Goal: Task Accomplishment & Management: Use online tool/utility

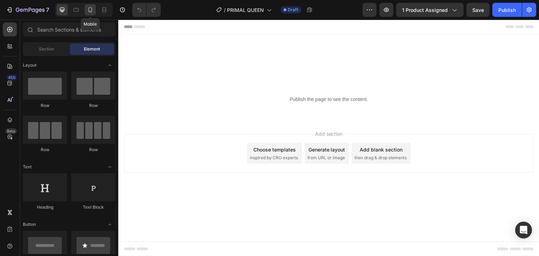
click at [90, 13] on icon at bounding box center [90, 9] width 7 height 7
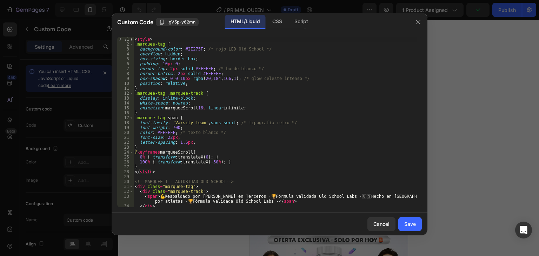
click at [424, 22] on div at bounding box center [419, 22] width 18 height 18
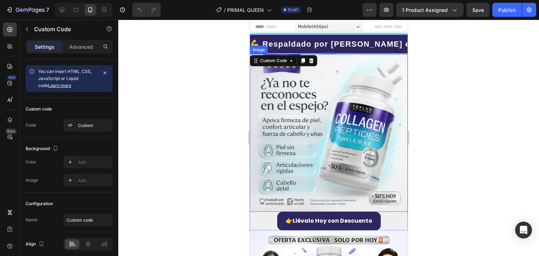
click at [366, 204] on img at bounding box center [329, 133] width 158 height 158
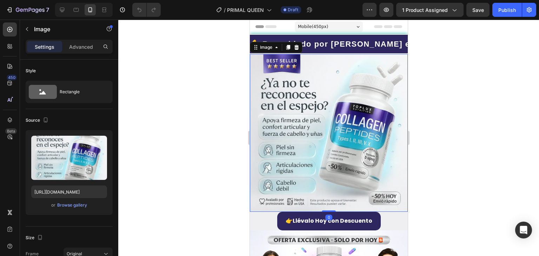
click at [351, 150] on img at bounding box center [329, 133] width 158 height 158
click at [85, 195] on input "[URL][DOMAIN_NAME]" at bounding box center [69, 192] width 76 height 13
paste input "7d6pm1CX"
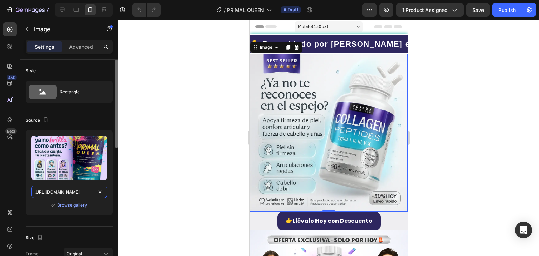
click at [85, 196] on input "[URL][DOMAIN_NAME]" at bounding box center [69, 192] width 76 height 13
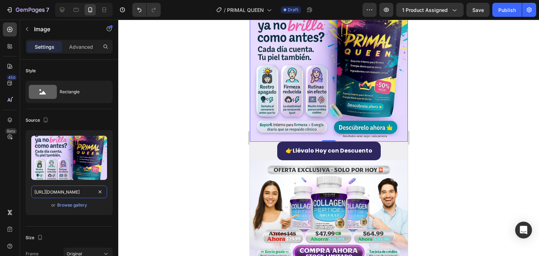
scroll to position [140, 0]
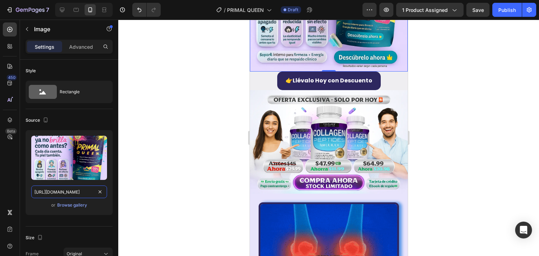
type input "[URL][DOMAIN_NAME]"
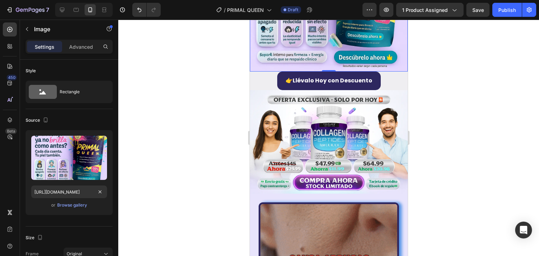
scroll to position [0, 0]
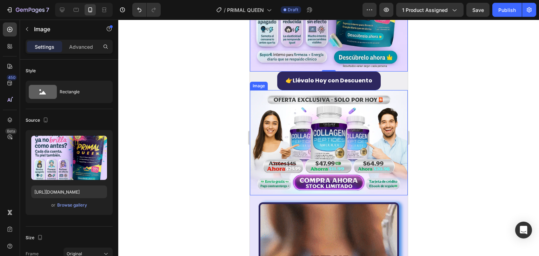
click at [273, 118] on img at bounding box center [329, 142] width 158 height 105
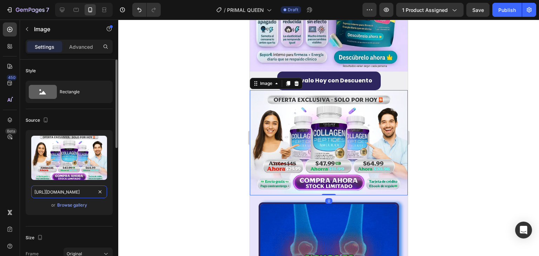
click at [85, 189] on input "[URL][DOMAIN_NAME]" at bounding box center [69, 192] width 76 height 13
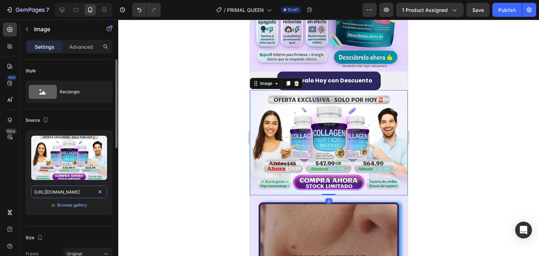
paste input "fGZ81nQv/BANNER-LANDING"
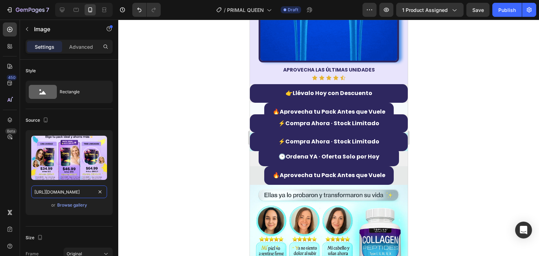
scroll to position [421, 0]
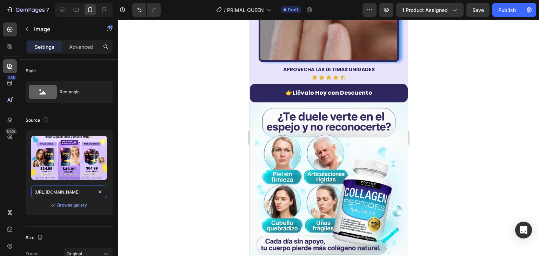
type input "[URL][DOMAIN_NAME]"
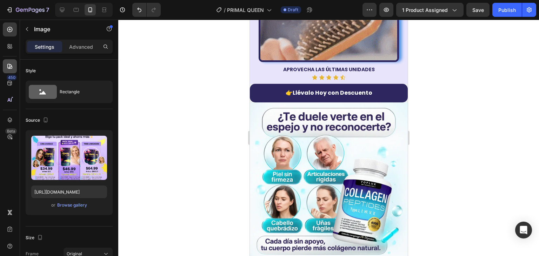
scroll to position [0, 0]
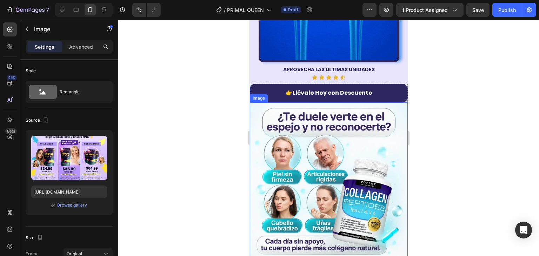
click at [308, 174] on img at bounding box center [329, 182] width 158 height 158
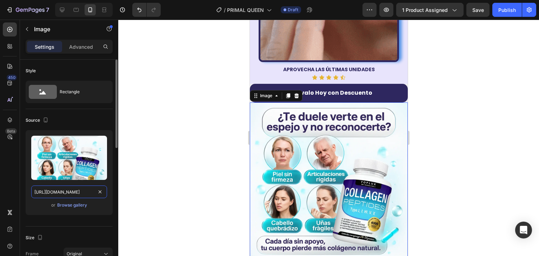
click at [58, 189] on input "[URL][DOMAIN_NAME]" at bounding box center [69, 192] width 76 height 13
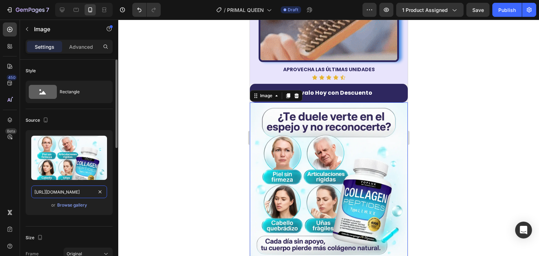
paste input "jk0w86xY/2"
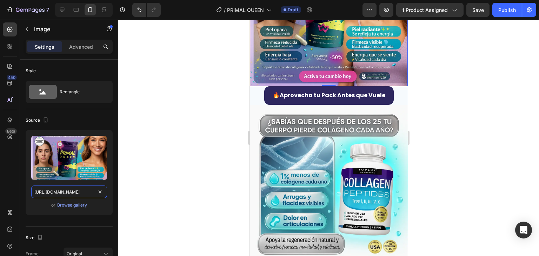
scroll to position [597, 0]
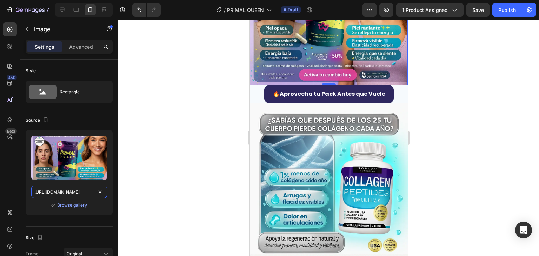
type input "[URL][DOMAIN_NAME]"
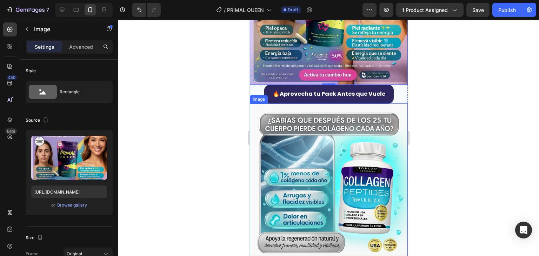
click at [309, 157] on img at bounding box center [329, 183] width 158 height 158
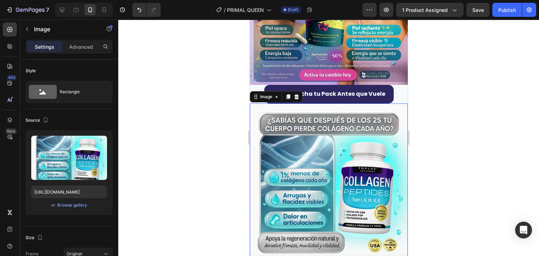
click at [364, 132] on img at bounding box center [329, 183] width 158 height 158
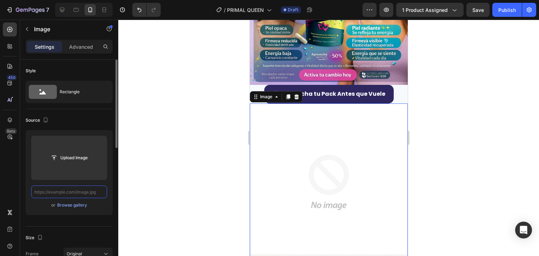
paste input "[URL][DOMAIN_NAME]"
type input "[URL][DOMAIN_NAME]"
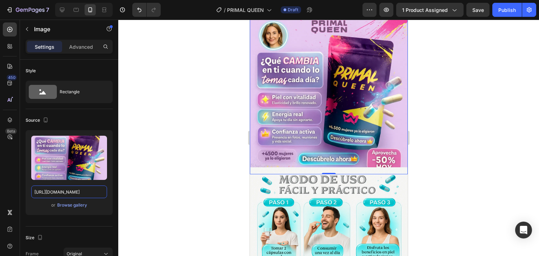
scroll to position [702, 0]
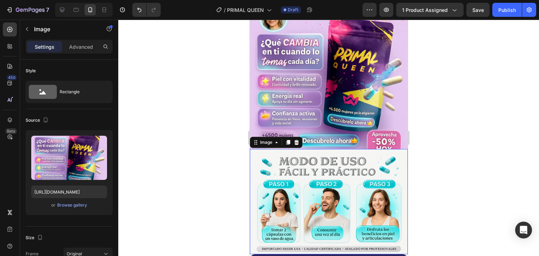
click at [354, 158] on img at bounding box center [329, 201] width 158 height 105
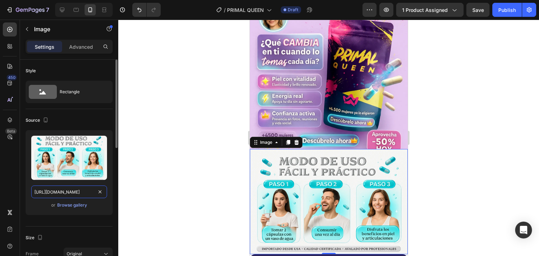
click at [80, 188] on input "[URL][DOMAIN_NAME]" at bounding box center [69, 192] width 76 height 13
paste input "20MHJGs2/9"
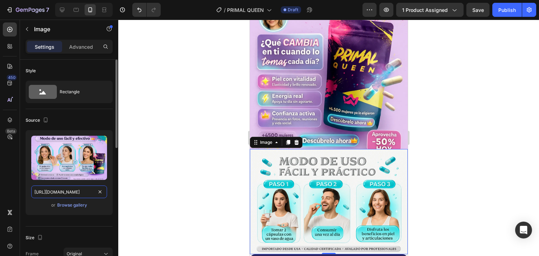
scroll to position [0, 11]
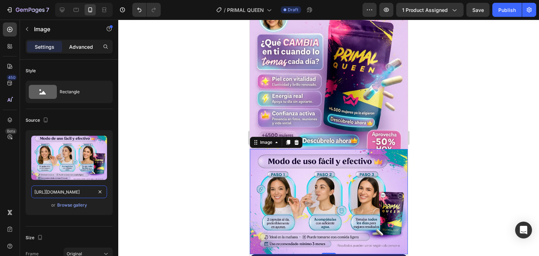
type input "[URL][DOMAIN_NAME]"
click at [80, 41] on div "Advanced" at bounding box center [81, 46] width 35 height 11
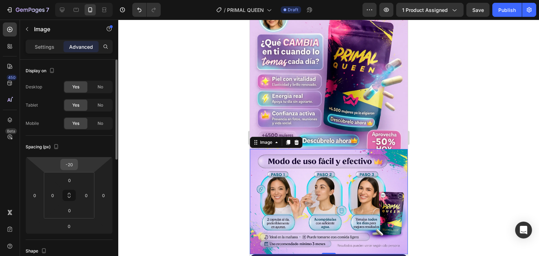
click at [68, 164] on input "-20" at bounding box center [69, 164] width 14 height 11
type input "0"
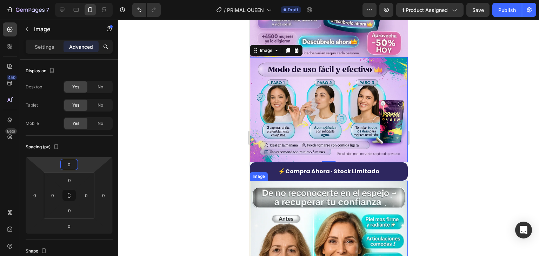
scroll to position [843, 0]
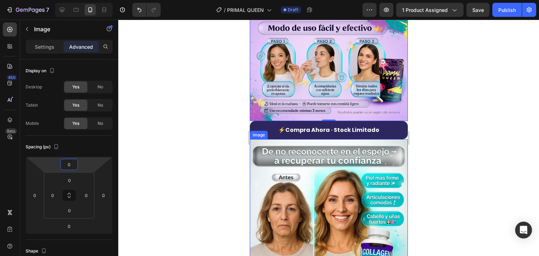
click at [334, 201] on img at bounding box center [329, 218] width 158 height 158
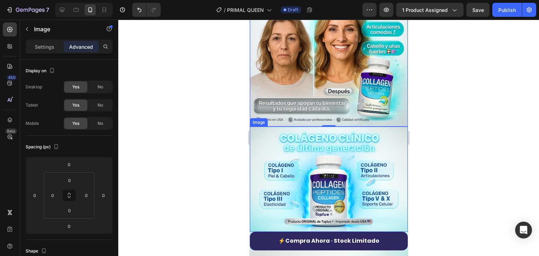
scroll to position [913, 0]
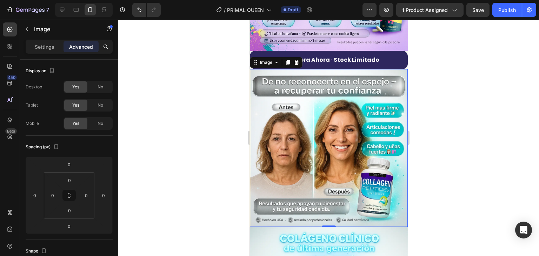
click at [301, 98] on img at bounding box center [329, 148] width 158 height 158
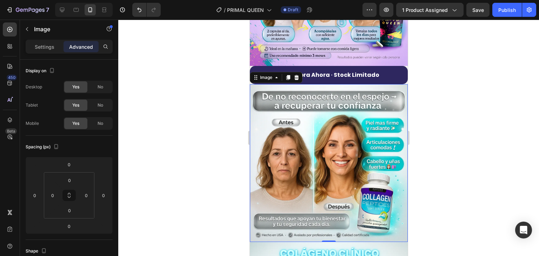
scroll to position [948, 0]
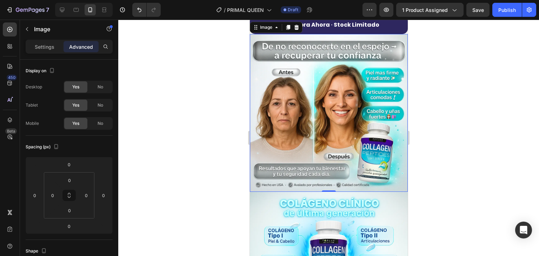
click at [327, 153] on img at bounding box center [329, 113] width 158 height 158
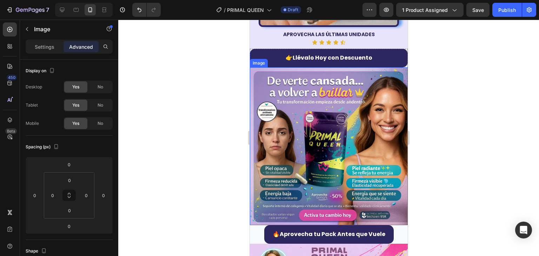
scroll to position [597, 0]
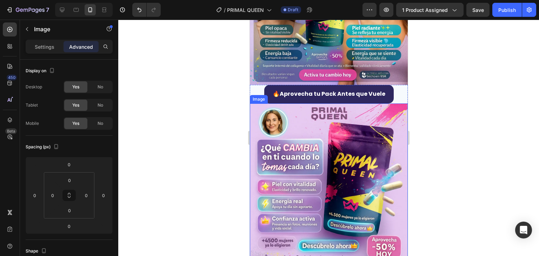
click at [304, 160] on img at bounding box center [329, 183] width 158 height 158
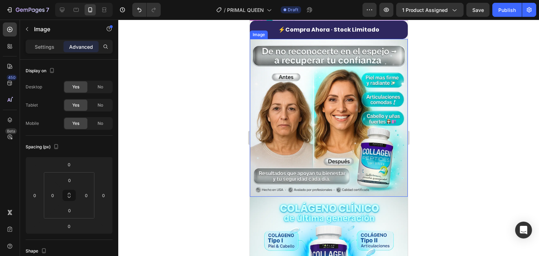
scroll to position [948, 0]
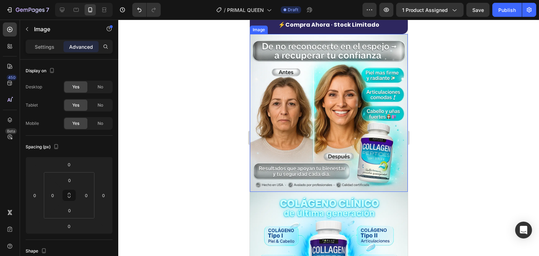
click at [278, 78] on img at bounding box center [329, 113] width 158 height 158
click at [46, 43] on p "Settings" at bounding box center [45, 46] width 20 height 7
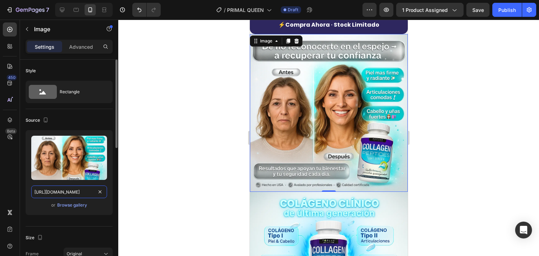
click at [85, 189] on input "[URL][DOMAIN_NAME]" at bounding box center [69, 192] width 76 height 13
paste input "ymMYrwPF/4"
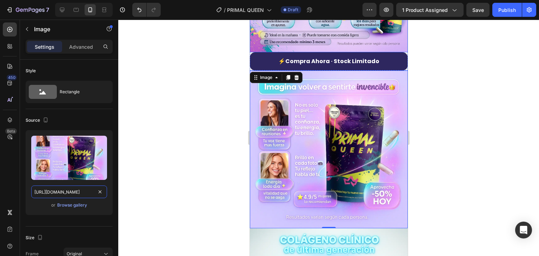
scroll to position [983, 0]
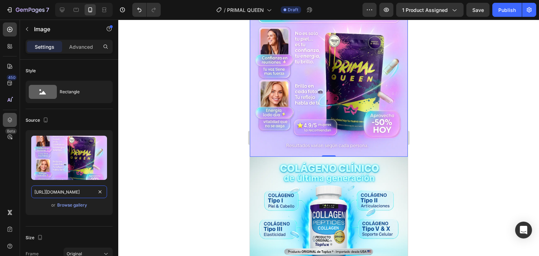
type input "[URL][DOMAIN_NAME]"
click at [313, 163] on img at bounding box center [329, 209] width 158 height 105
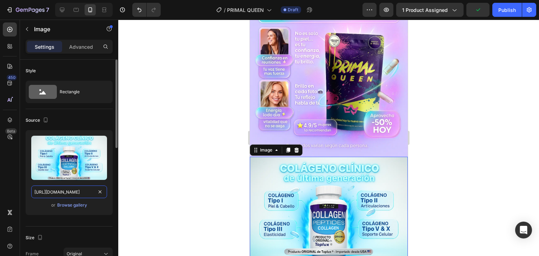
click at [73, 187] on input "[URL][DOMAIN_NAME]" at bounding box center [69, 192] width 76 height 13
paste input "MDsvsGR7/8"
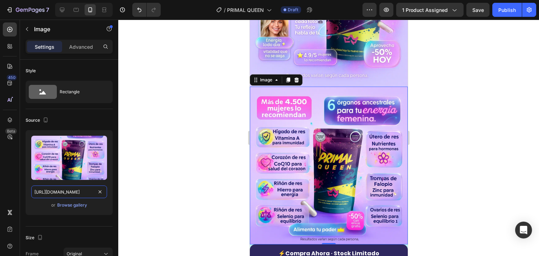
scroll to position [1159, 0]
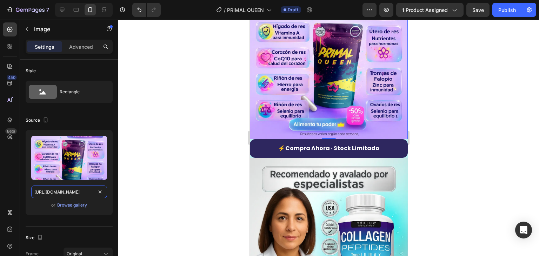
type input "[URL][DOMAIN_NAME]"
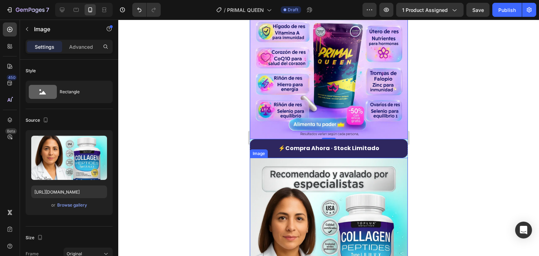
click at [279, 167] on img at bounding box center [329, 237] width 158 height 158
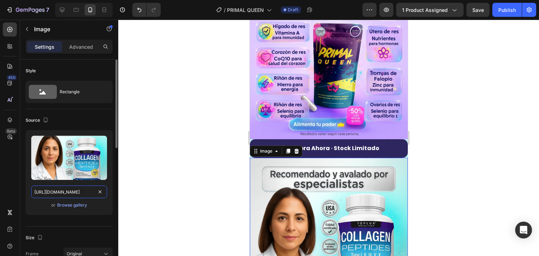
click at [50, 194] on input "[URL][DOMAIN_NAME]" at bounding box center [69, 192] width 76 height 13
paste input "sJjQngm5/5"
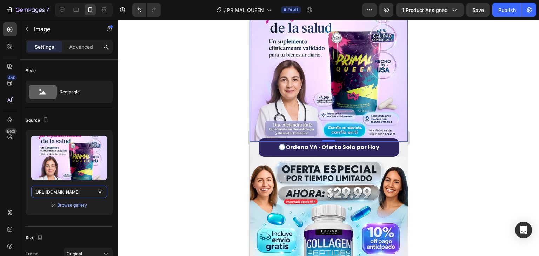
scroll to position [1370, 0]
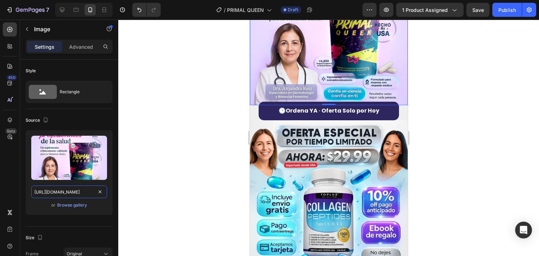
type input "[URL][DOMAIN_NAME]"
click at [356, 163] on img at bounding box center [329, 199] width 158 height 158
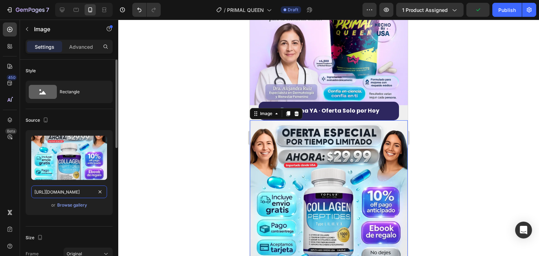
click at [81, 193] on input "[URL][DOMAIN_NAME]" at bounding box center [69, 192] width 76 height 13
paste input "ZRk7jTj7/6"
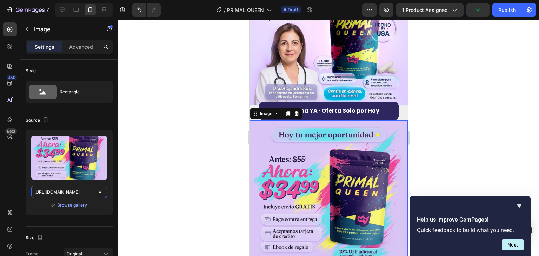
scroll to position [1510, 0]
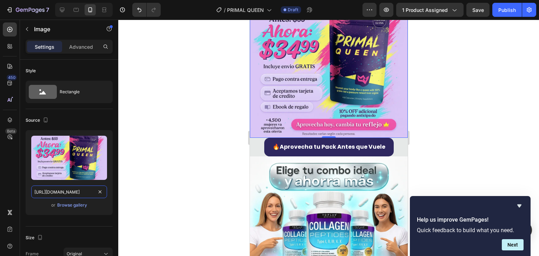
type input "[URL][DOMAIN_NAME]"
click at [374, 157] on img at bounding box center [329, 236] width 158 height 158
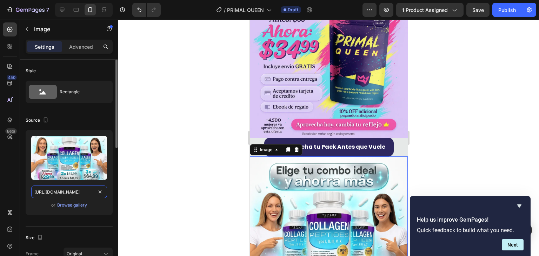
click at [55, 189] on input "[URL][DOMAIN_NAME]" at bounding box center [69, 192] width 76 height 13
paste input "s9D3VL7B/7"
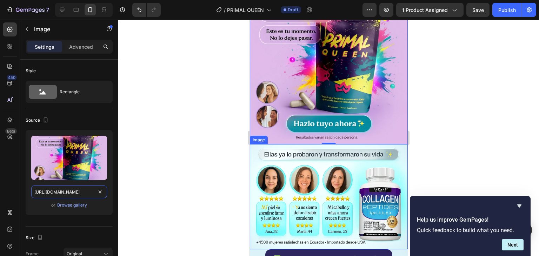
scroll to position [1721, 0]
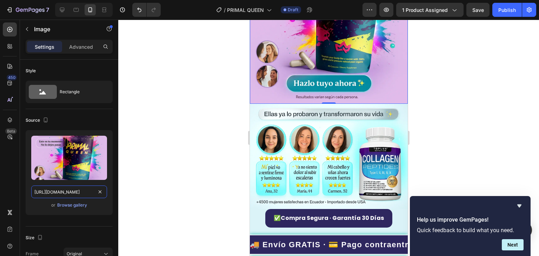
type input "[URL][DOMAIN_NAME]"
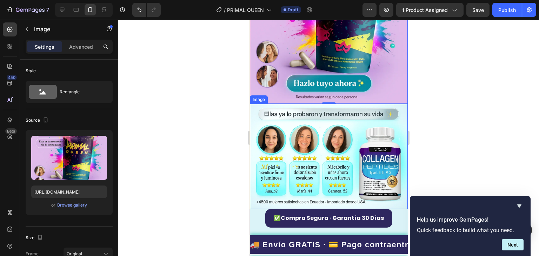
click at [294, 122] on img at bounding box center [329, 156] width 158 height 105
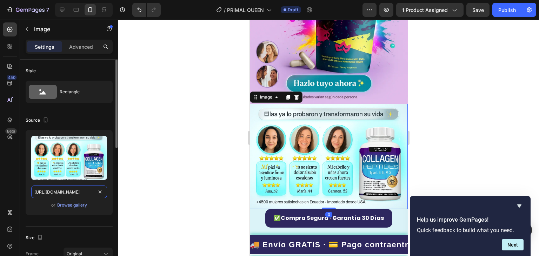
click at [79, 188] on input "[URL][DOMAIN_NAME]" at bounding box center [69, 192] width 76 height 13
paste input "PsMmpBDb"
type input "[URL][DOMAIN_NAME]"
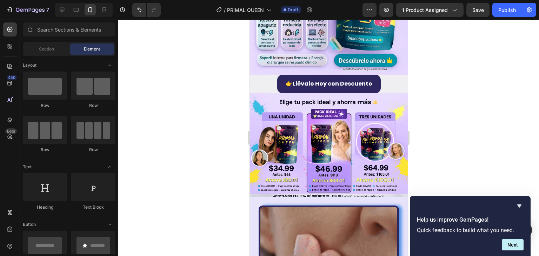
scroll to position [153, 0]
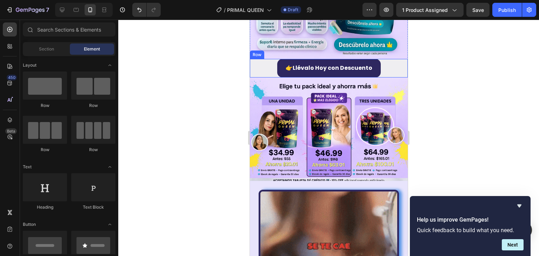
click at [251, 59] on div "👉 Llévalo [DATE] con Descuento Button Row" at bounding box center [329, 68] width 158 height 19
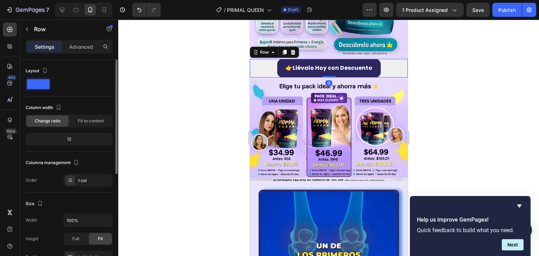
scroll to position [70, 0]
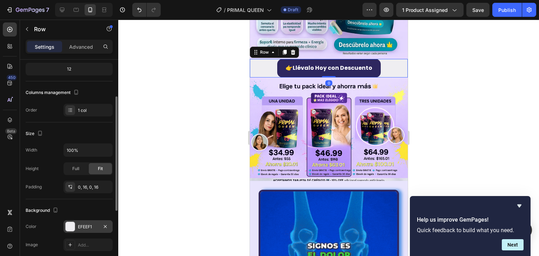
click at [73, 223] on div at bounding box center [70, 226] width 9 height 9
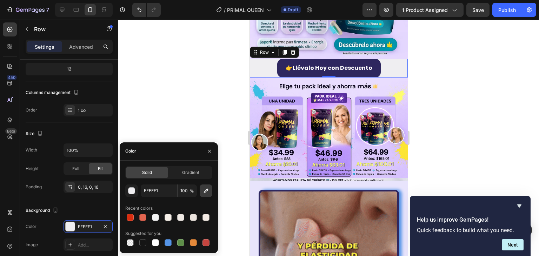
click at [208, 195] on button "button" at bounding box center [206, 191] width 13 height 13
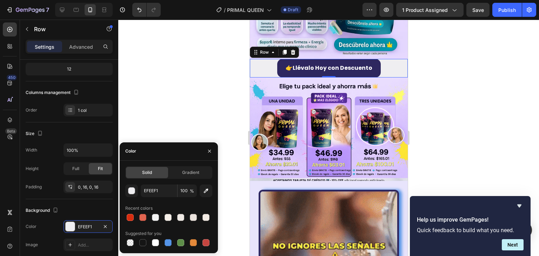
type input "E6D9FD"
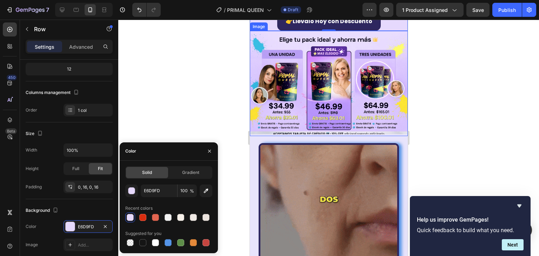
scroll to position [259, 0]
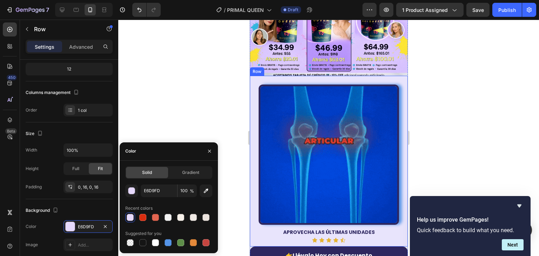
click at [252, 76] on div "Image APROVECHA LAS ÚLTIMAS UNIDADES Text Block Icon Icon Icon Icon Icon Icon L…" at bounding box center [329, 161] width 158 height 171
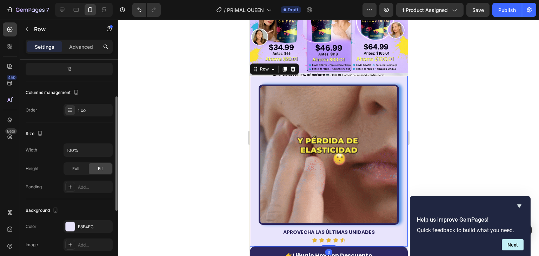
scroll to position [140, 0]
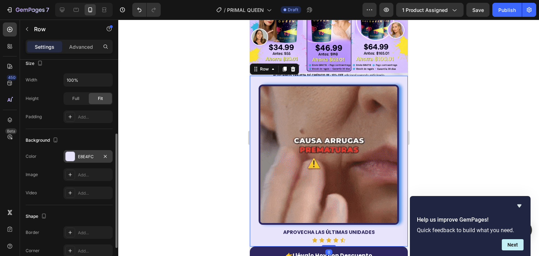
click at [76, 159] on div "E8E4FC" at bounding box center [88, 156] width 49 height 13
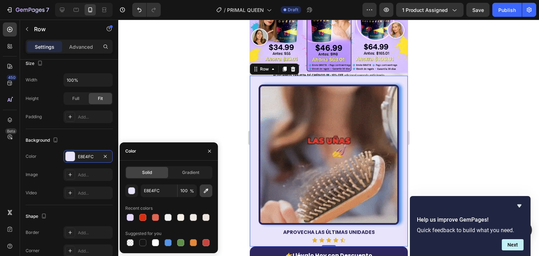
click at [211, 189] on button "button" at bounding box center [206, 191] width 13 height 13
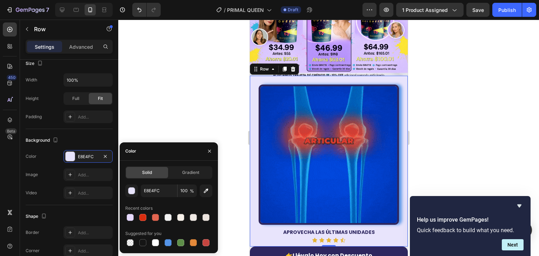
type input "D7D7E3"
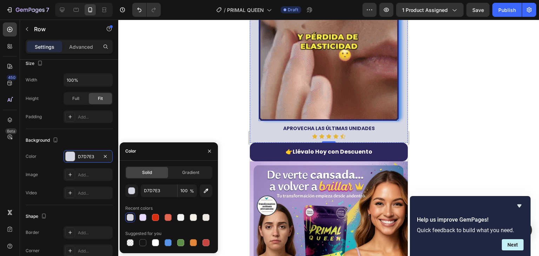
scroll to position [364, 0]
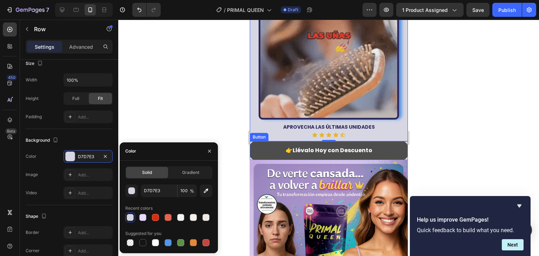
click at [252, 142] on button "👉 Llévalo [DATE] con Descuento" at bounding box center [329, 151] width 158 height 19
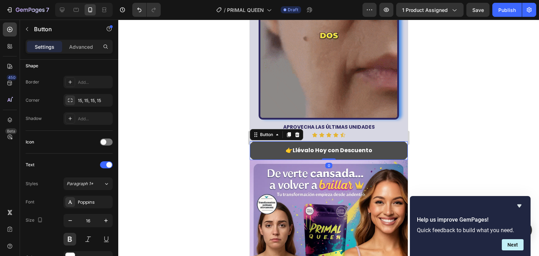
scroll to position [0, 0]
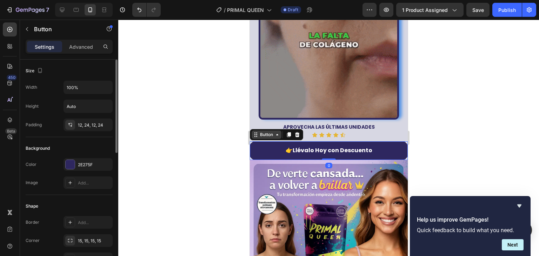
click at [267, 132] on div "Button" at bounding box center [267, 135] width 16 height 6
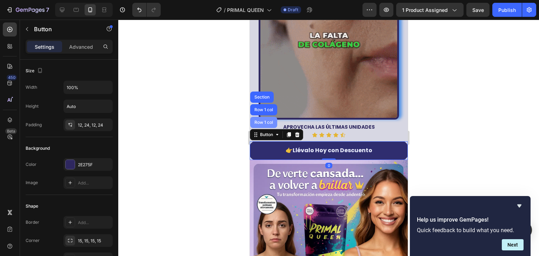
click at [268, 120] on div "Row 1 col" at bounding box center [263, 122] width 21 height 4
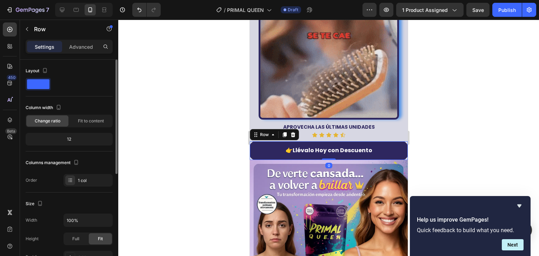
scroll to position [140, 0]
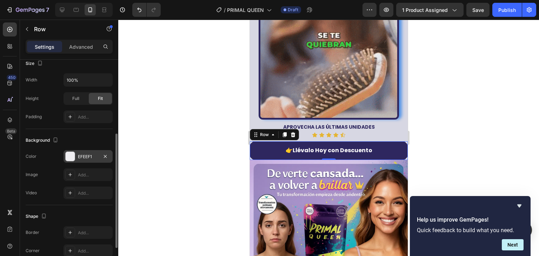
click at [77, 161] on div "EFEEF1" at bounding box center [88, 156] width 49 height 13
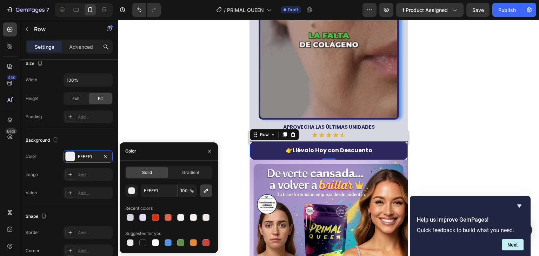
click at [205, 189] on icon "button" at bounding box center [206, 191] width 7 height 7
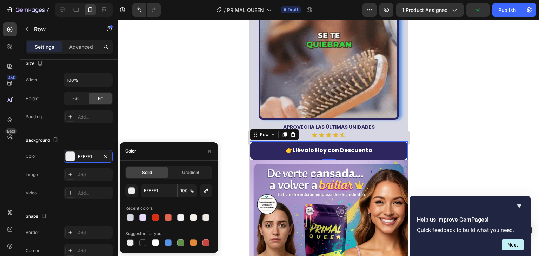
type input "C8B3E6"
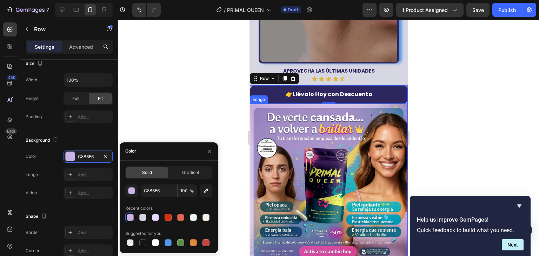
scroll to position [504, 0]
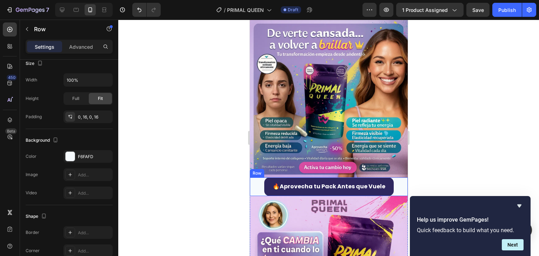
click at [254, 178] on div "🔥 Aprovecha tu Pack Antes que Vuele Button Row" at bounding box center [329, 187] width 158 height 19
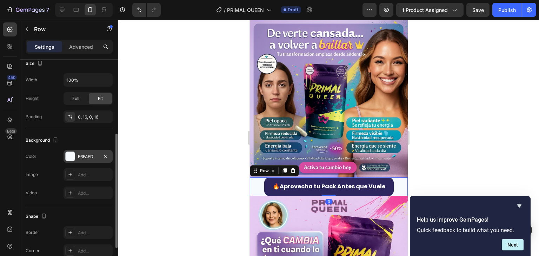
click at [81, 159] on div "F6FAFD" at bounding box center [88, 157] width 20 height 6
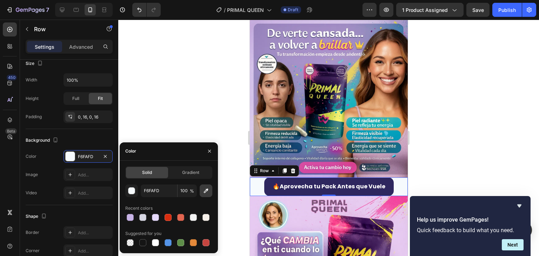
click at [201, 194] on button "button" at bounding box center [206, 191] width 13 height 13
type input "E7CAF2"
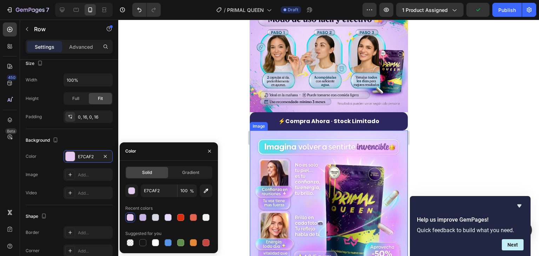
scroll to position [856, 0]
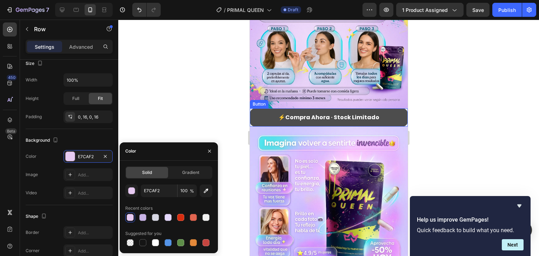
click at [252, 109] on button "⚡ Compra Ahora · Stock Limitado" at bounding box center [329, 118] width 158 height 19
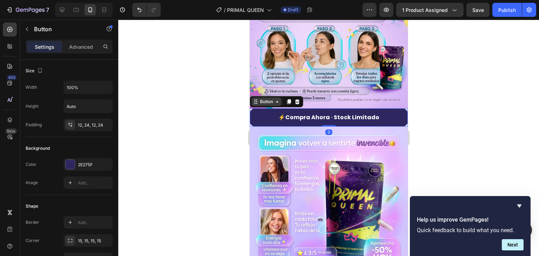
click at [263, 99] on div "Button" at bounding box center [267, 102] width 16 height 6
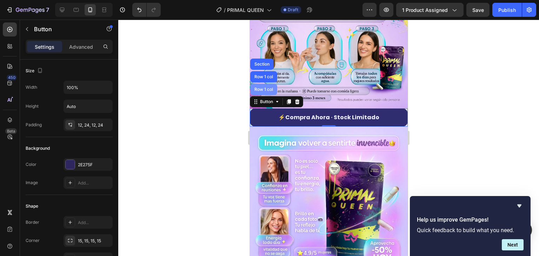
click at [263, 87] on div "Row 1 col" at bounding box center [263, 89] width 21 height 4
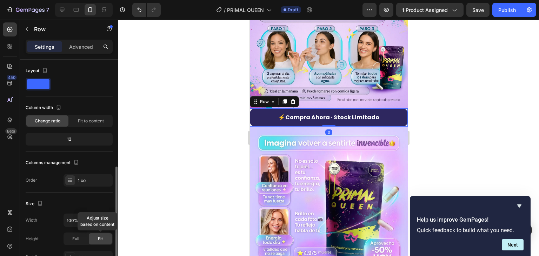
scroll to position [70, 0]
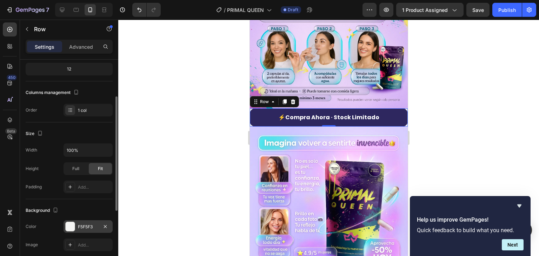
click at [78, 232] on div "F5F5F3" at bounding box center [88, 227] width 49 height 13
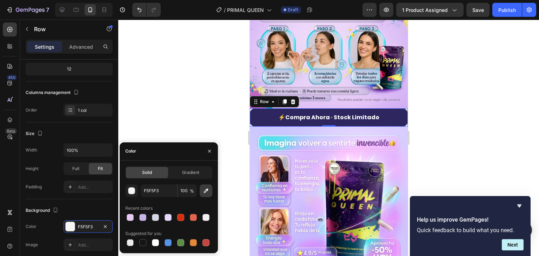
click at [208, 190] on icon "button" at bounding box center [206, 191] width 7 height 7
type input "CEC7FF"
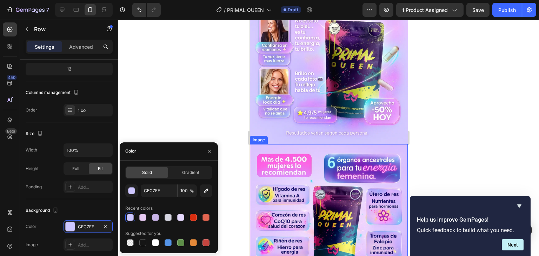
scroll to position [1137, 0]
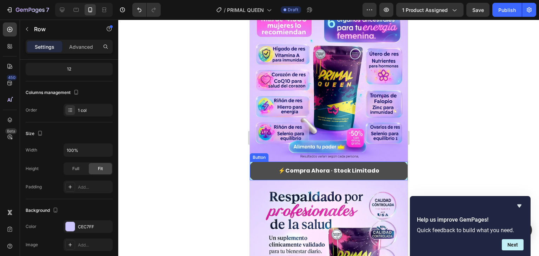
click at [254, 162] on button "⚡ Compra Ahora · Stock Limitado" at bounding box center [329, 171] width 158 height 19
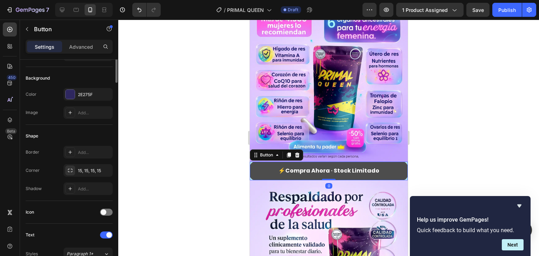
scroll to position [0, 0]
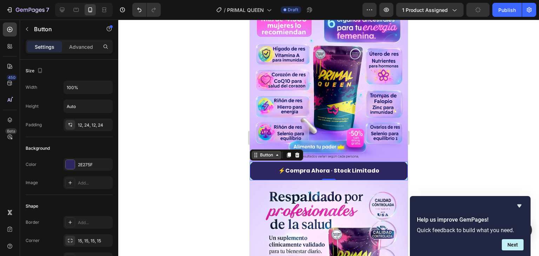
click at [276, 152] on icon at bounding box center [277, 155] width 6 height 6
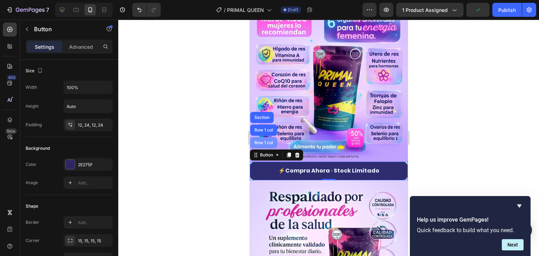
click at [262, 141] on div "Row 1 col" at bounding box center [263, 143] width 21 height 4
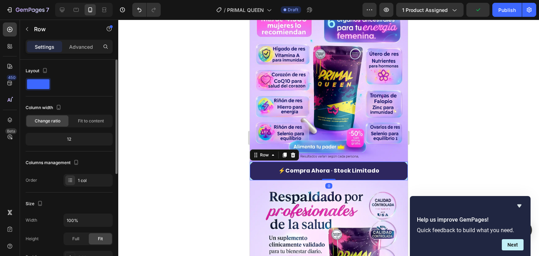
scroll to position [140, 0]
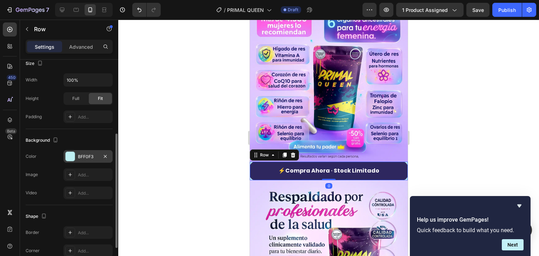
click at [83, 158] on div "BFF0F3" at bounding box center [88, 157] width 20 height 6
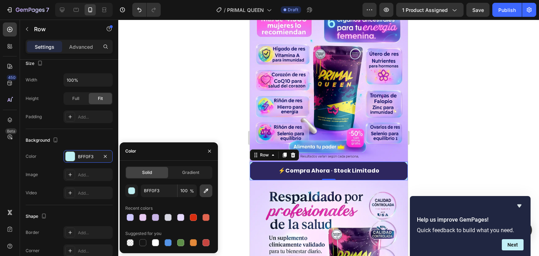
click at [204, 190] on icon "button" at bounding box center [206, 191] width 7 height 7
type input "E1D1FF"
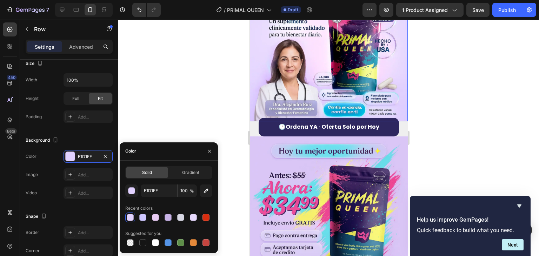
scroll to position [1312, 0]
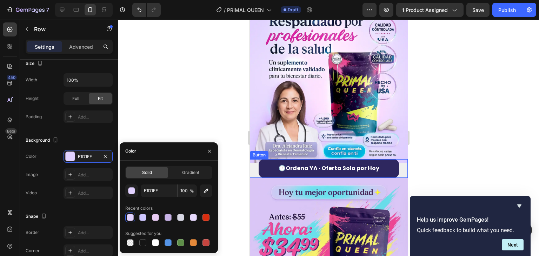
click at [255, 159] on div "🕒 Ordena YA · Oferta Solo por [DATE] Button" at bounding box center [329, 168] width 158 height 19
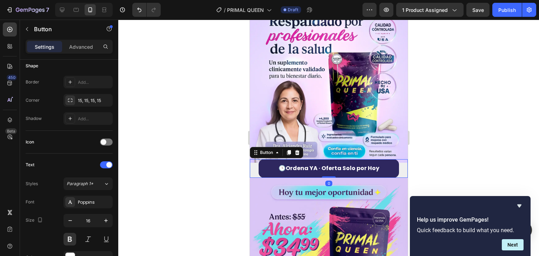
scroll to position [0, 0]
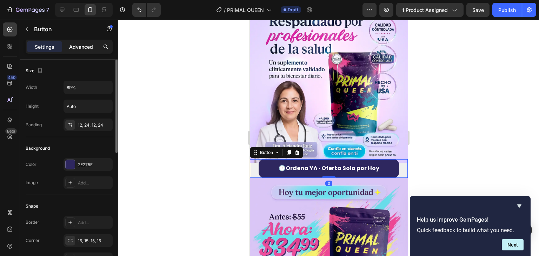
click at [85, 43] on p "Advanced" at bounding box center [81, 46] width 24 height 7
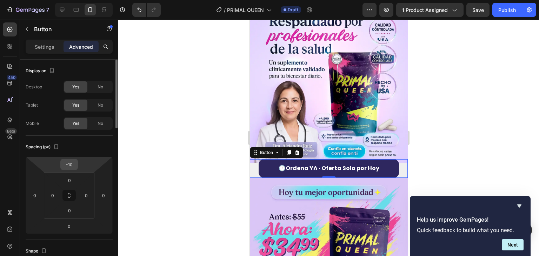
click at [74, 165] on input "-10" at bounding box center [69, 164] width 14 height 11
type input "0"
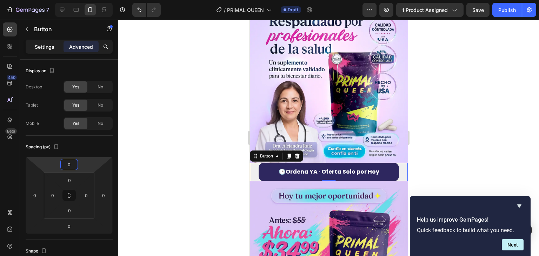
click at [50, 51] on div "Settings" at bounding box center [44, 46] width 35 height 11
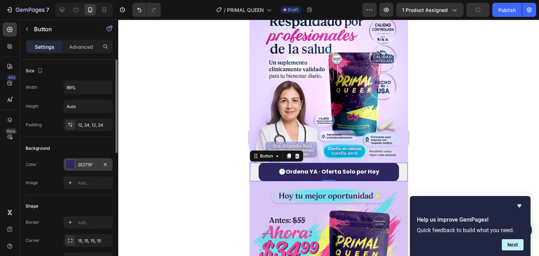
click at [80, 162] on div "2E275F" at bounding box center [88, 165] width 20 height 6
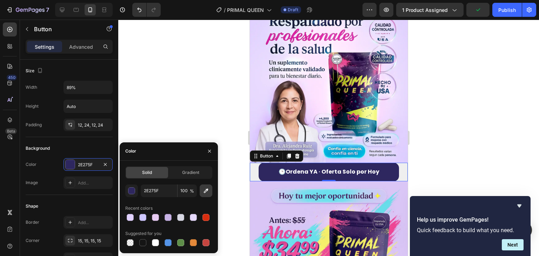
click at [206, 188] on icon "button" at bounding box center [206, 191] width 7 height 7
type input "DAC6F6"
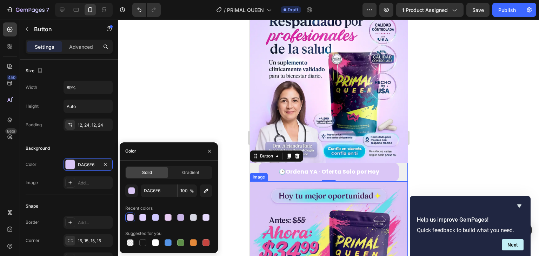
type input "2E275F"
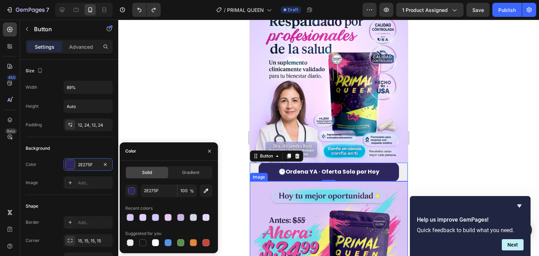
click at [263, 182] on img at bounding box center [329, 261] width 158 height 158
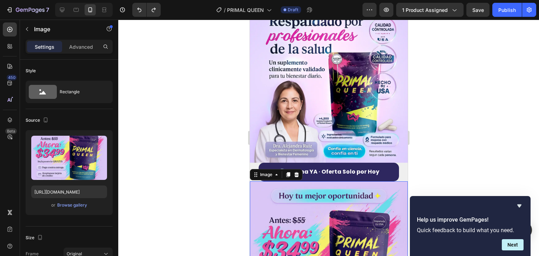
click at [253, 169] on div "Image" at bounding box center [276, 174] width 53 height 11
click at [253, 163] on div "🕒 Ordena YA · Oferta Solo por [DATE] Button" at bounding box center [329, 172] width 158 height 19
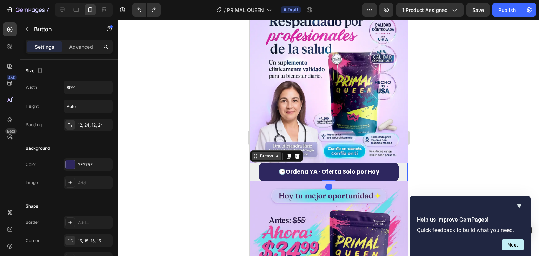
click at [257, 153] on icon at bounding box center [256, 156] width 6 height 6
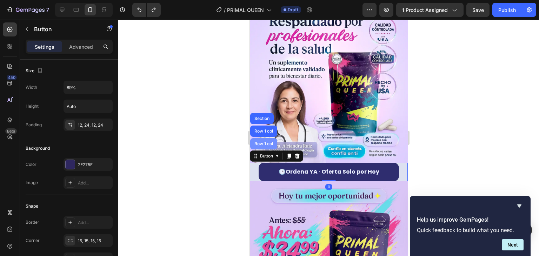
click at [260, 138] on div "Row 1 col" at bounding box center [263, 143] width 27 height 11
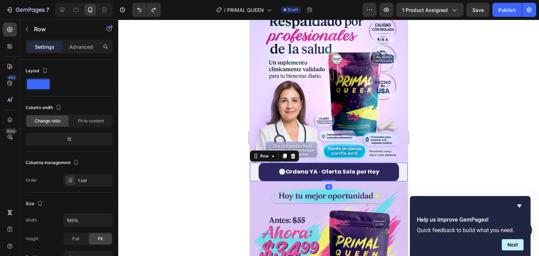
scroll to position [140, 0]
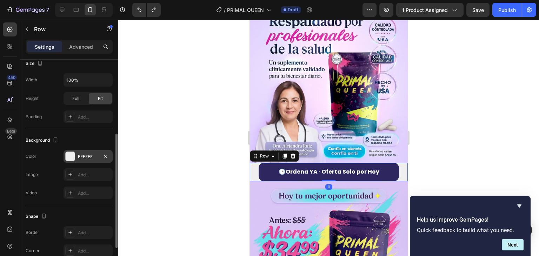
click at [80, 159] on div "EFEFEF" at bounding box center [88, 156] width 49 height 13
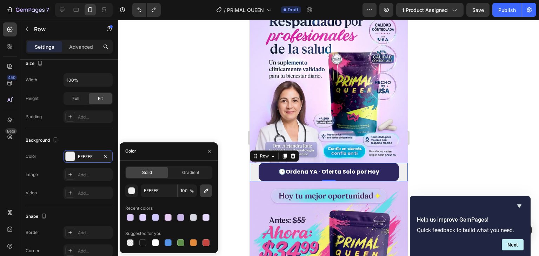
click at [202, 190] on button "button" at bounding box center [206, 191] width 13 height 13
type input "DAC6F6"
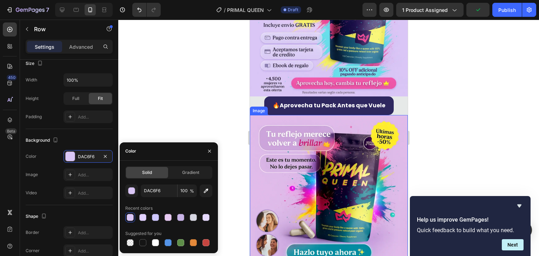
scroll to position [1558, 0]
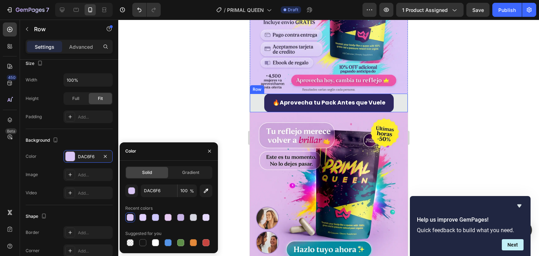
click at [253, 94] on div "🔥 Aprovecha tu Pack Antes que Vuele Button Row" at bounding box center [329, 103] width 158 height 19
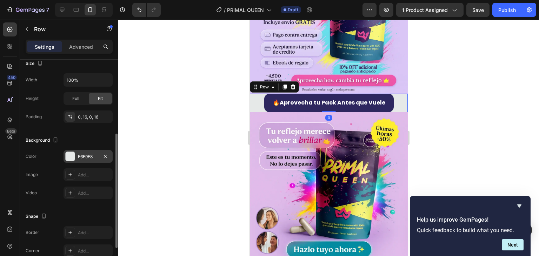
click at [92, 152] on div "E6E9E8" at bounding box center [88, 156] width 49 height 13
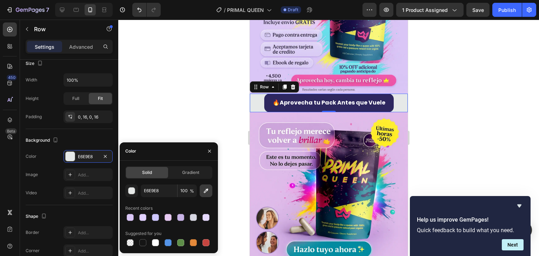
click at [204, 190] on icon "button" at bounding box center [206, 191] width 7 height 7
type input "E1BBEA"
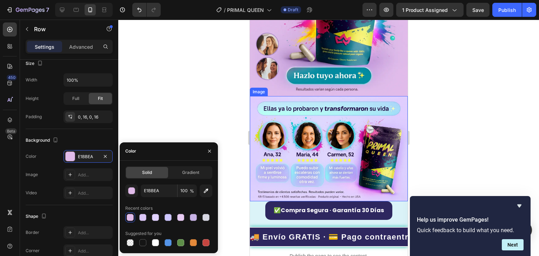
scroll to position [1769, 0]
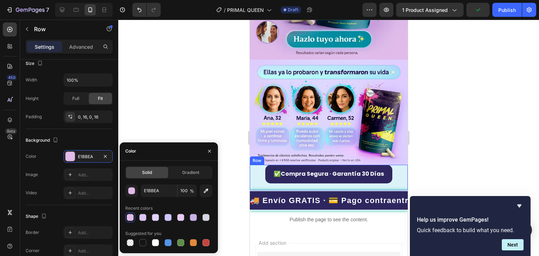
click at [254, 165] on div "✅ Compra Segura · Garantía 30 Días Button Row" at bounding box center [329, 178] width 158 height 26
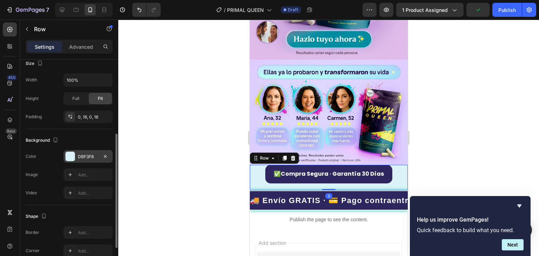
click at [81, 160] on div "DBF3F8" at bounding box center [88, 156] width 49 height 13
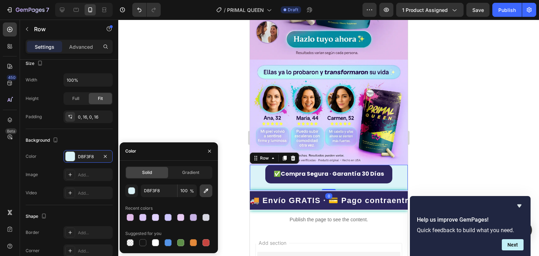
click at [204, 194] on icon "button" at bounding box center [206, 191] width 7 height 7
type input "DBC9FF"
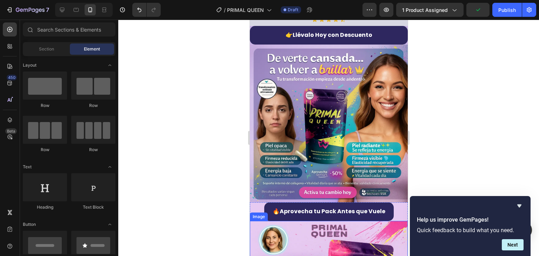
scroll to position [620, 0]
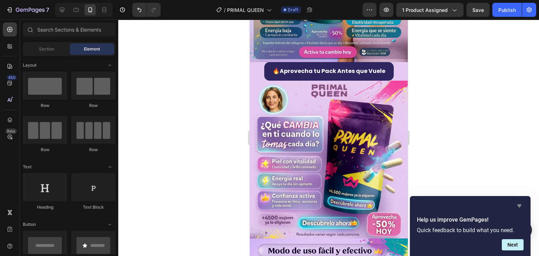
click at [517, 203] on icon "Hide survey" at bounding box center [520, 206] width 8 height 8
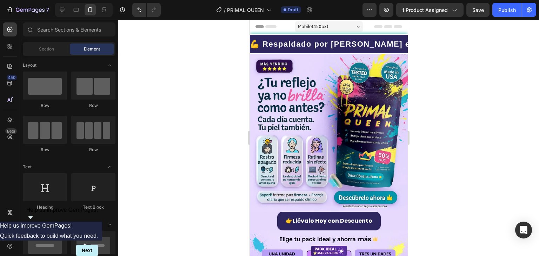
scroll to position [0, 0]
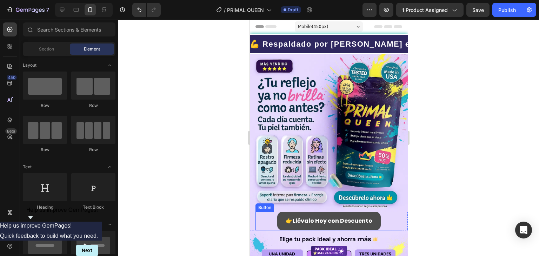
click at [277, 215] on button "👉 Llévalo [DATE] con Descuento" at bounding box center [329, 221] width 104 height 19
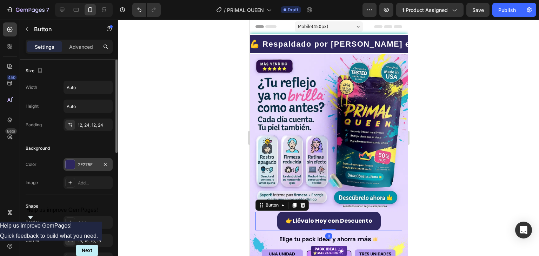
click at [78, 162] on div "2E275F" at bounding box center [88, 165] width 20 height 6
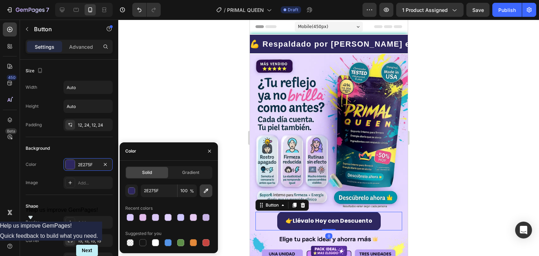
click at [204, 194] on icon "button" at bounding box center [206, 191] width 7 height 7
type input "23103C"
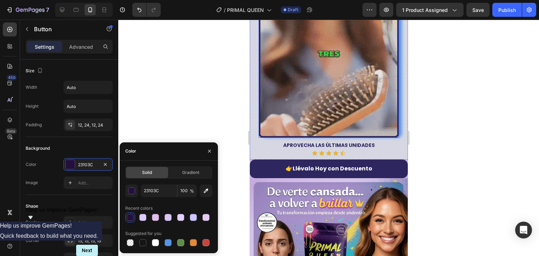
scroll to position [386, 0]
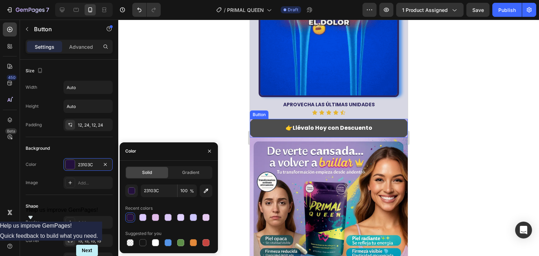
click at [263, 119] on button "👉 Llévalo [DATE] con Descuento" at bounding box center [329, 128] width 158 height 19
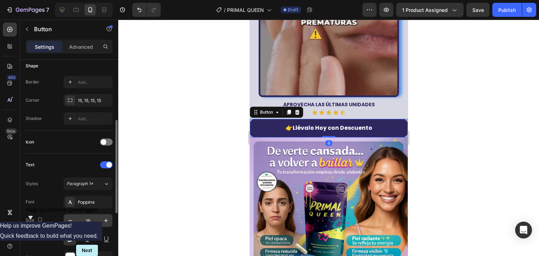
scroll to position [211, 0]
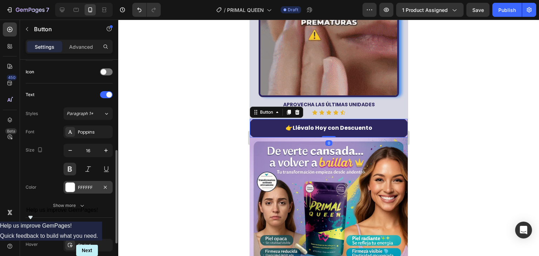
click at [82, 182] on div "FFFFFF" at bounding box center [88, 187] width 49 height 13
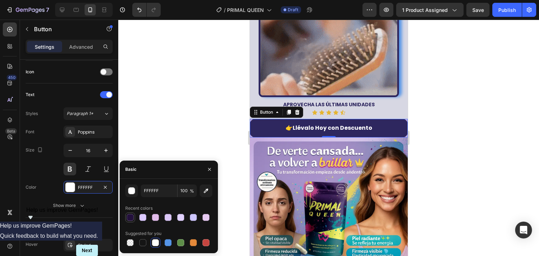
click at [127, 215] on div at bounding box center [130, 217] width 7 height 7
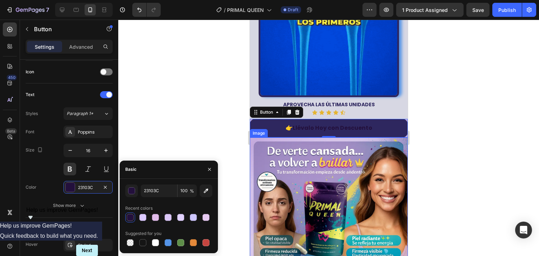
type input "FFFFFF"
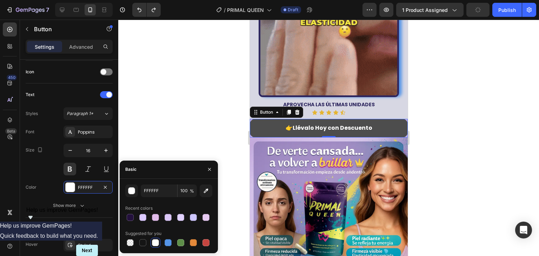
click at [270, 119] on button "👉 Llévalo [DATE] con Descuento" at bounding box center [329, 128] width 158 height 19
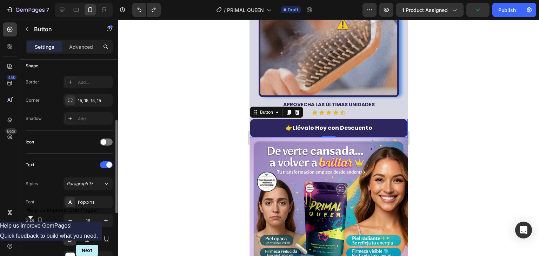
scroll to position [35, 0]
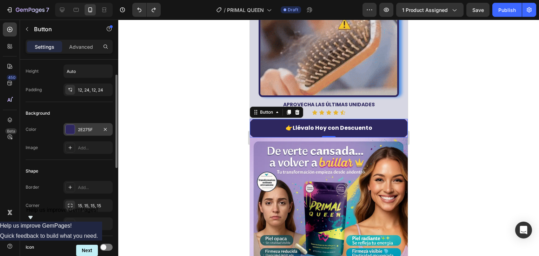
click at [86, 132] on div "2E275F" at bounding box center [88, 130] width 20 height 6
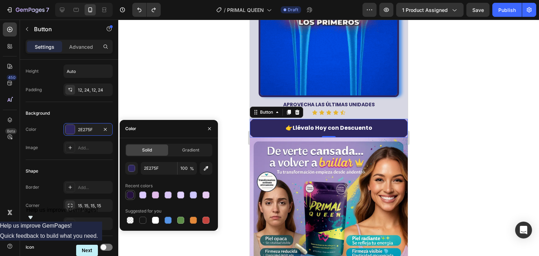
click at [132, 193] on div at bounding box center [130, 195] width 7 height 7
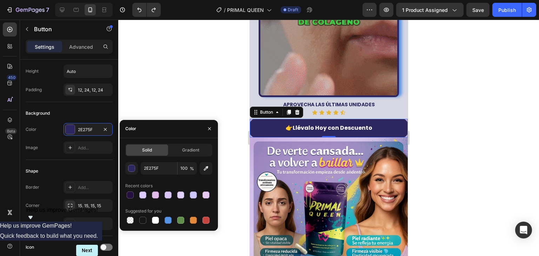
type input "23103C"
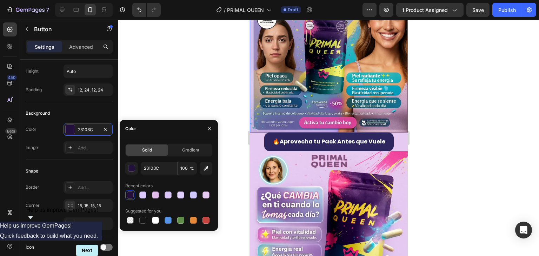
scroll to position [562, 0]
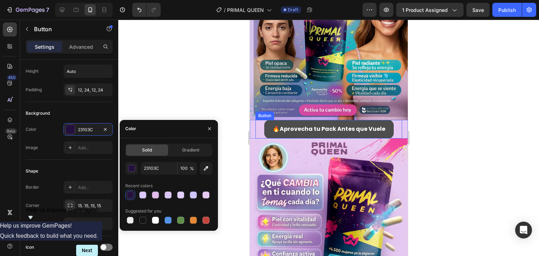
click at [264, 120] on button "🔥 Aprovecha tu Pack Antes que Vuele" at bounding box center [329, 129] width 130 height 19
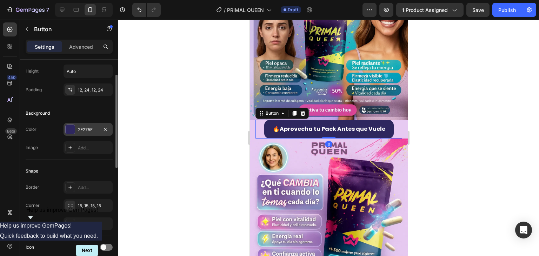
click at [84, 128] on div "2E275F" at bounding box center [88, 130] width 20 height 6
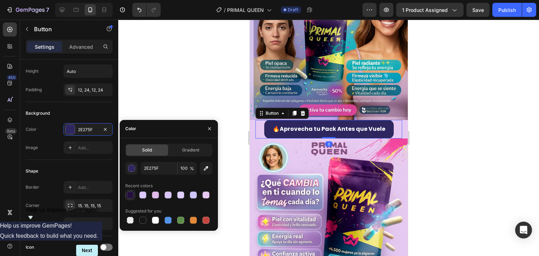
click at [132, 191] on div at bounding box center [130, 195] width 8 height 8
type input "23103C"
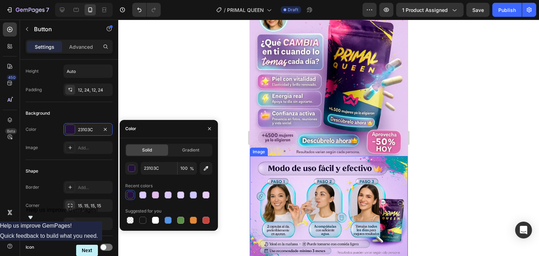
scroll to position [808, 0]
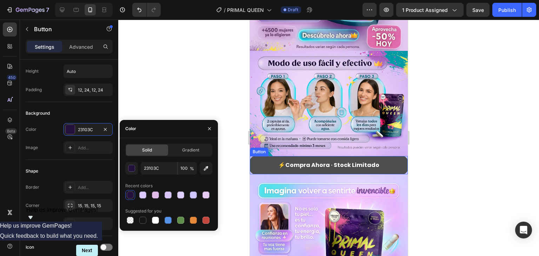
click at [258, 156] on button "⚡ Compra Ahora · Stock Limitado" at bounding box center [329, 165] width 158 height 19
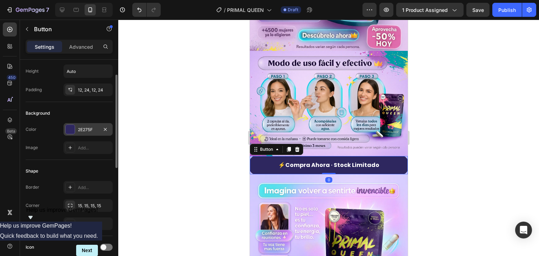
click at [81, 130] on div "2E275F" at bounding box center [88, 130] width 20 height 6
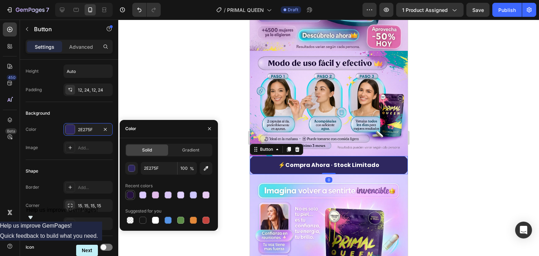
click at [134, 196] on div at bounding box center [130, 195] width 8 height 8
type input "23103C"
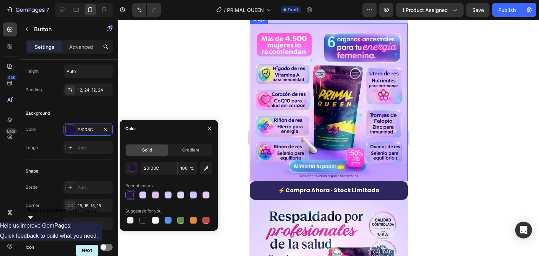
scroll to position [1159, 0]
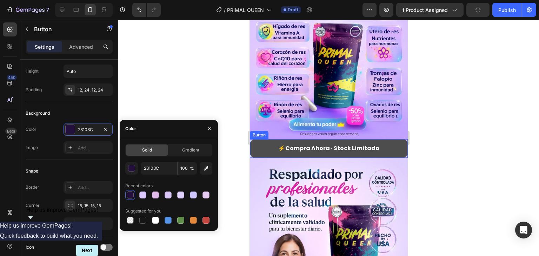
click at [256, 139] on button "⚡ Compra Ahora · Stock Limitado" at bounding box center [329, 148] width 158 height 19
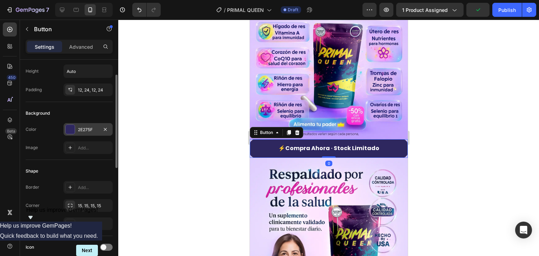
click at [78, 128] on div "2E275F" at bounding box center [88, 130] width 20 height 6
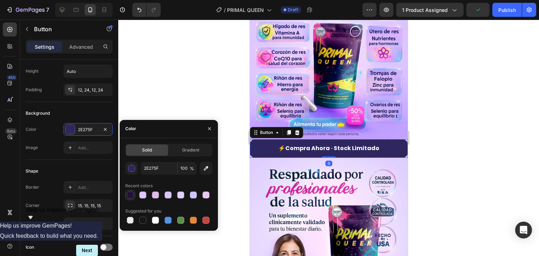
click at [131, 194] on div at bounding box center [130, 195] width 7 height 7
type input "23103C"
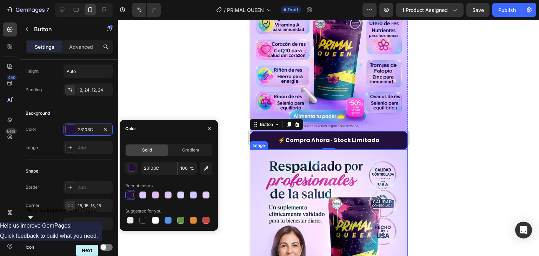
scroll to position [1335, 0]
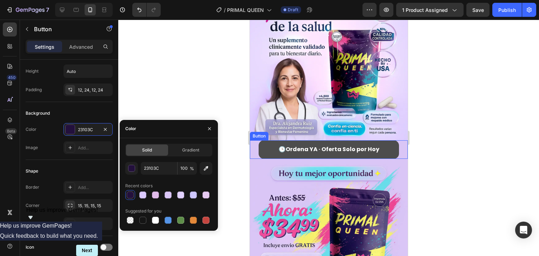
click at [262, 140] on button "🕒 Ordena YA · Oferta Solo por [DATE]" at bounding box center [329, 149] width 141 height 19
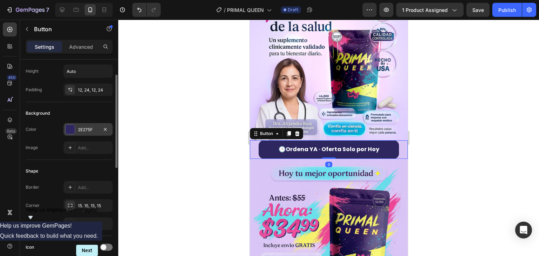
click at [94, 134] on div "2E275F" at bounding box center [88, 129] width 49 height 13
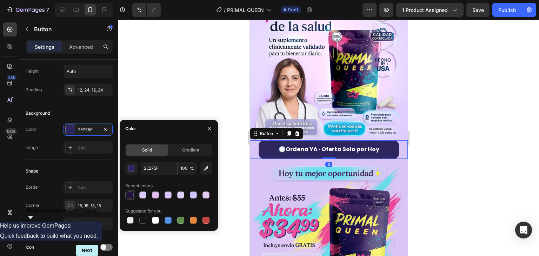
click at [130, 195] on div at bounding box center [130, 195] width 7 height 7
type input "23103C"
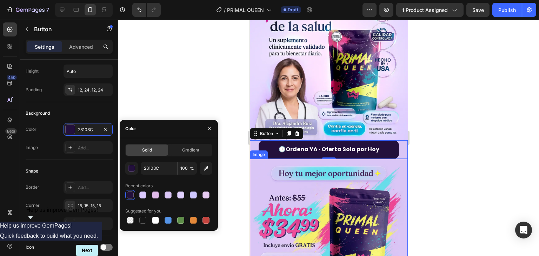
scroll to position [1475, 0]
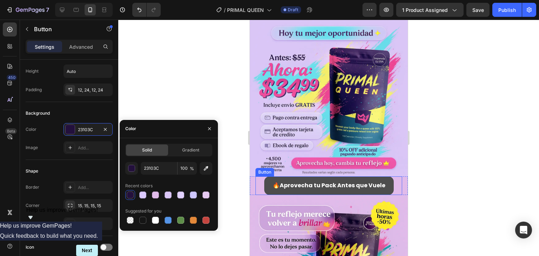
click at [267, 177] on button "🔥 Aprovecha tu Pack Antes que Vuele" at bounding box center [329, 186] width 130 height 19
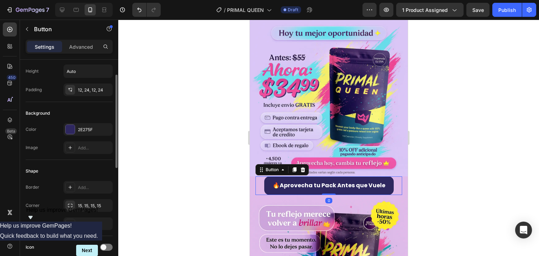
click at [89, 138] on div "Color 2E275F Image Add..." at bounding box center [69, 138] width 87 height 31
click at [91, 132] on div "2E275F" at bounding box center [88, 129] width 49 height 13
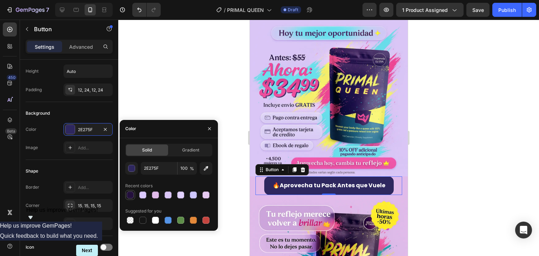
click at [131, 190] on div at bounding box center [130, 195] width 10 height 10
type input "23103C"
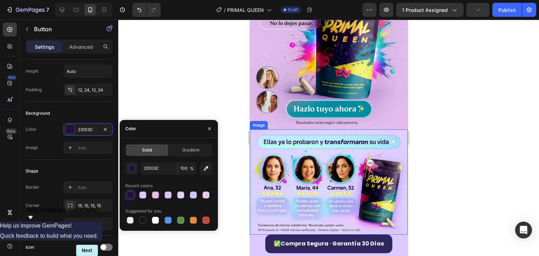
scroll to position [1756, 0]
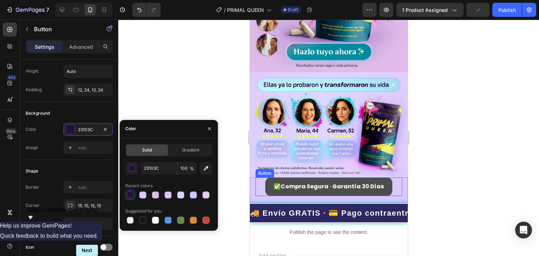
click at [268, 178] on button "✅ Compra Segura · Garantía 30 Días" at bounding box center [328, 187] width 127 height 19
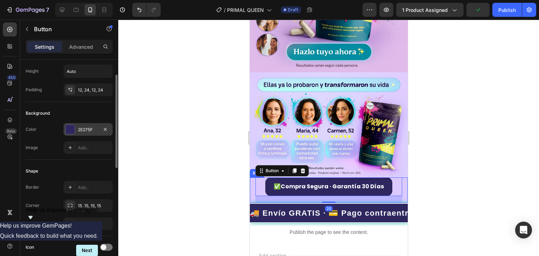
click at [84, 134] on div "2E275F" at bounding box center [88, 129] width 49 height 13
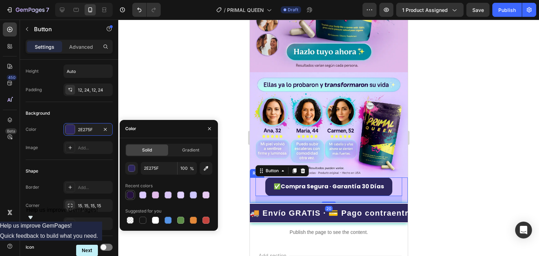
click at [130, 194] on div at bounding box center [130, 195] width 7 height 7
type input "23103C"
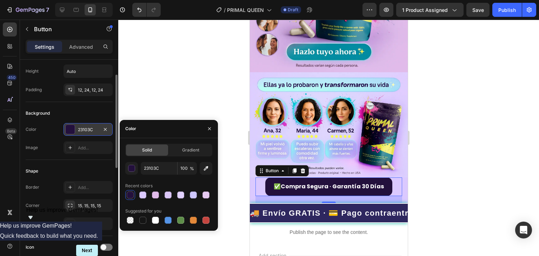
click at [91, 128] on div "23103C" at bounding box center [88, 130] width 20 height 6
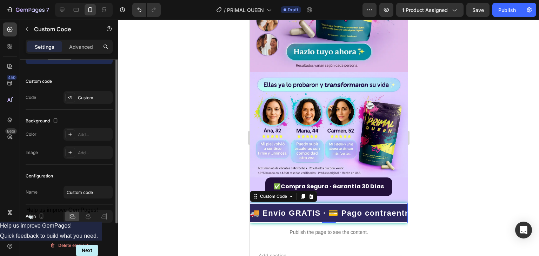
scroll to position [0, 0]
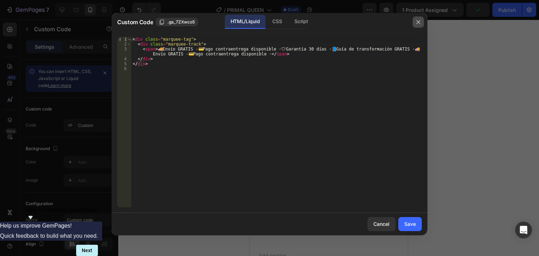
click at [421, 22] on button "button" at bounding box center [418, 22] width 11 height 11
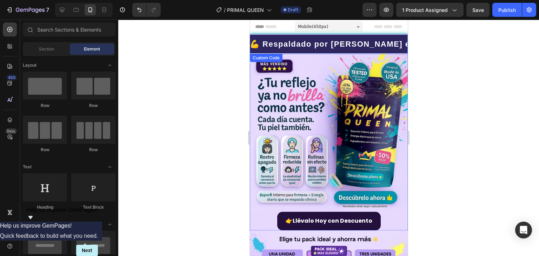
click at [327, 37] on div "💪 Respaldado por [PERSON_NAME] en Terceros · 🏆 Fórmula validada Old School Labs…" at bounding box center [329, 44] width 158 height 20
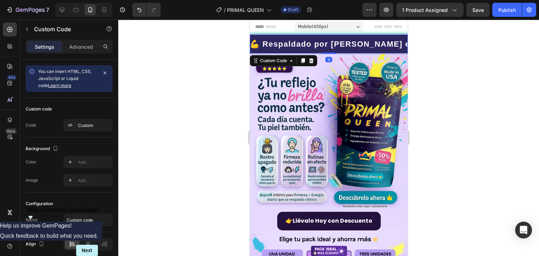
click at [327, 37] on div "💪 Respaldado por [PERSON_NAME] en Terceros · 🏆 Fórmula validada Old School Labs…" at bounding box center [329, 44] width 158 height 20
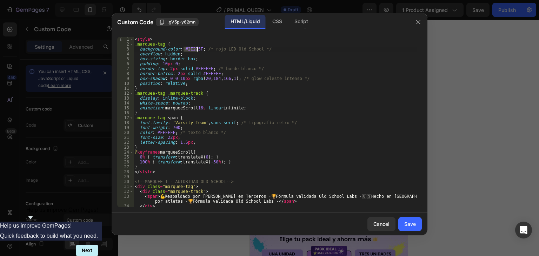
drag, startPoint x: 184, startPoint y: 49, endPoint x: 197, endPoint y: 47, distance: 13.9
click at [197, 47] on div "< style > .marquee-tag { background-color : #2E275F ; /* rojo LED Old School */…" at bounding box center [274, 127] width 283 height 181
paste textarea "3103C"
type textarea "background-color: #23103C; /* rojo LED Old School */"
click at [401, 224] on button "Save" at bounding box center [411, 224] width 24 height 14
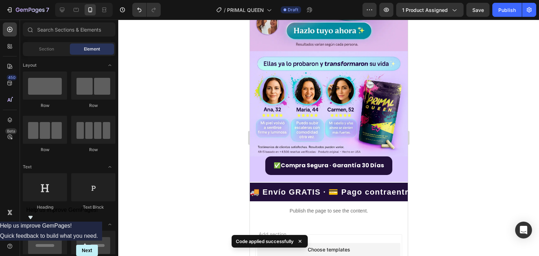
scroll to position [1832, 0]
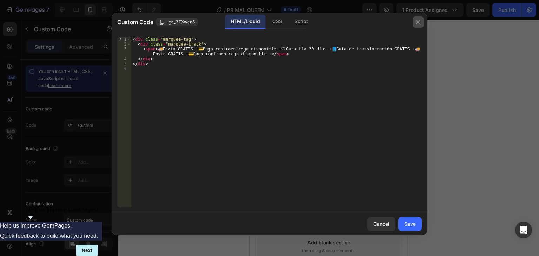
click at [423, 25] on button "button" at bounding box center [418, 22] width 11 height 11
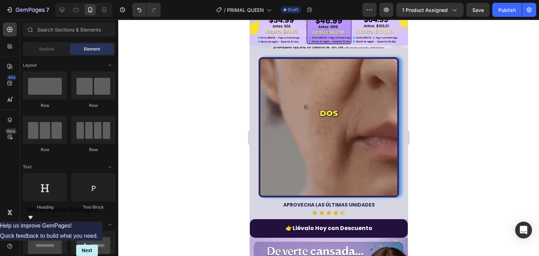
scroll to position [288, 0]
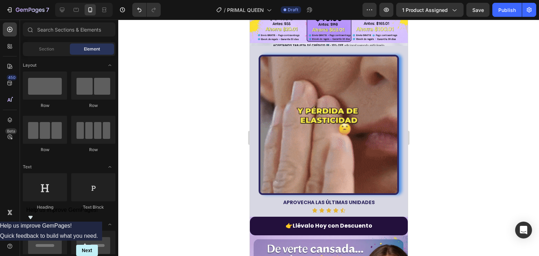
drag, startPoint x: 405, startPoint y: 238, endPoint x: 666, endPoint y: 92, distance: 299.1
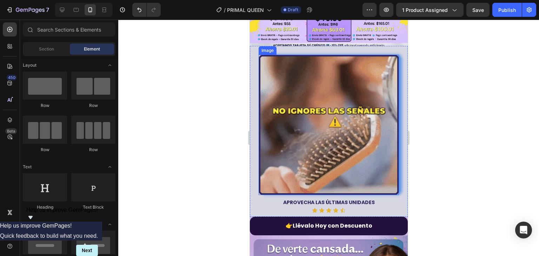
scroll to position [253, 0]
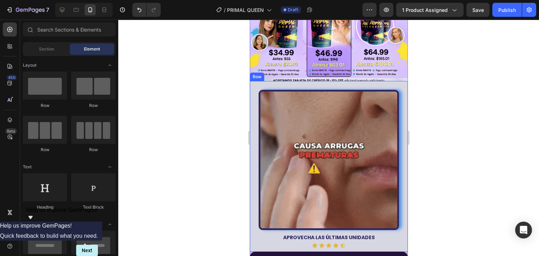
click at [353, 81] on div "Image APROVECHA LAS ÚLTIMAS UNIDADES Text Block Icon Icon Icon Icon Icon Icon L…" at bounding box center [329, 166] width 158 height 171
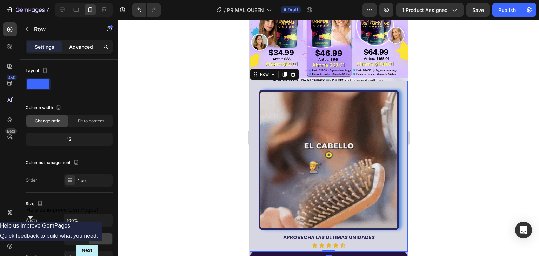
click at [86, 52] on div "Advanced" at bounding box center [81, 46] width 35 height 11
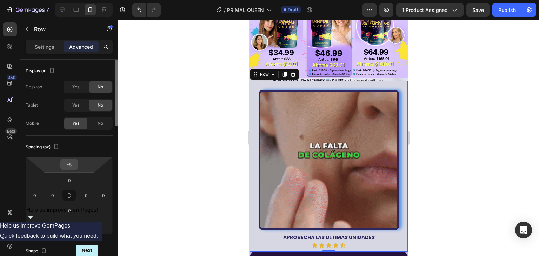
click at [71, 164] on input "-5" at bounding box center [69, 164] width 14 height 11
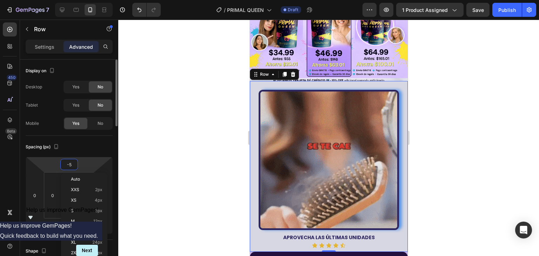
type input "0"
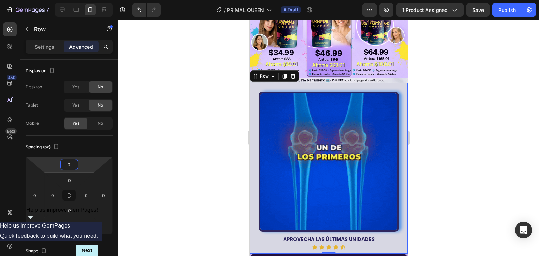
click at [437, 66] on div at bounding box center [328, 138] width 421 height 237
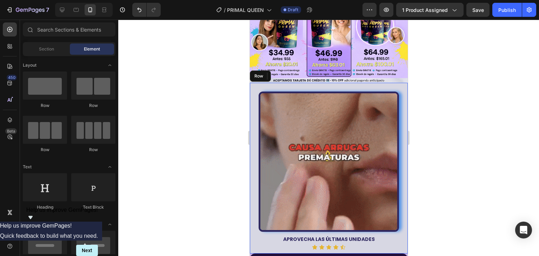
click at [162, 89] on div at bounding box center [328, 138] width 421 height 237
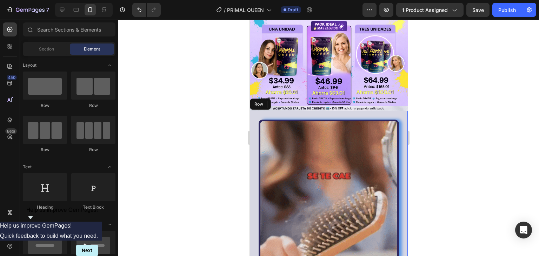
scroll to position [223, 0]
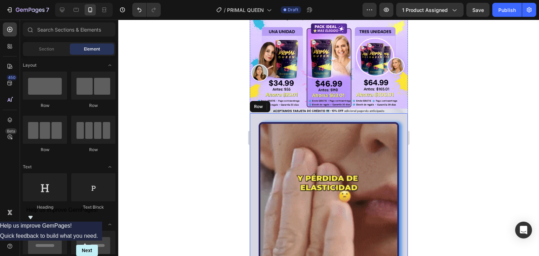
click at [365, 122] on img at bounding box center [329, 192] width 140 height 140
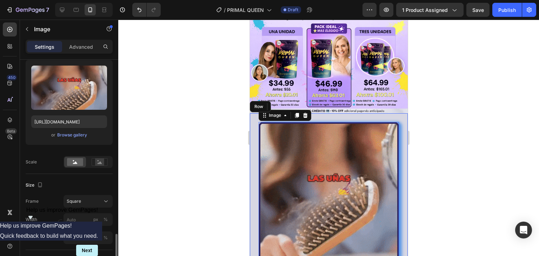
scroll to position [176, 0]
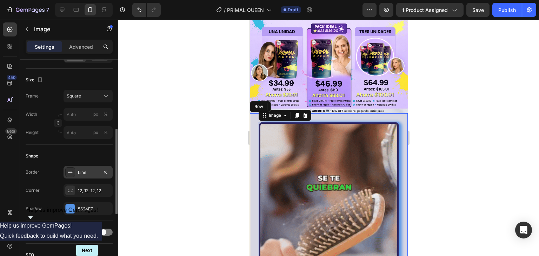
click at [84, 170] on div "Line" at bounding box center [88, 173] width 20 height 6
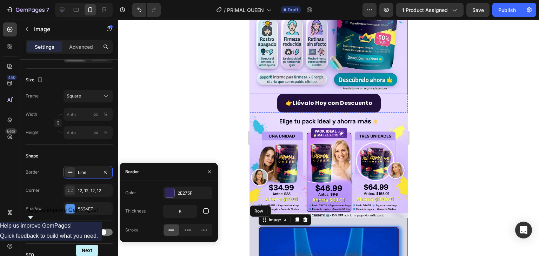
scroll to position [188, 0]
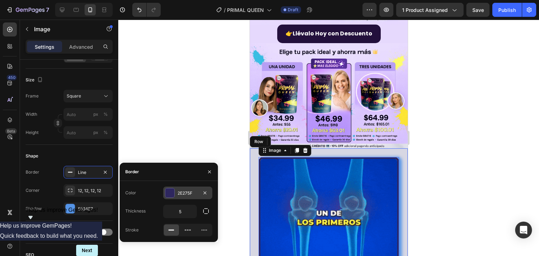
click at [182, 198] on div "2E275F" at bounding box center [187, 193] width 49 height 13
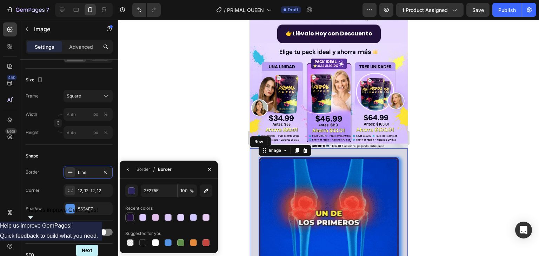
click at [131, 217] on div at bounding box center [130, 217] width 7 height 7
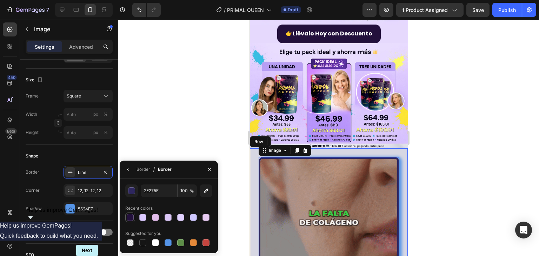
type input "23103C"
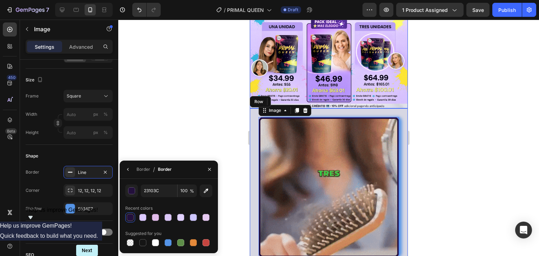
scroll to position [258, 0]
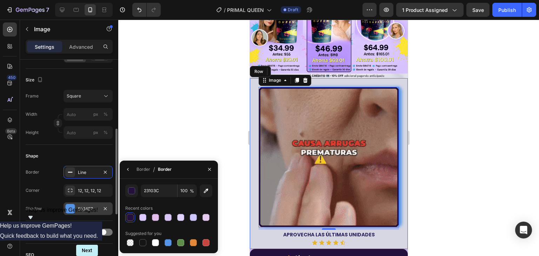
click at [91, 206] on div "5594E7" at bounding box center [88, 209] width 20 height 6
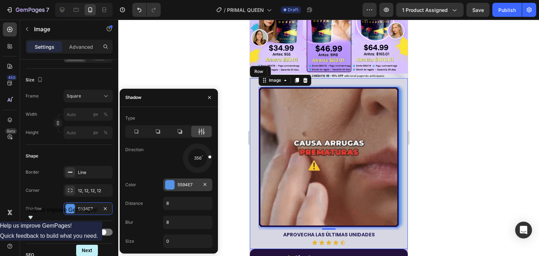
click at [166, 183] on div at bounding box center [169, 185] width 9 height 9
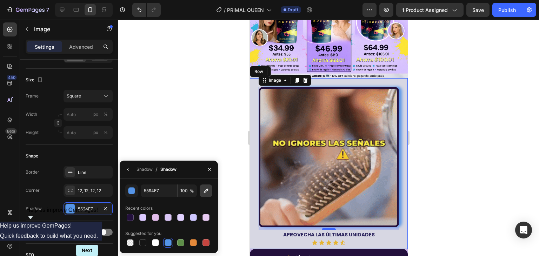
click at [204, 196] on button "button" at bounding box center [206, 191] width 13 height 13
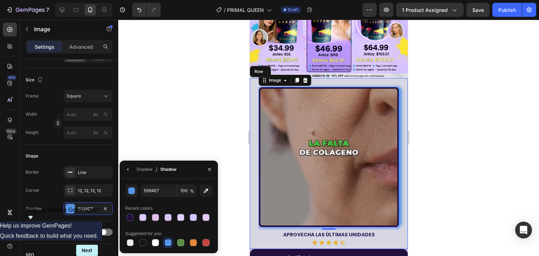
type input "B895FA"
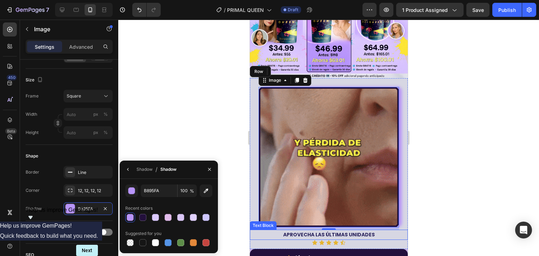
click at [307, 231] on strong "APROVECHA LAS ÚLTIMAS UNIDADES" at bounding box center [329, 234] width 92 height 7
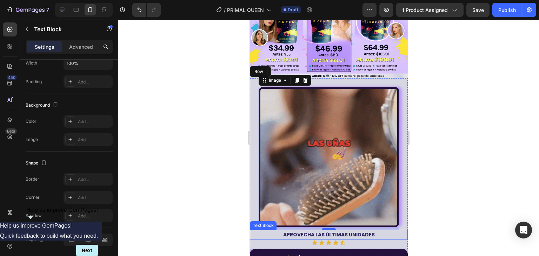
click at [307, 231] on strong "APROVECHA LAS ÚLTIMAS UNIDADES" at bounding box center [329, 234] width 92 height 7
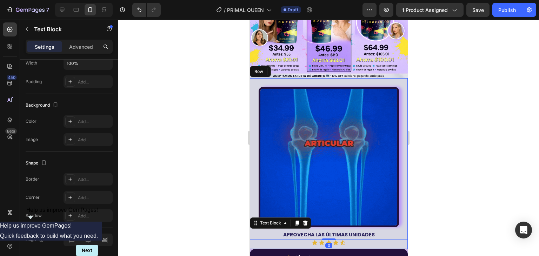
scroll to position [0, 0]
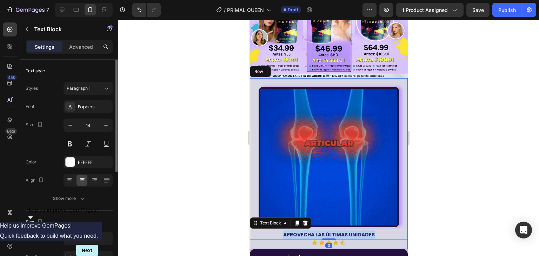
click at [307, 231] on strong "APROVECHA LAS ÚLTIMAS UNIDADES" at bounding box center [329, 234] width 92 height 7
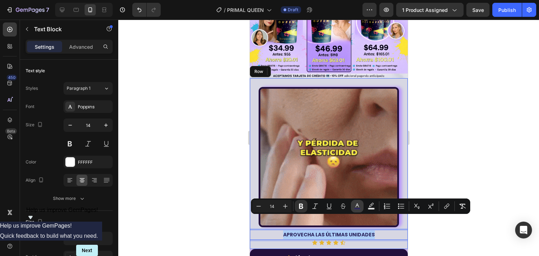
click at [352, 208] on button "color" at bounding box center [357, 206] width 13 height 13
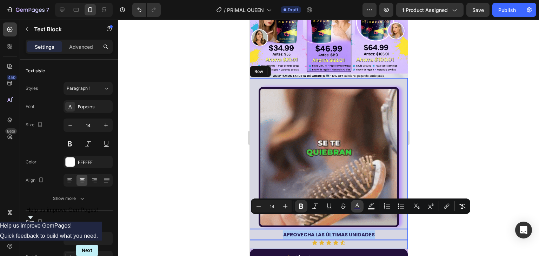
type input "2E275F"
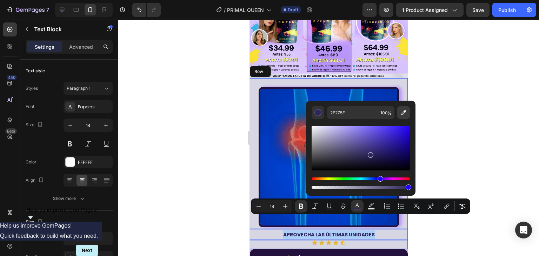
click at [402, 114] on icon "Editor contextual toolbar" at bounding box center [403, 112] width 5 height 5
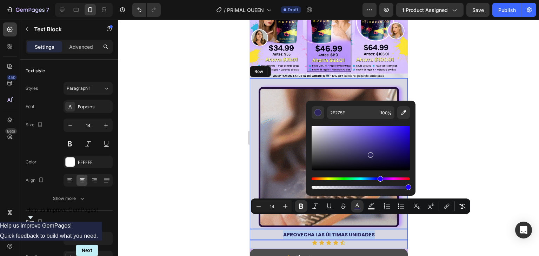
type input "23103C"
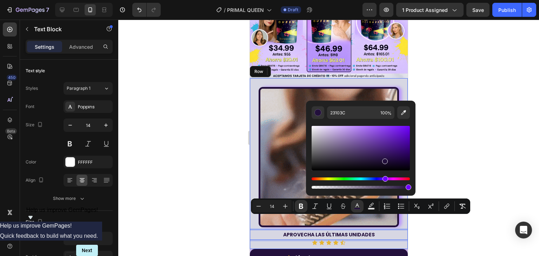
click at [458, 165] on div at bounding box center [328, 138] width 421 height 237
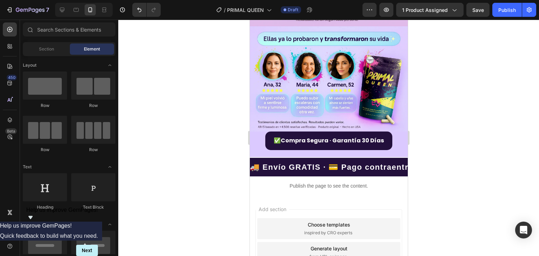
scroll to position [1809, 0]
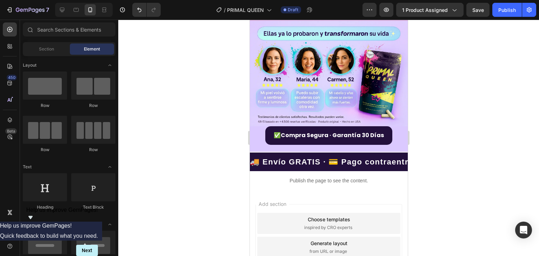
drag, startPoint x: 404, startPoint y: 208, endPoint x: 657, endPoint y: 255, distance: 257.9
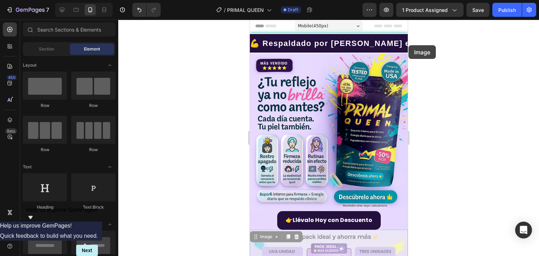
scroll to position [0, 0]
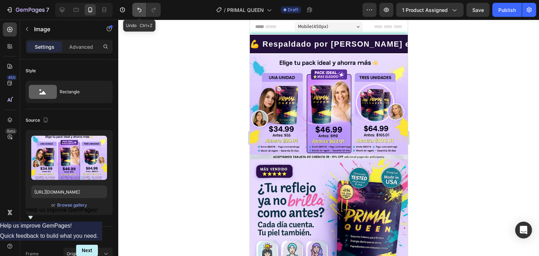
click at [137, 13] on icon "Undo/Redo" at bounding box center [139, 9] width 7 height 7
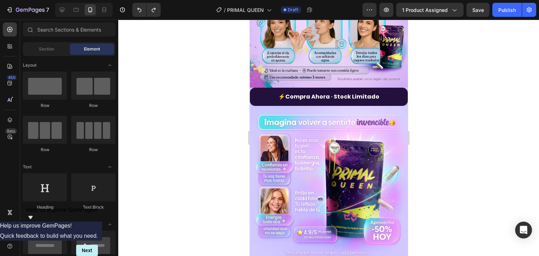
scroll to position [883, 0]
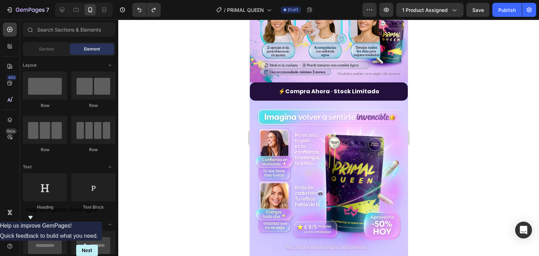
drag, startPoint x: 404, startPoint y: 67, endPoint x: 665, endPoint y: 155, distance: 274.9
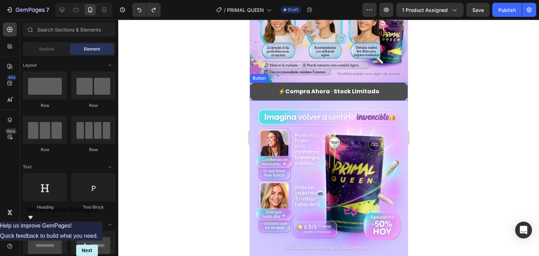
click at [264, 83] on button "⚡ Compra Ahora · Stock Limitado" at bounding box center [329, 92] width 158 height 19
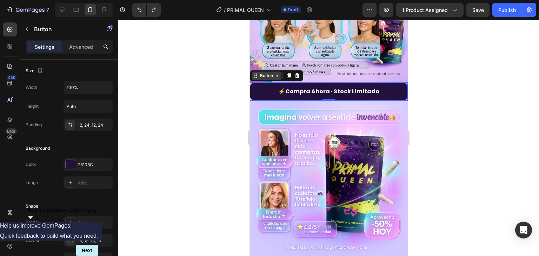
click at [260, 73] on div "Button" at bounding box center [267, 76] width 16 height 6
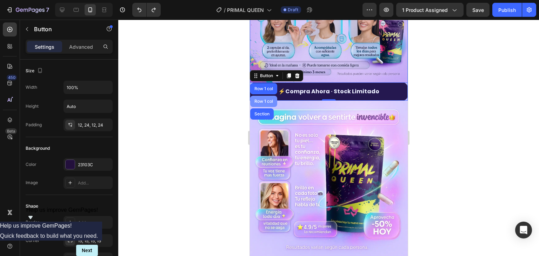
click at [260, 96] on div "Row 1 col" at bounding box center [263, 101] width 27 height 11
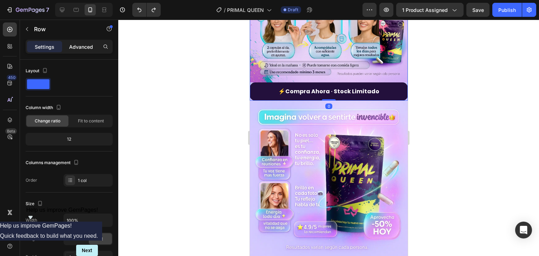
click at [87, 50] on div "Advanced" at bounding box center [81, 46] width 35 height 11
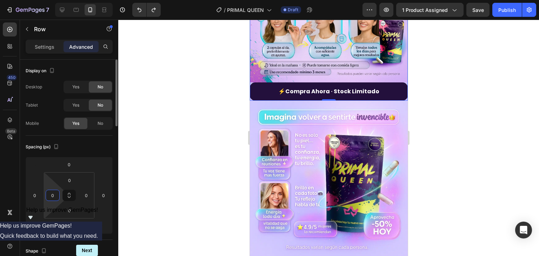
click at [51, 190] on input "0" at bounding box center [52, 195] width 11 height 11
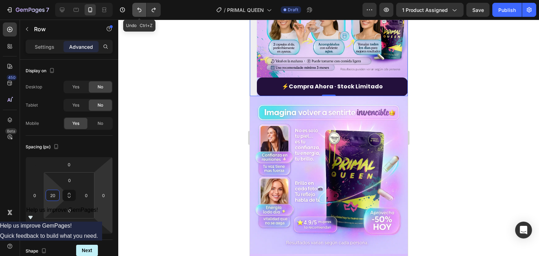
type input "20"
click at [140, 13] on icon "Undo/Redo" at bounding box center [139, 9] width 7 height 7
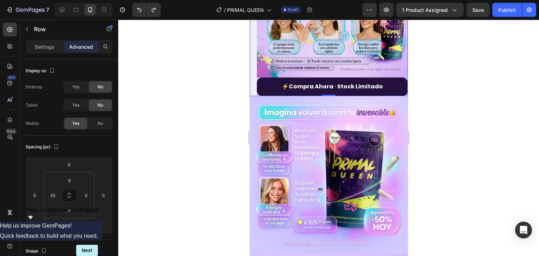
click at [188, 93] on div at bounding box center [328, 138] width 421 height 237
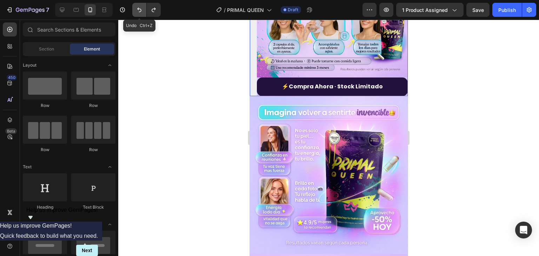
click at [136, 14] on button "Undo/Redo" at bounding box center [139, 10] width 14 height 14
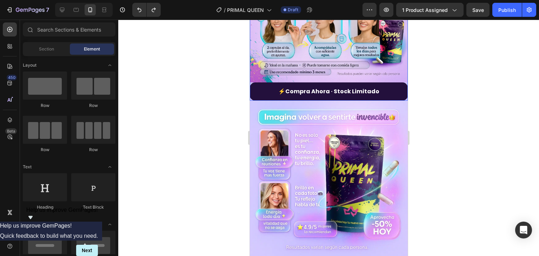
drag, startPoint x: 424, startPoint y: 120, endPoint x: 462, endPoint y: 66, distance: 66.2
click at [462, 66] on div at bounding box center [328, 138] width 421 height 237
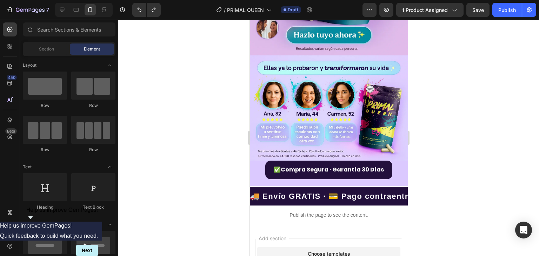
scroll to position [1832, 0]
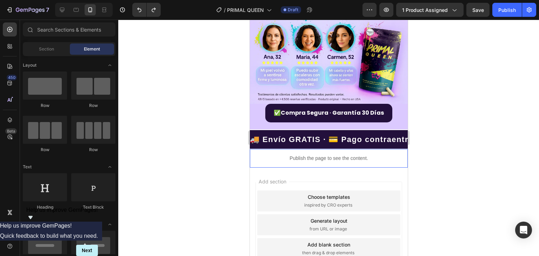
click at [336, 155] on p "Publish the page to see the content." at bounding box center [329, 158] width 158 height 7
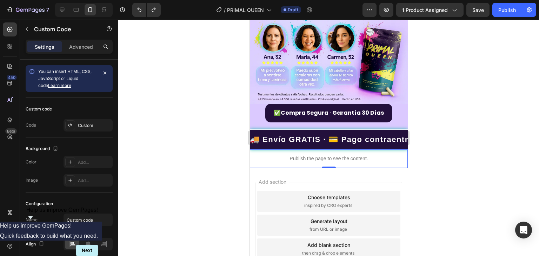
click at [336, 155] on p "Publish the page to see the content." at bounding box center [329, 158] width 158 height 7
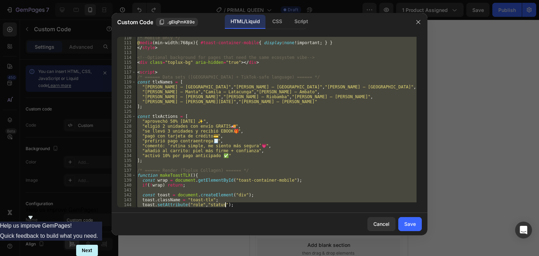
scroll to position [813, 0]
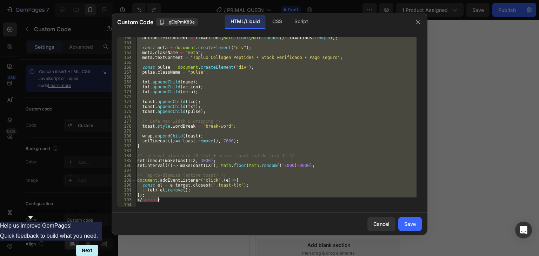
drag, startPoint x: 138, startPoint y: 40, endPoint x: 168, endPoint y: 201, distance: 164.0
click at [168, 201] on div "action . textContent = tlxActions [ Math . floor ( Math . random ( ) * tlxActio…" at bounding box center [276, 125] width 281 height 181
type textarea "}); </script>"
paste textarea
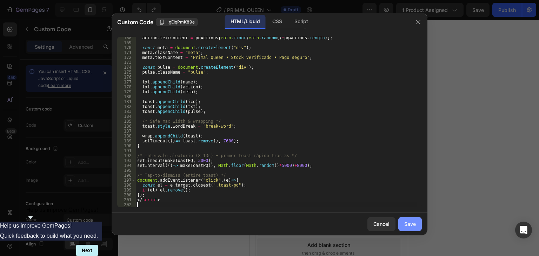
click at [414, 222] on div "Save" at bounding box center [411, 224] width 12 height 7
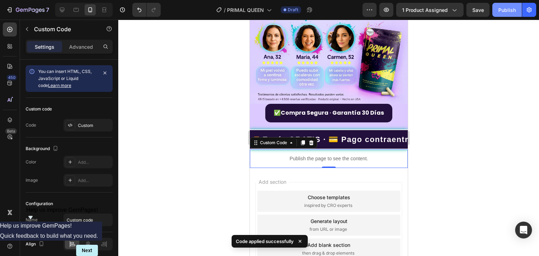
click at [493, 13] on button "Publish" at bounding box center [508, 10] width 30 height 14
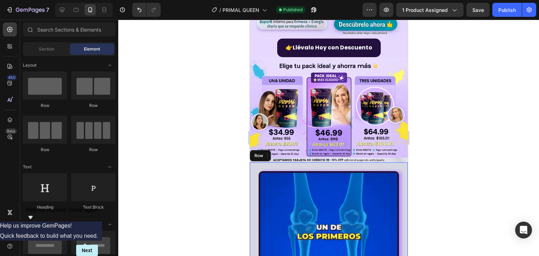
scroll to position [158, 0]
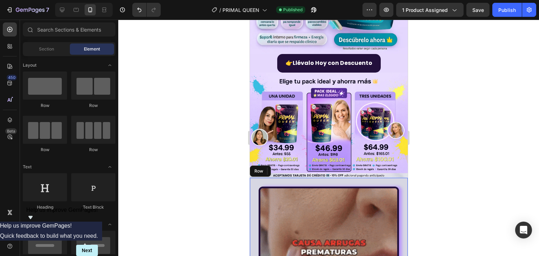
drag, startPoint x: 404, startPoint y: 233, endPoint x: 667, endPoint y: 72, distance: 309.0
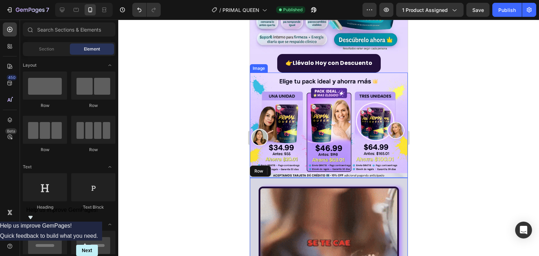
click at [333, 115] on img at bounding box center [329, 125] width 158 height 105
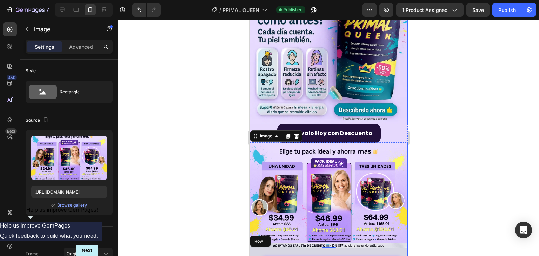
scroll to position [0, 0]
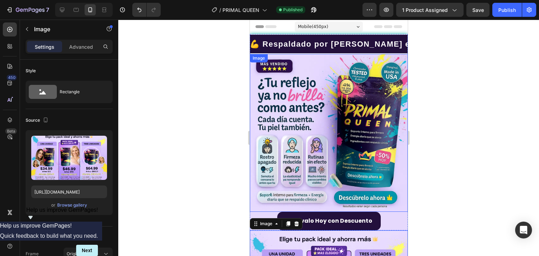
click at [342, 94] on img at bounding box center [329, 133] width 158 height 158
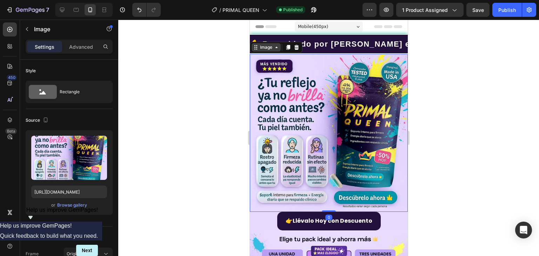
click at [272, 45] on div "Image" at bounding box center [266, 47] width 15 height 6
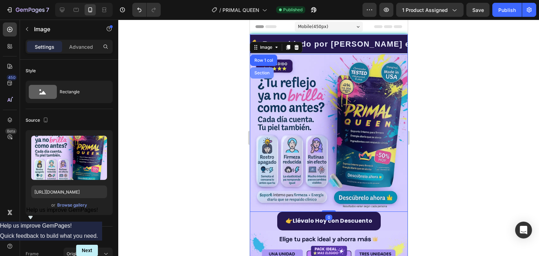
click at [269, 73] on div "Section" at bounding box center [262, 73] width 18 height 4
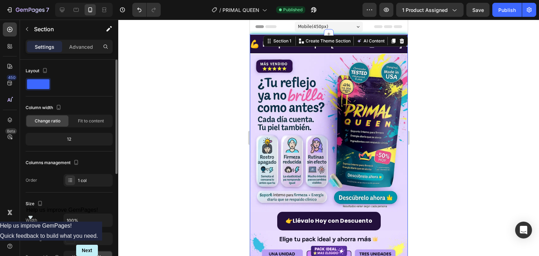
scroll to position [140, 0]
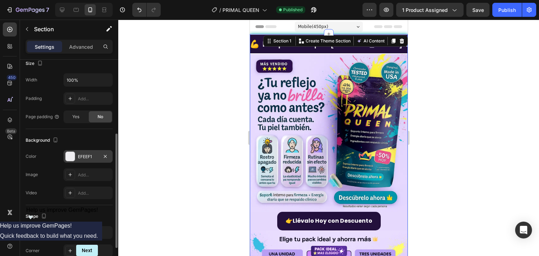
click at [76, 160] on div "EFEEF1" at bounding box center [88, 156] width 49 height 13
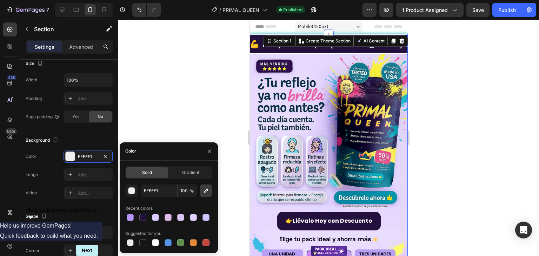
click at [202, 189] on button "button" at bounding box center [206, 191] width 13 height 13
type input "E6D9FD"
click at [228, 83] on div at bounding box center [328, 138] width 421 height 237
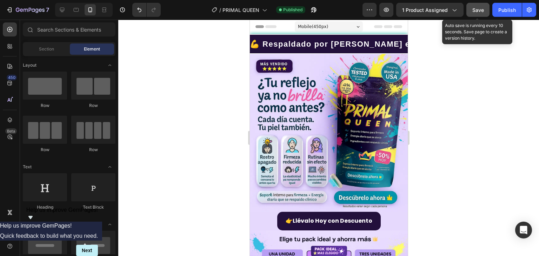
click at [472, 12] on button "Save" at bounding box center [478, 10] width 23 height 14
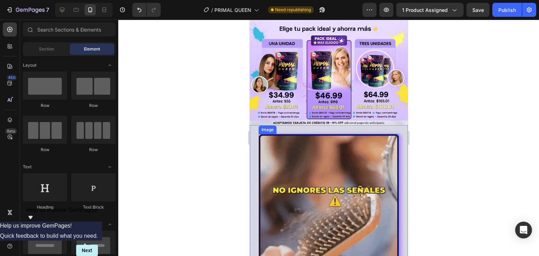
click at [306, 193] on img at bounding box center [329, 204] width 140 height 140
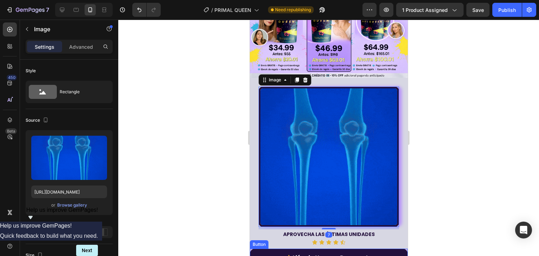
scroll to position [316, 0]
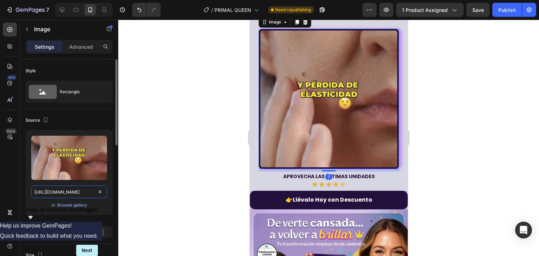
click at [86, 193] on input "[URL][DOMAIN_NAME]" at bounding box center [69, 192] width 76 height 13
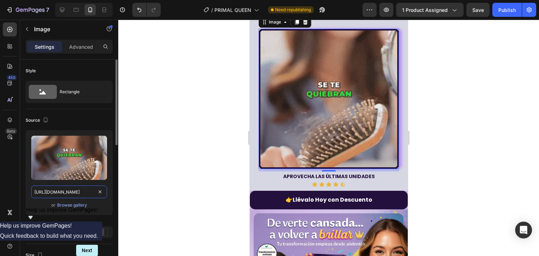
paste input "[DOMAIN_NAME][URL]"
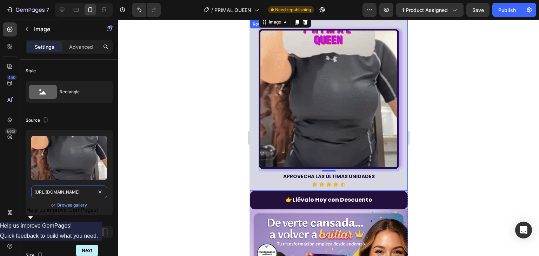
scroll to position [246, 0]
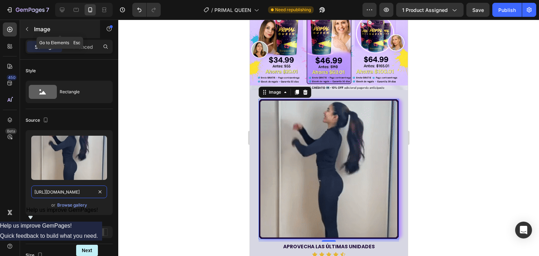
type input "[URL][DOMAIN_NAME]"
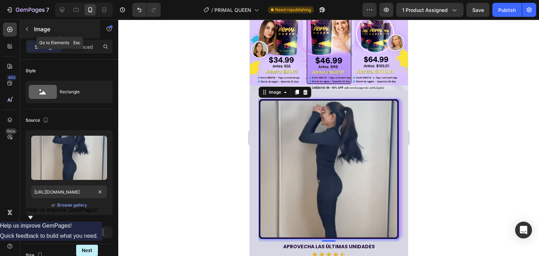
click at [27, 28] on icon "button" at bounding box center [27, 29] width 6 height 6
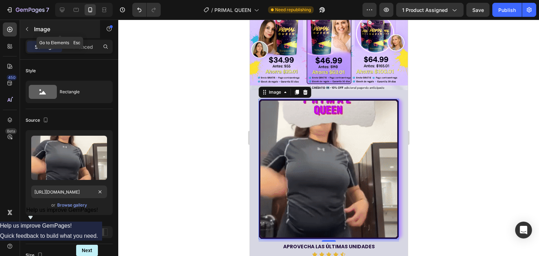
scroll to position [0, 0]
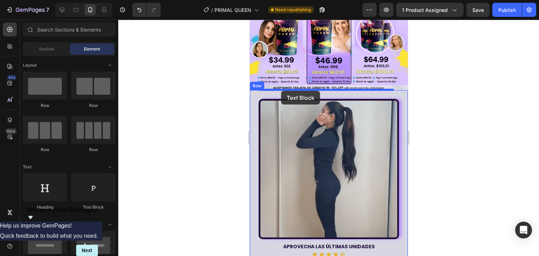
drag, startPoint x: 449, startPoint y: 189, endPoint x: 281, endPoint y: 91, distance: 194.5
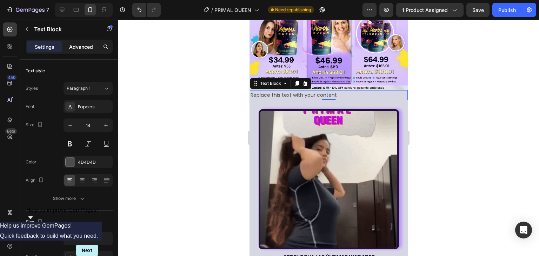
click at [67, 51] on div "Advanced" at bounding box center [81, 46] width 35 height 11
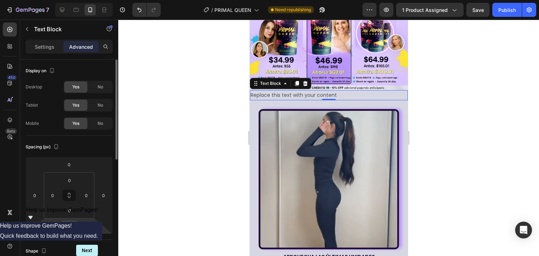
click at [72, 229] on input "0" at bounding box center [69, 226] width 14 height 11
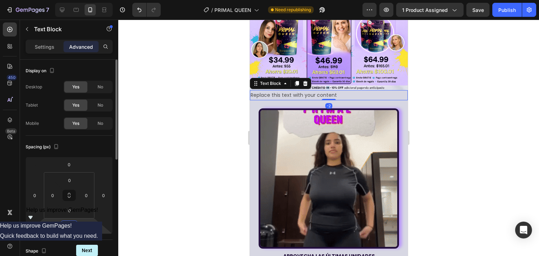
type input "-25"
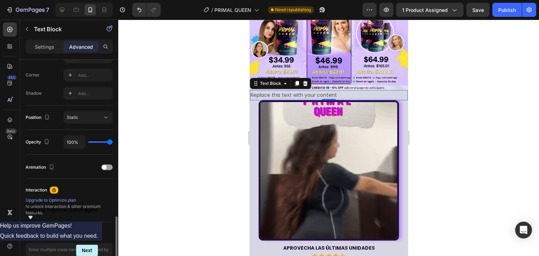
scroll to position [251, 0]
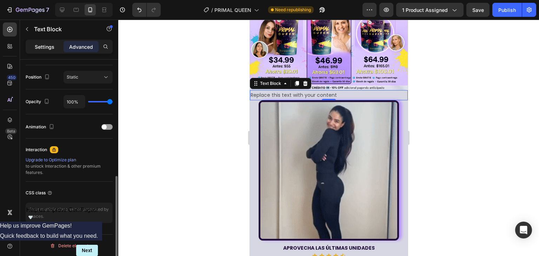
click at [35, 45] on p "Settings" at bounding box center [45, 46] width 20 height 7
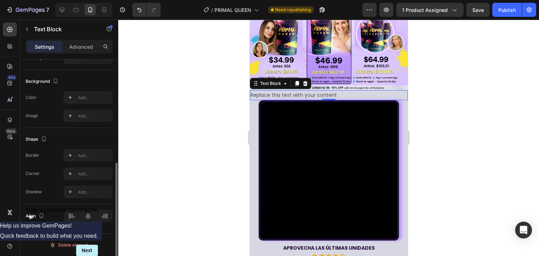
scroll to position [199, 0]
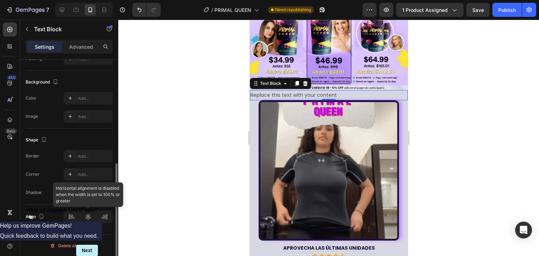
click at [89, 220] on div at bounding box center [88, 217] width 49 height 13
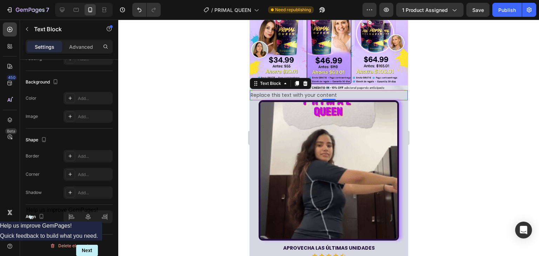
click at [293, 90] on div "Replace this text with your content" at bounding box center [329, 95] width 158 height 10
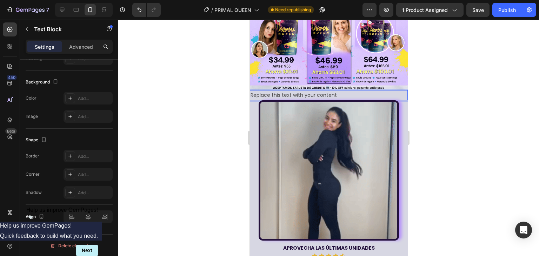
click at [347, 91] on p "Replace this text with your content" at bounding box center [328, 95] width 157 height 9
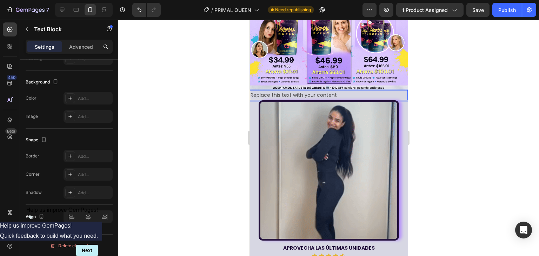
click at [347, 91] on p "Replace this text with your content" at bounding box center [328, 95] width 157 height 9
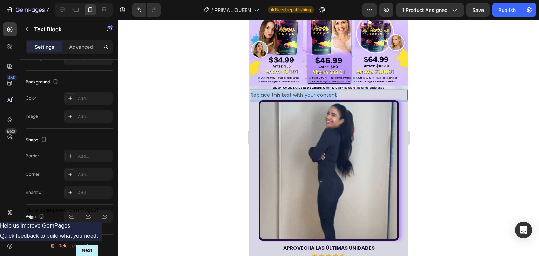
click at [347, 91] on p "Replace this text with your content" at bounding box center [328, 95] width 157 height 9
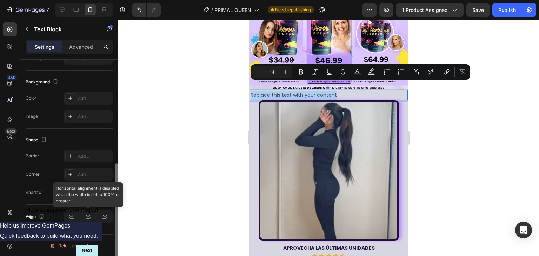
click at [89, 218] on div at bounding box center [88, 217] width 49 height 13
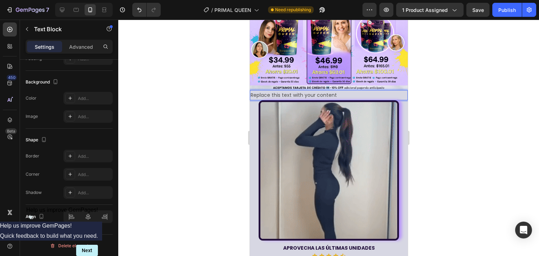
click at [351, 91] on p "Replace this text with your content" at bounding box center [328, 95] width 157 height 9
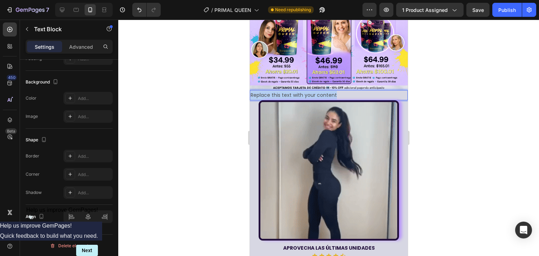
drag, startPoint x: 351, startPoint y: 85, endPoint x: 250, endPoint y: 86, distance: 100.5
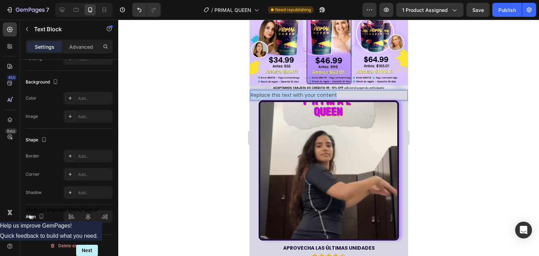
click at [250, 91] on p "Replace this text with your content" at bounding box center [328, 95] width 157 height 9
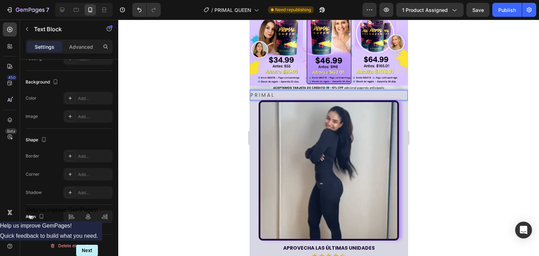
click at [251, 91] on p "P R I M A L" at bounding box center [328, 95] width 157 height 9
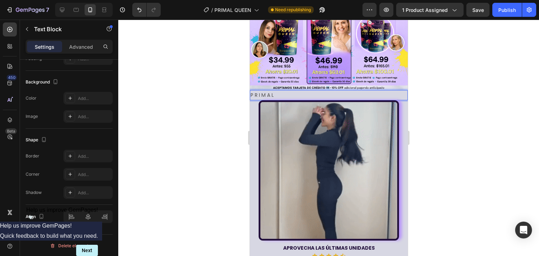
click at [326, 91] on p "P R I M A L" at bounding box center [328, 95] width 157 height 9
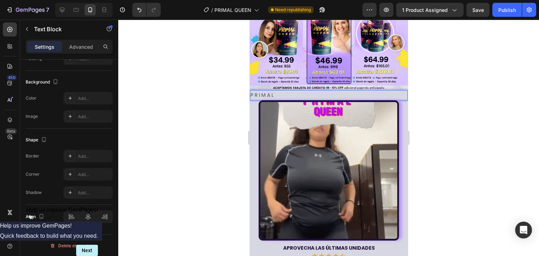
click at [326, 91] on p "P R I M A L" at bounding box center [328, 95] width 157 height 9
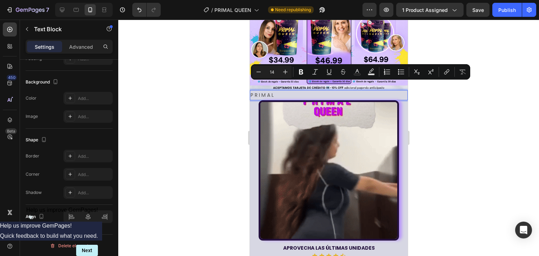
click at [326, 91] on p "P R I M A L" at bounding box center [328, 95] width 157 height 9
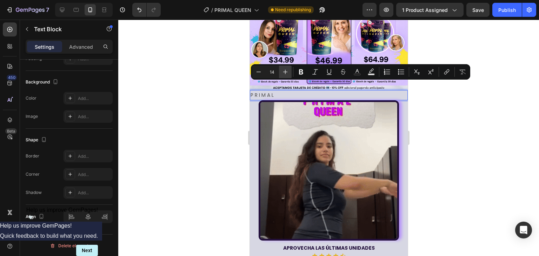
click at [284, 71] on icon "Editor contextual toolbar" at bounding box center [285, 71] width 7 height 7
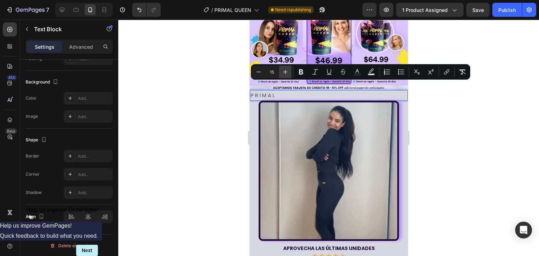
click at [284, 71] on icon "Editor contextual toolbar" at bounding box center [285, 71] width 7 height 7
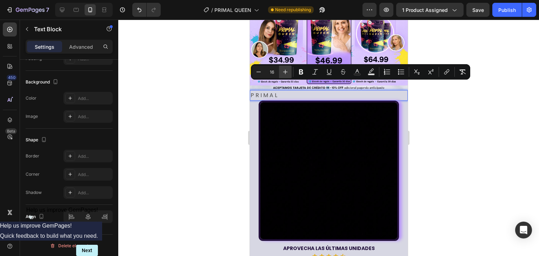
click at [284, 71] on icon "Editor contextual toolbar" at bounding box center [285, 71] width 7 height 7
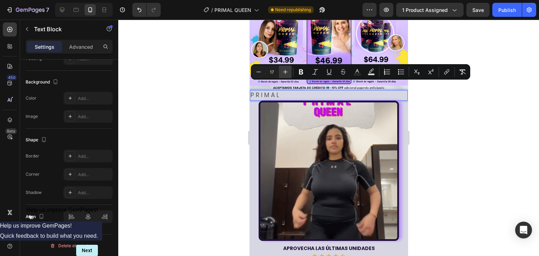
click at [284, 71] on icon "Editor contextual toolbar" at bounding box center [285, 71] width 7 height 7
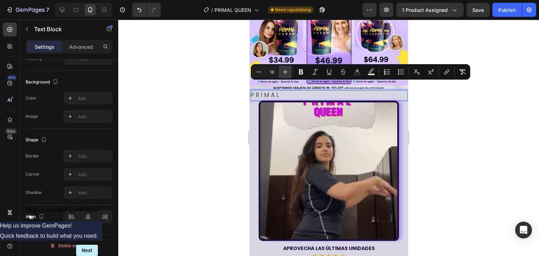
click at [284, 71] on icon "Editor contextual toolbar" at bounding box center [285, 71] width 7 height 7
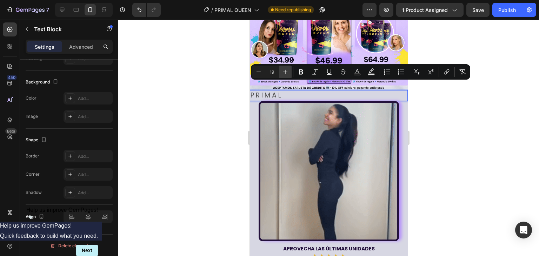
click at [284, 71] on icon "Editor contextual toolbar" at bounding box center [285, 71] width 7 height 7
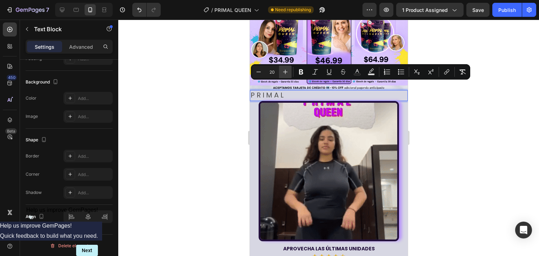
click at [284, 71] on icon "Editor contextual toolbar" at bounding box center [285, 71] width 7 height 7
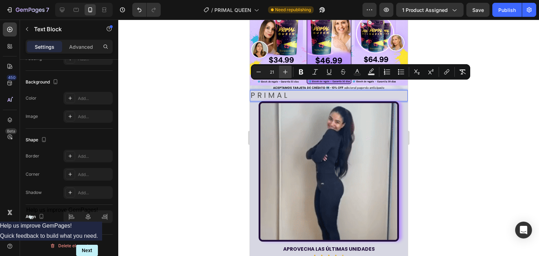
click at [284, 71] on icon "Editor contextual toolbar" at bounding box center [285, 71] width 7 height 7
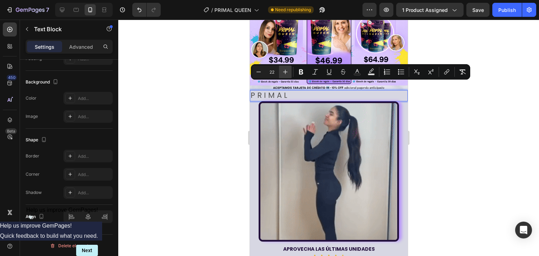
click at [284, 71] on icon "Editor contextual toolbar" at bounding box center [285, 71] width 7 height 7
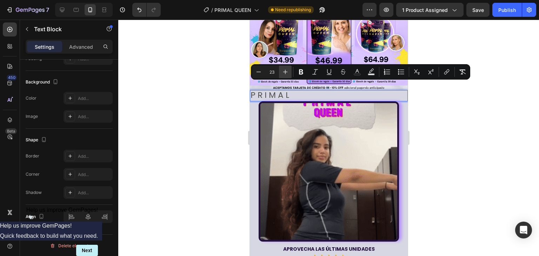
click at [284, 71] on icon "Editor contextual toolbar" at bounding box center [285, 71] width 7 height 7
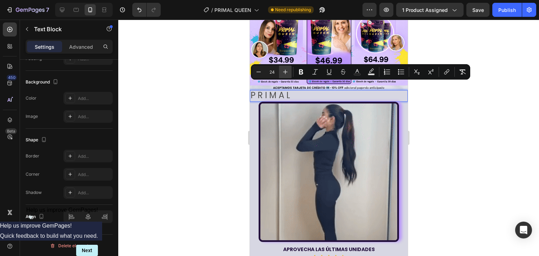
click at [284, 71] on icon "Editor contextual toolbar" at bounding box center [285, 71] width 7 height 7
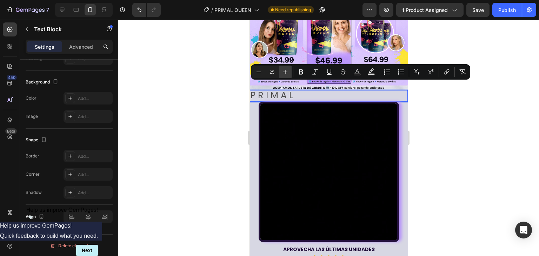
click at [284, 71] on icon "Editor contextual toolbar" at bounding box center [285, 71] width 7 height 7
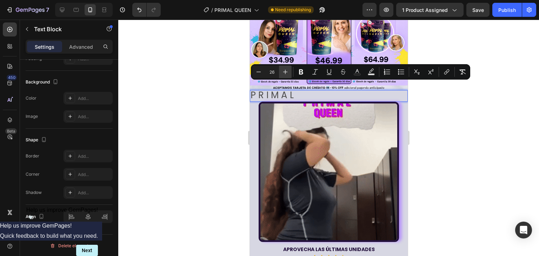
click at [289, 70] on button "Plus" at bounding box center [285, 72] width 13 height 13
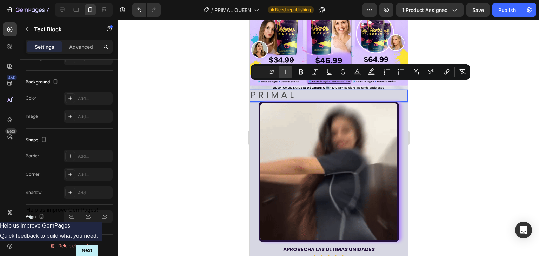
click at [289, 70] on button "Plus" at bounding box center [285, 72] width 13 height 13
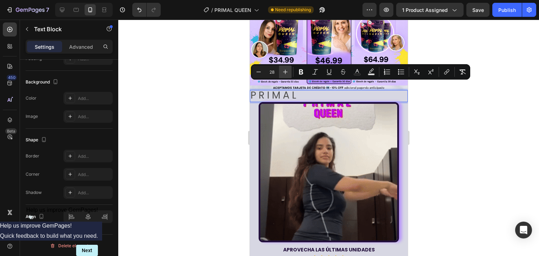
click at [289, 70] on button "Plus" at bounding box center [285, 72] width 13 height 13
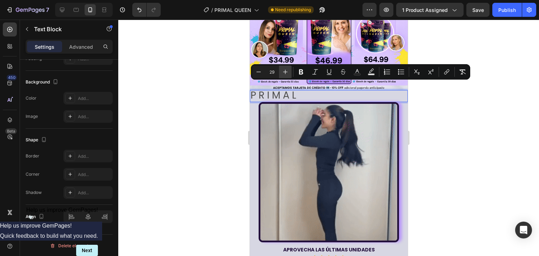
click at [289, 70] on button "Plus" at bounding box center [285, 72] width 13 height 13
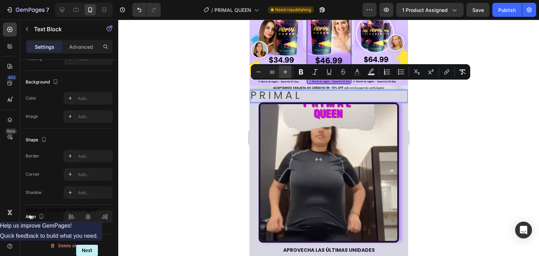
click at [289, 70] on button "Plus" at bounding box center [285, 72] width 13 height 13
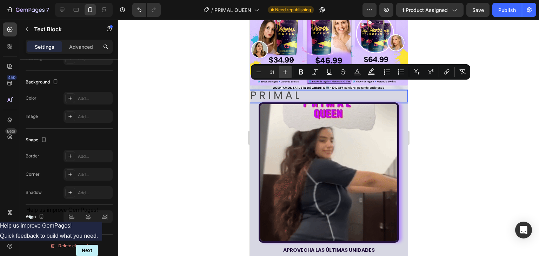
click at [289, 70] on button "Plus" at bounding box center [285, 72] width 13 height 13
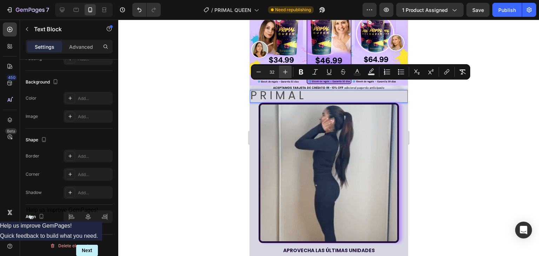
click at [290, 70] on button "Plus" at bounding box center [285, 72] width 13 height 13
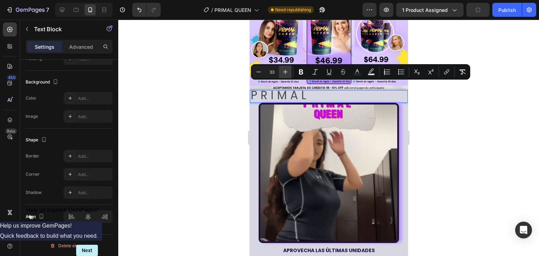
click at [290, 70] on button "Plus" at bounding box center [285, 72] width 13 height 13
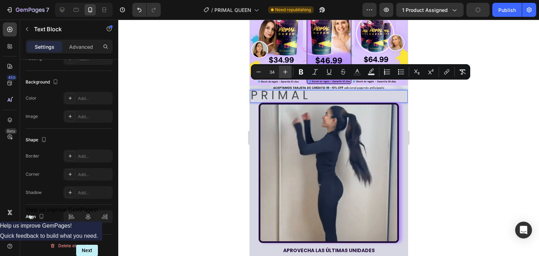
click at [290, 71] on button "Plus" at bounding box center [285, 72] width 13 height 13
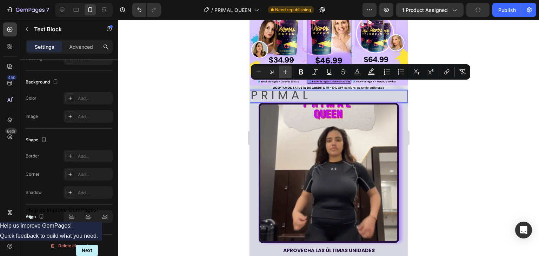
type input "35"
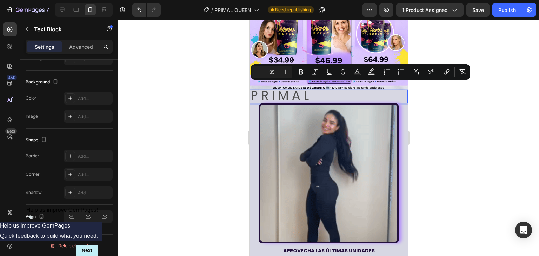
click at [309, 89] on span "P R I M A L" at bounding box center [279, 95] width 58 height 17
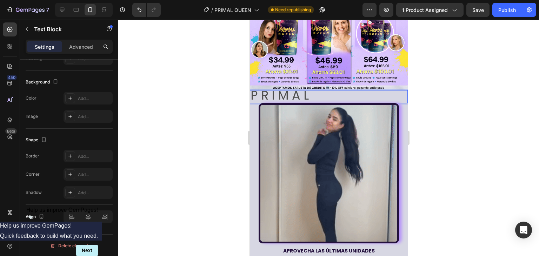
click at [275, 87] on span "P R I M A L" at bounding box center [279, 95] width 58 height 17
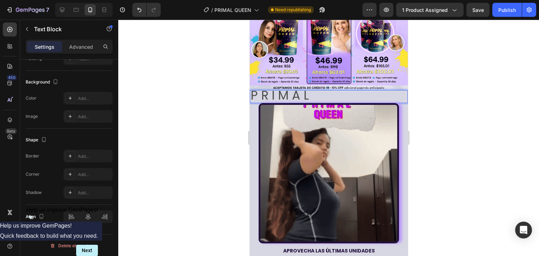
click at [300, 87] on span "P R I M A L" at bounding box center [279, 95] width 58 height 17
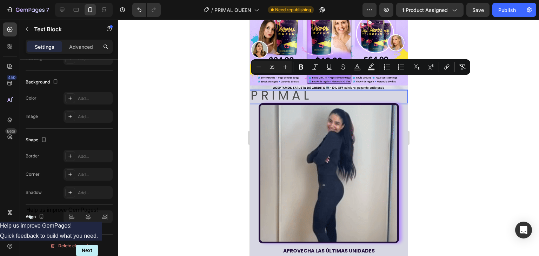
drag, startPoint x: 302, startPoint y: 87, endPoint x: 359, endPoint y: 86, distance: 56.6
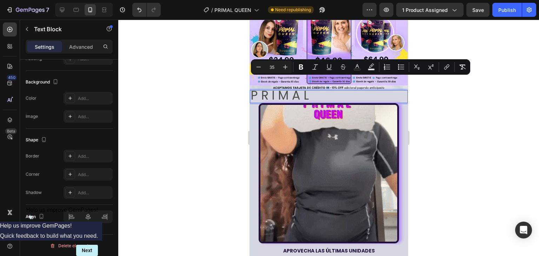
click at [309, 87] on span "P R I M A L" at bounding box center [279, 95] width 58 height 17
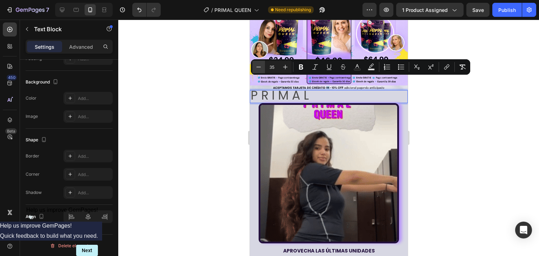
click at [258, 65] on icon "Editor contextual toolbar" at bounding box center [258, 67] width 7 height 7
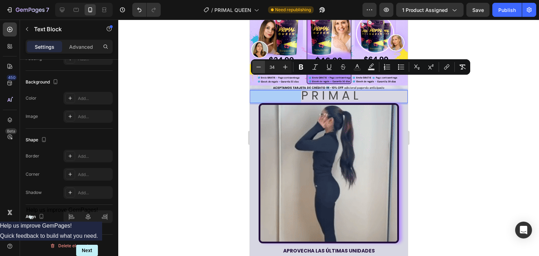
click at [258, 65] on icon "Editor contextual toolbar" at bounding box center [258, 67] width 7 height 7
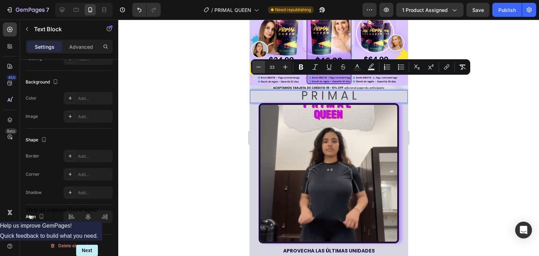
click at [258, 65] on icon "Editor contextual toolbar" at bounding box center [258, 67] width 7 height 7
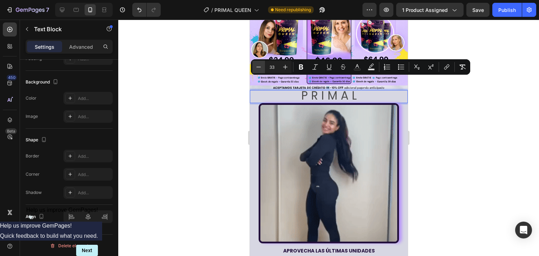
type input "32"
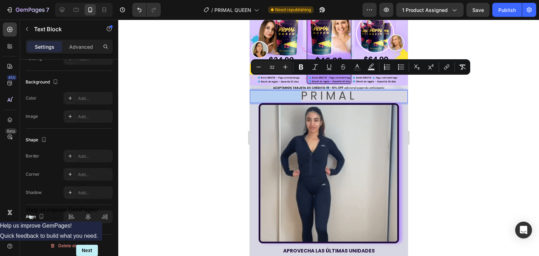
click at [301, 87] on span "Rich Text Editor. Editing area: main" at bounding box center [275, 95] width 51 height 17
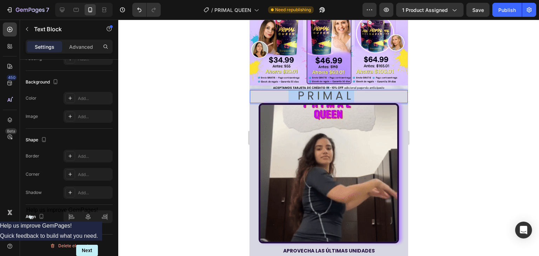
drag, startPoint x: 357, startPoint y: 86, endPoint x: 290, endPoint y: 81, distance: 67.3
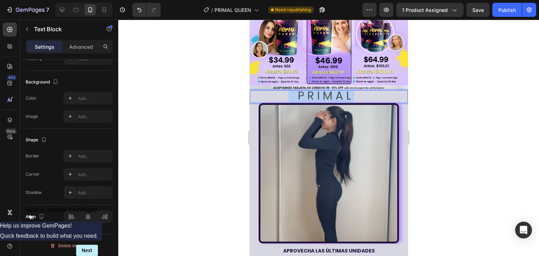
click at [290, 91] on p "P R I M A L" at bounding box center [328, 97] width 157 height 12
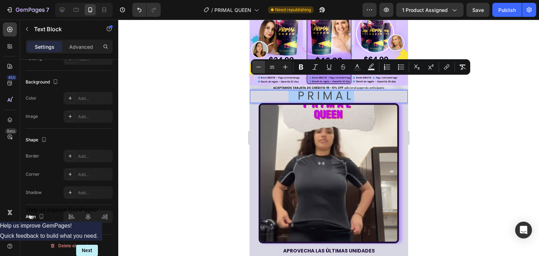
click at [261, 67] on icon "Editor contextual toolbar" at bounding box center [258, 67] width 7 height 7
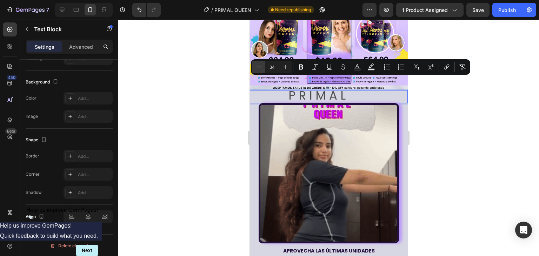
click at [260, 67] on icon "Editor contextual toolbar" at bounding box center [258, 67] width 7 height 7
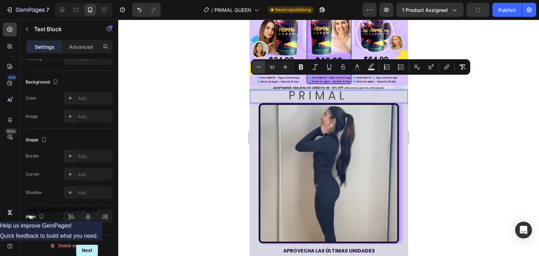
click at [260, 67] on icon "Editor contextual toolbar" at bounding box center [258, 67] width 7 height 7
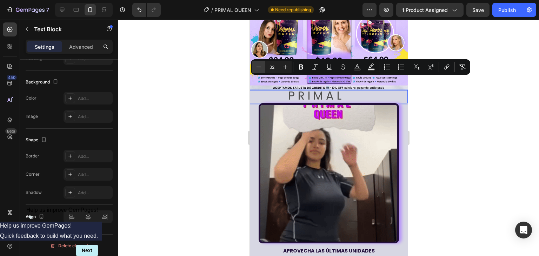
click at [260, 67] on icon "Editor contextual toolbar" at bounding box center [258, 67] width 7 height 7
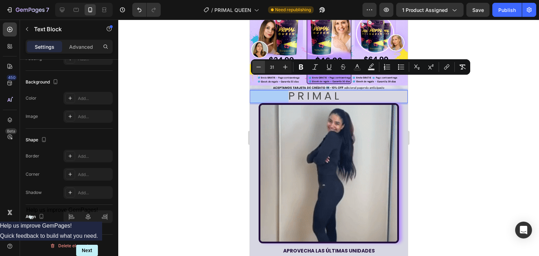
click at [260, 67] on icon "Editor contextual toolbar" at bounding box center [258, 67] width 7 height 7
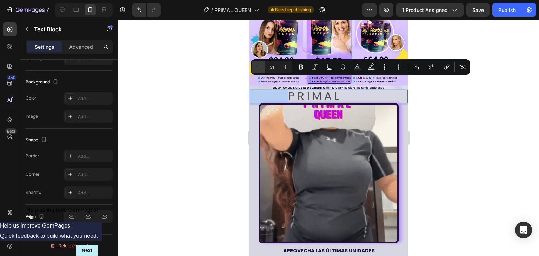
type input "30"
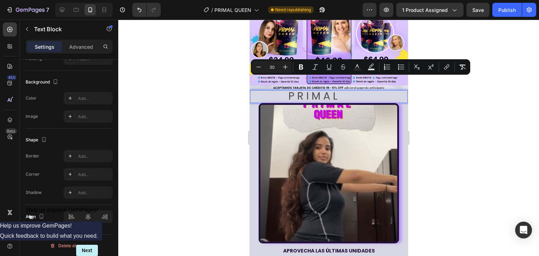
click at [300, 89] on span "P R I M A L" at bounding box center [312, 96] width 49 height 15
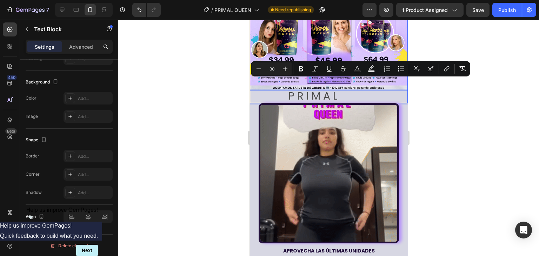
drag, startPoint x: 351, startPoint y: 86, endPoint x: 295, endPoint y: 80, distance: 55.8
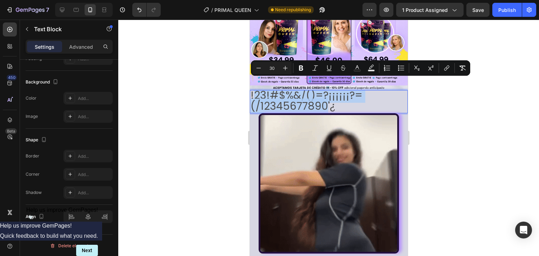
drag, startPoint x: 328, startPoint y: 97, endPoint x: 253, endPoint y: 88, distance: 75.0
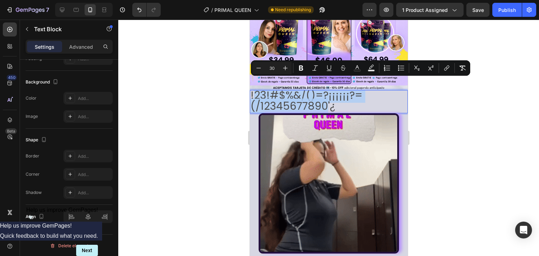
click at [253, 88] on span "!23!#$%&/()=?¡¡¡¡¡¡?=(/12345677890'¿" at bounding box center [306, 101] width 112 height 26
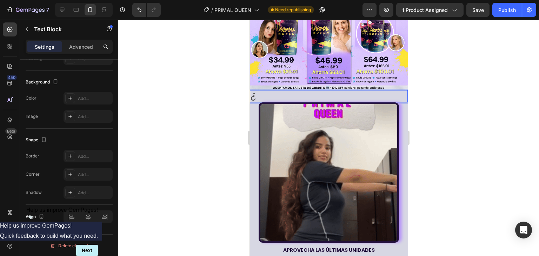
click at [256, 88] on span "¿" at bounding box center [252, 95] width 5 height 15
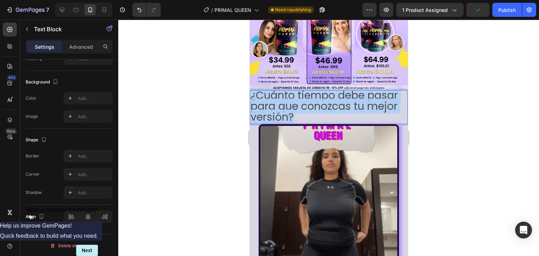
drag, startPoint x: 294, startPoint y: 109, endPoint x: 253, endPoint y: 87, distance: 46.5
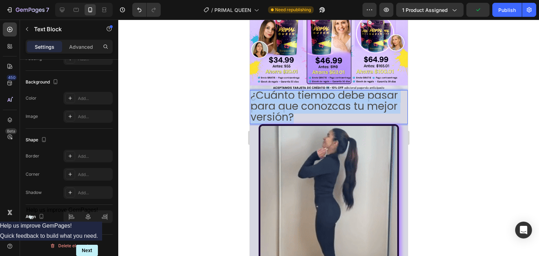
click at [253, 88] on span "¿Cuánto tiempo debe pasar para que conozcas tu mejor versión?" at bounding box center [324, 106] width 148 height 37
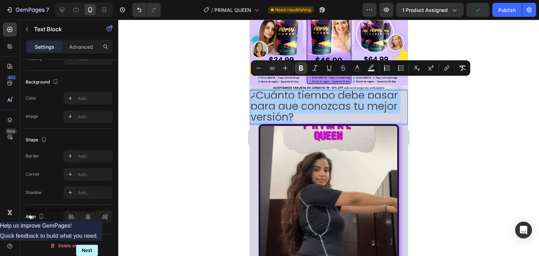
click at [298, 69] on icon "Editor contextual toolbar" at bounding box center [301, 68] width 7 height 7
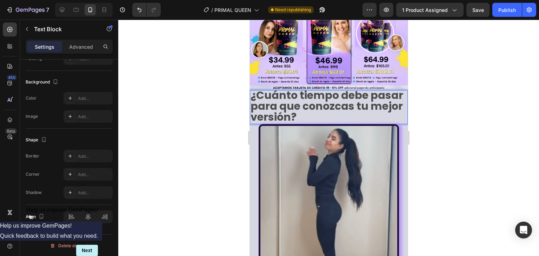
click at [290, 89] on strong "¿Cuánto tiempo debe pasar para que conozcas tu mejor versión?" at bounding box center [326, 106] width 153 height 37
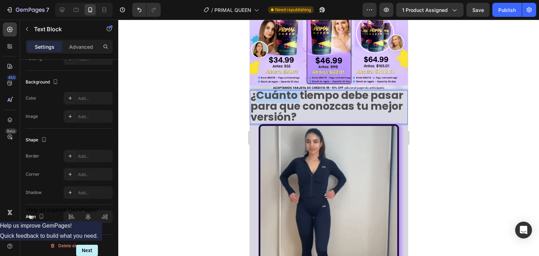
click at [290, 89] on strong "¿Cuánto tiempo debe pasar para que conozcas tu mejor versión?" at bounding box center [326, 106] width 153 height 37
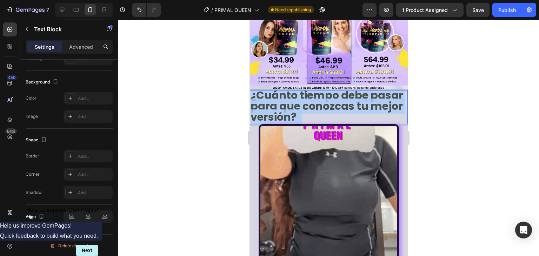
click at [290, 89] on strong "¿Cuánto tiempo debe pasar para que conozcas tu mejor versión?" at bounding box center [326, 106] width 153 height 37
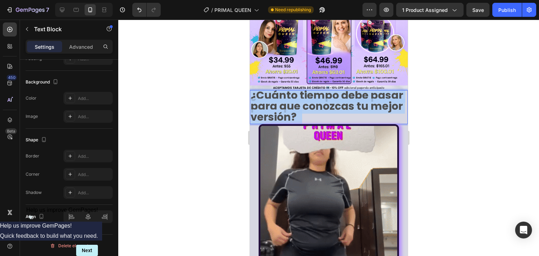
click at [290, 89] on strong "¿Cuánto tiempo debe pasar para que conozcas tu mejor versión?" at bounding box center [326, 106] width 153 height 37
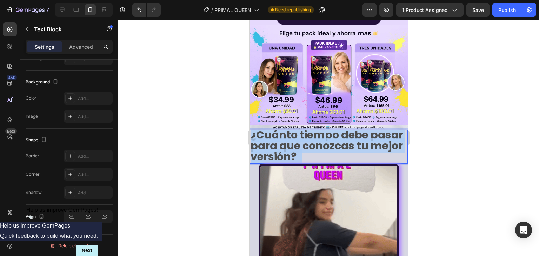
scroll to position [211, 0]
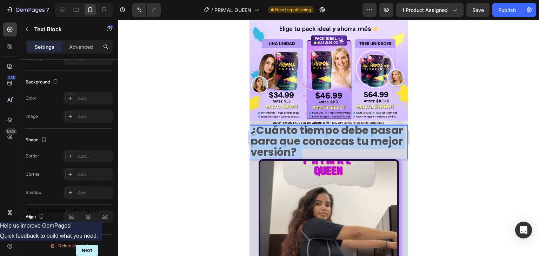
click at [284, 134] on strong "¿Cuánto tiempo debe pasar para que conozcas tu mejor versión?" at bounding box center [326, 141] width 153 height 37
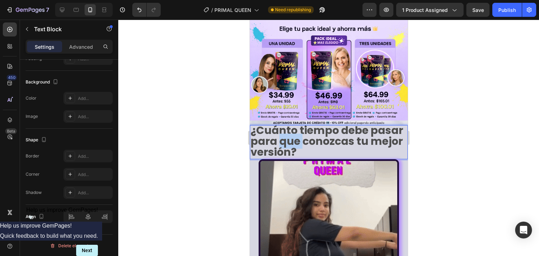
click at [284, 134] on strong "¿Cuánto tiempo debe pasar para que conozcas tu mejor versión?" at bounding box center [326, 141] width 153 height 37
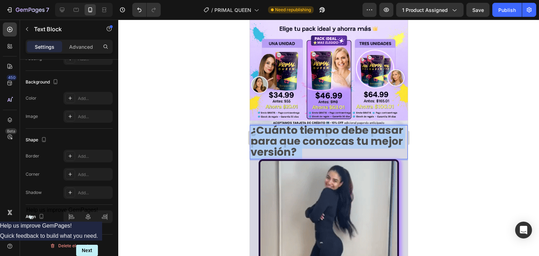
click at [284, 134] on strong "¿Cuánto tiempo debe pasar para que conozcas tu mejor versión?" at bounding box center [326, 141] width 153 height 37
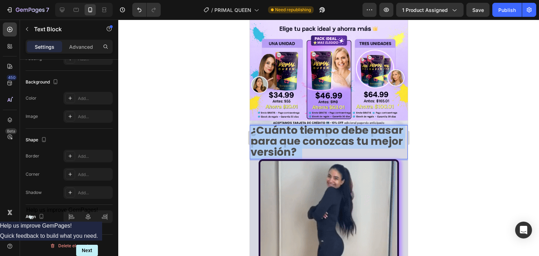
click at [284, 134] on strong "¿Cuánto tiempo debe pasar para que conozcas tu mejor versión?" at bounding box center [326, 141] width 153 height 37
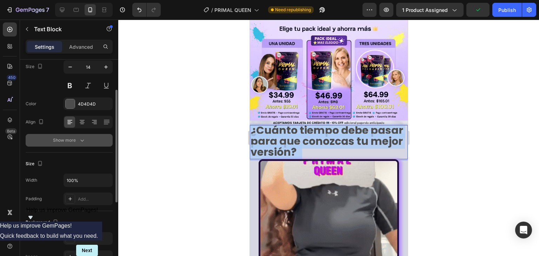
scroll to position [0, 0]
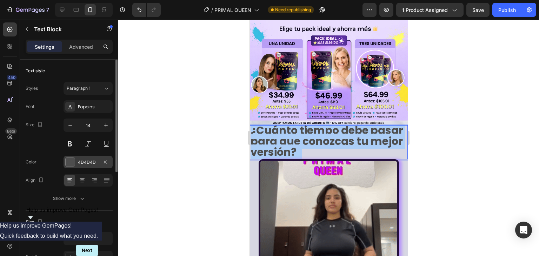
click at [81, 157] on div "4D4D4D" at bounding box center [88, 162] width 49 height 13
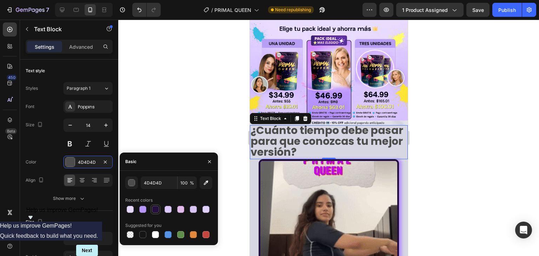
click at [157, 209] on div at bounding box center [155, 209] width 7 height 7
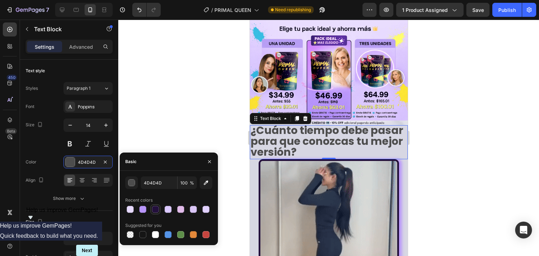
type input "23103C"
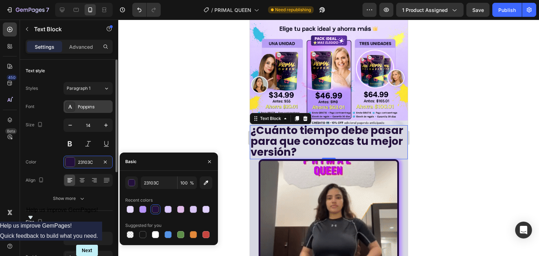
click at [87, 106] on div "Poppins" at bounding box center [94, 107] width 33 height 6
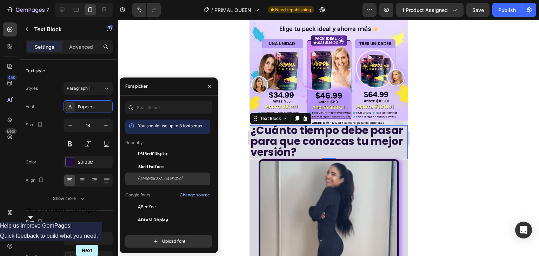
click at [136, 176] on div at bounding box center [131, 179] width 13 height 13
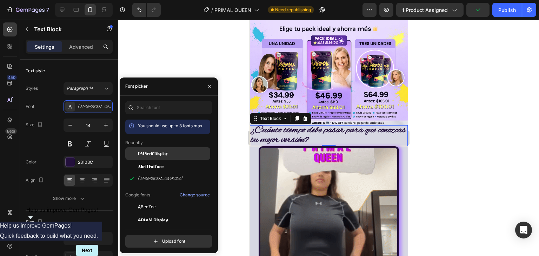
click at [163, 153] on span "DM Serif Display" at bounding box center [153, 154] width 30 height 6
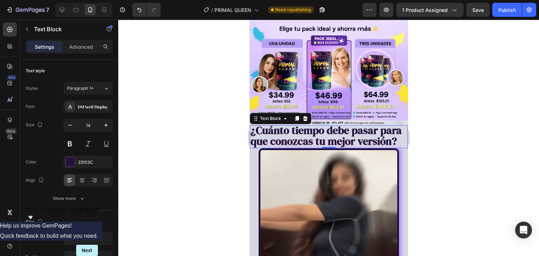
click at [498, 138] on div at bounding box center [328, 138] width 421 height 237
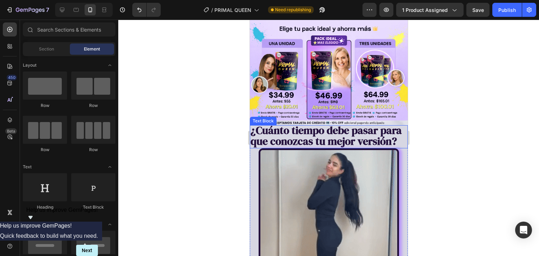
click at [378, 135] on strong "¿Cuánto tiempo debe pasar para que conozcas tu mejor versión?" at bounding box center [325, 135] width 151 height 25
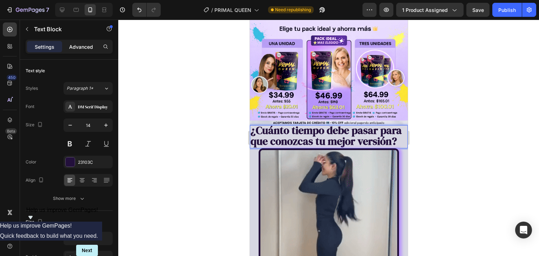
click at [81, 43] on p "Advanced" at bounding box center [81, 46] width 24 height 7
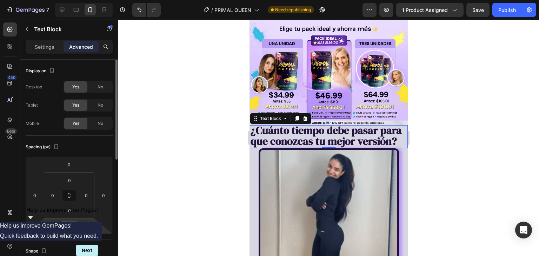
click at [67, 225] on input "-25" at bounding box center [69, 226] width 14 height 11
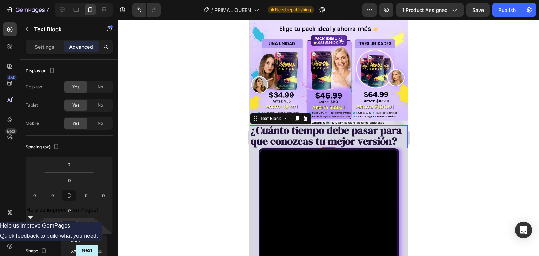
type input "0"
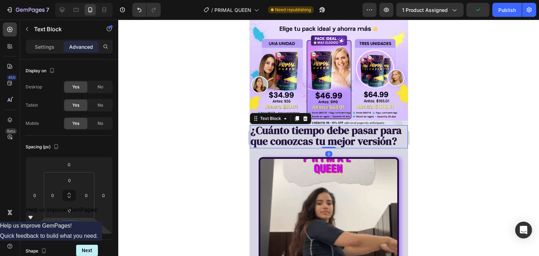
click at [434, 159] on div at bounding box center [328, 138] width 421 height 237
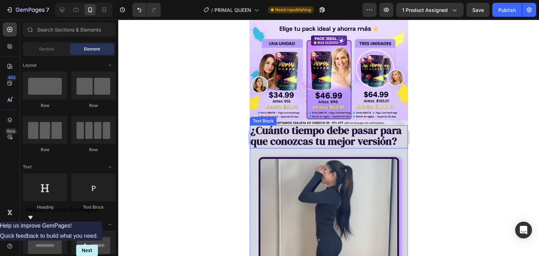
click at [351, 126] on strong "¿Cuánto tiempo debe pasar para que conozcas tu mejor versión?" at bounding box center [325, 135] width 151 height 25
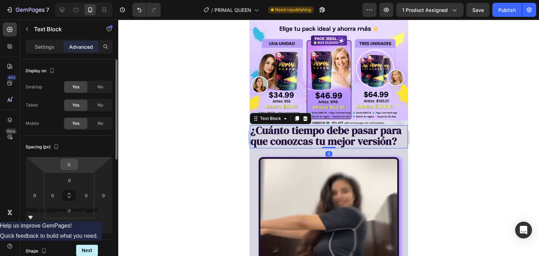
click at [70, 161] on input "0" at bounding box center [69, 164] width 14 height 11
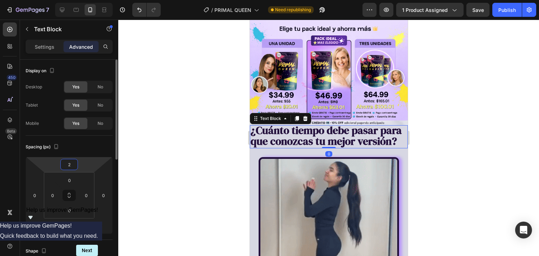
type input "20"
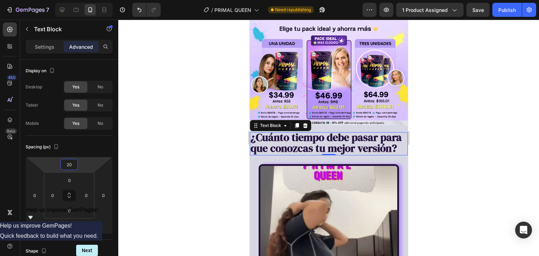
click at [422, 124] on div at bounding box center [328, 138] width 421 height 237
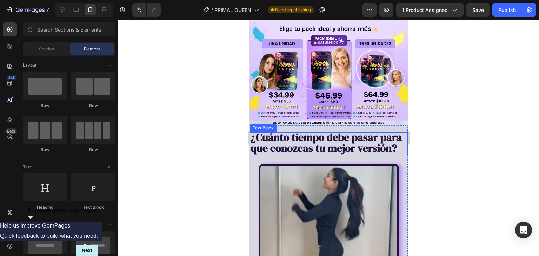
click at [369, 133] on strong "¿Cuánto tiempo debe pasar para que conozcas tu mejor versión?" at bounding box center [325, 142] width 151 height 25
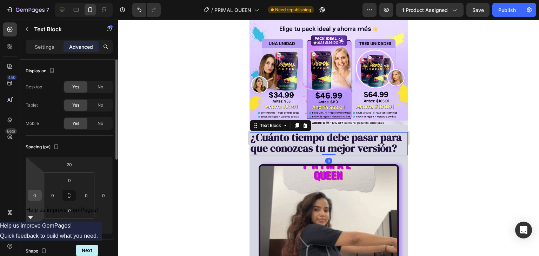
click at [38, 198] on input "0" at bounding box center [35, 195] width 11 height 11
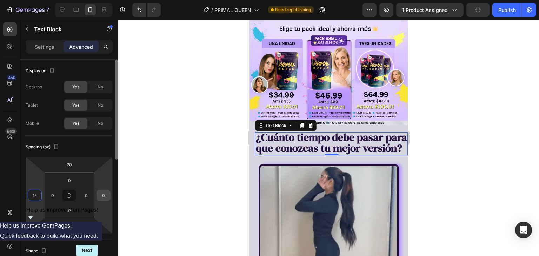
type input "15"
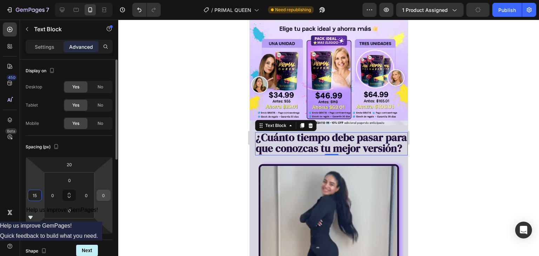
click at [104, 192] on input "0" at bounding box center [103, 195] width 11 height 11
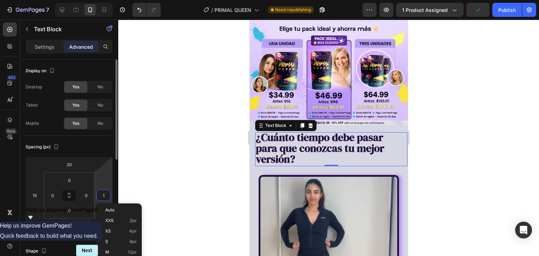
type input "15"
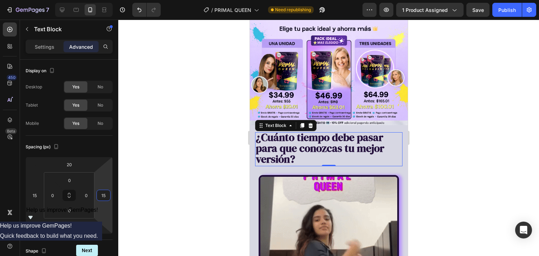
click at [434, 112] on div at bounding box center [328, 138] width 421 height 237
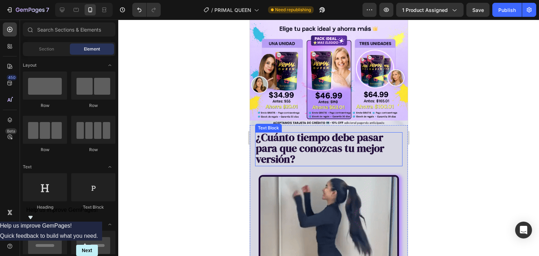
click at [335, 137] on strong "¿Cuánto tiempo debe pasar para que conozcas tu mejor versión?" at bounding box center [320, 148] width 129 height 36
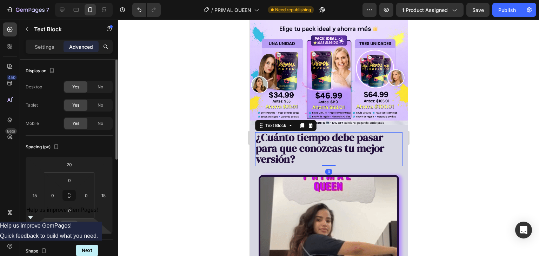
click at [71, 225] on input "0" at bounding box center [69, 226] width 14 height 11
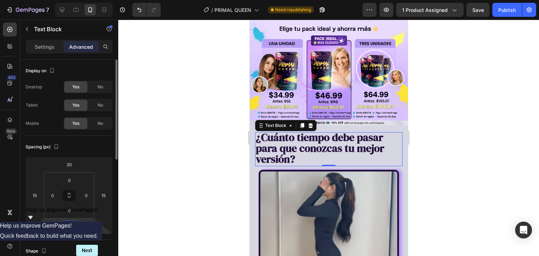
type input "-1"
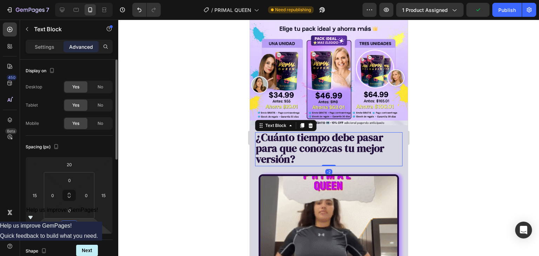
type input "-25"
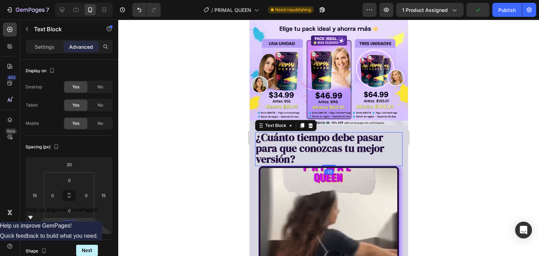
click at [460, 144] on div at bounding box center [328, 138] width 421 height 237
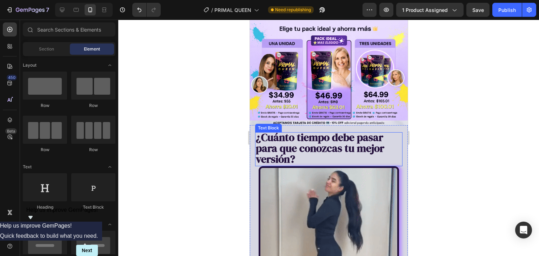
click at [344, 140] on strong "¿Cuánto tiempo debe pasar para que conozcas tu mejor versión?" at bounding box center [320, 148] width 129 height 36
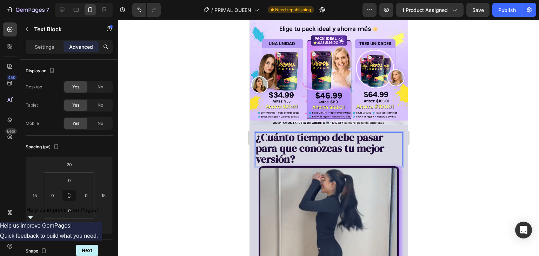
click at [313, 150] on p "¿Cuánto tiempo debe pasar para que conozcas tu mejor versión?" at bounding box center [329, 149] width 146 height 33
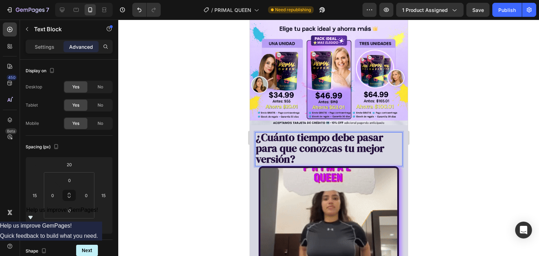
click at [313, 150] on p "¿Cuánto tiempo debe pasar para que conozcas tu mejor versión?" at bounding box center [329, 149] width 146 height 33
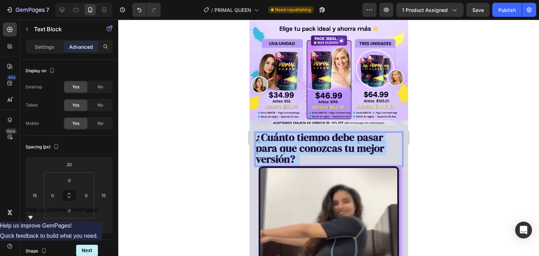
click at [313, 150] on p "¿Cuánto tiempo debe pasar para que conozcas tu mejor versión?" at bounding box center [329, 149] width 146 height 33
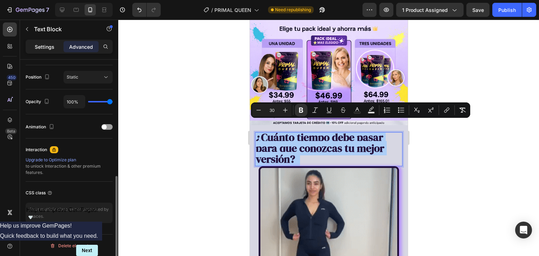
click at [44, 41] on div "Settings" at bounding box center [44, 46] width 35 height 11
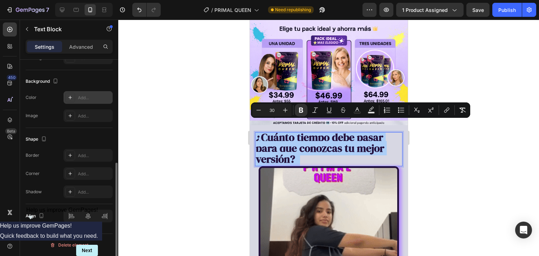
scroll to position [199, 0]
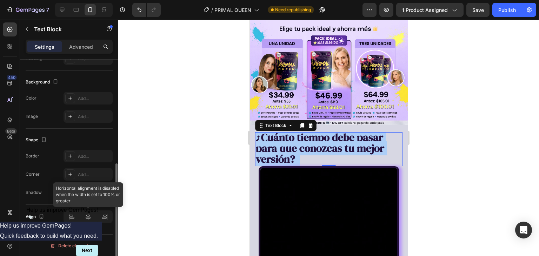
click at [89, 221] on div at bounding box center [88, 217] width 49 height 13
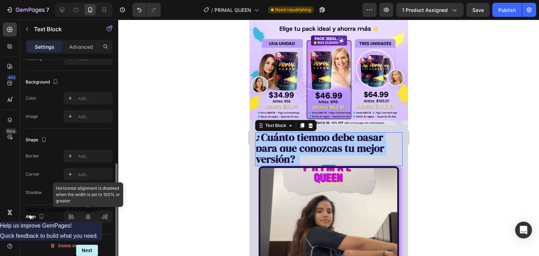
click at [90, 221] on div at bounding box center [88, 217] width 49 height 13
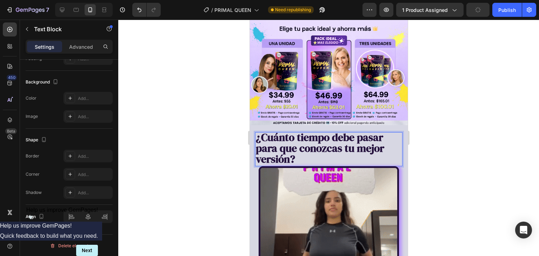
click at [296, 150] on span "¿Cuánto tiempo debe pasar para que conozcas tu mejor versión?" at bounding box center [320, 148] width 129 height 36
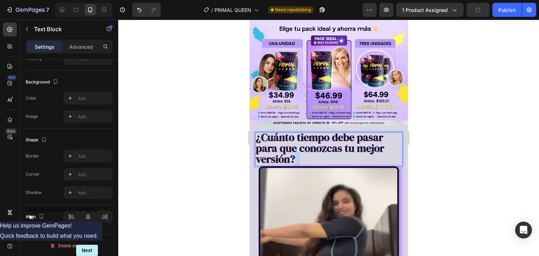
click at [296, 150] on span "¿Cuánto tiempo debe pasar para que conozcas tu mejor versión?" at bounding box center [320, 148] width 129 height 36
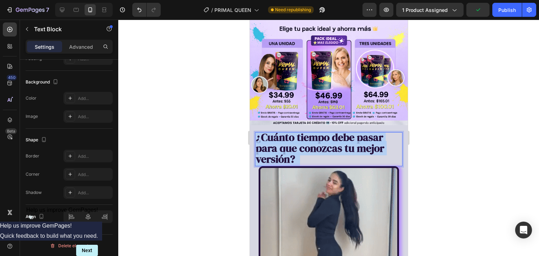
click at [296, 150] on span "¿Cuánto tiempo debe pasar para que conozcas tu mejor versión?" at bounding box center [320, 148] width 129 height 36
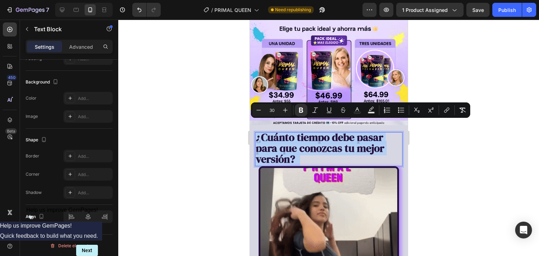
drag, startPoint x: 296, startPoint y: 150, endPoint x: 290, endPoint y: 145, distance: 7.0
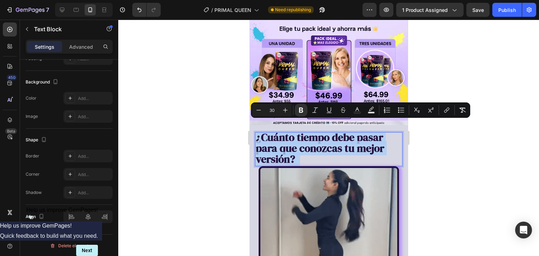
click at [290, 145] on strong "¿Cuánto tiempo debe pasar para que conozcas tu mejor versión?" at bounding box center [320, 148] width 129 height 36
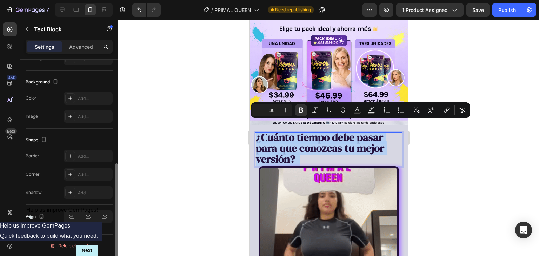
scroll to position [58, 0]
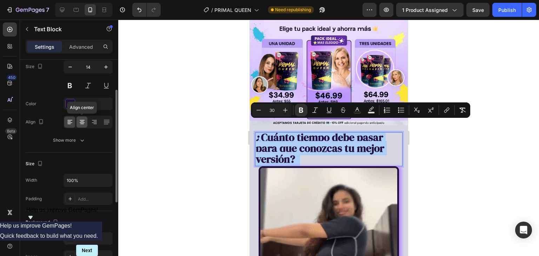
click at [87, 121] on div at bounding box center [82, 122] width 11 height 11
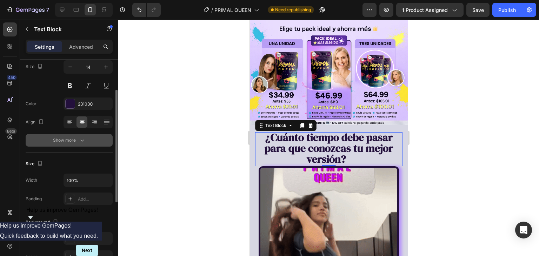
click at [79, 143] on icon "button" at bounding box center [82, 140] width 7 height 7
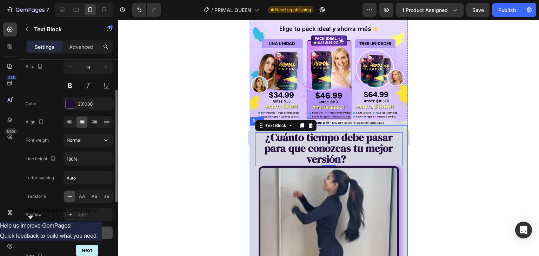
click at [435, 142] on div at bounding box center [328, 138] width 421 height 237
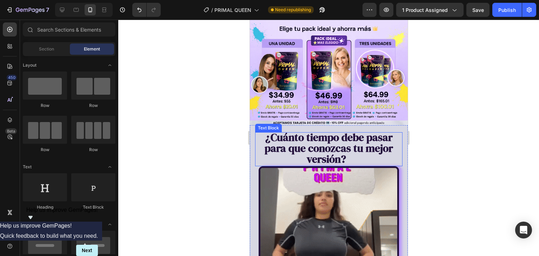
click at [351, 131] on strong "¿Cuánto tiempo debe pasar para que conozcas tu mejor versión?" at bounding box center [328, 148] width 129 height 36
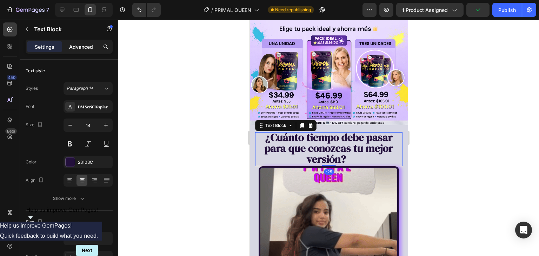
click at [69, 48] on p "Advanced" at bounding box center [81, 46] width 24 height 7
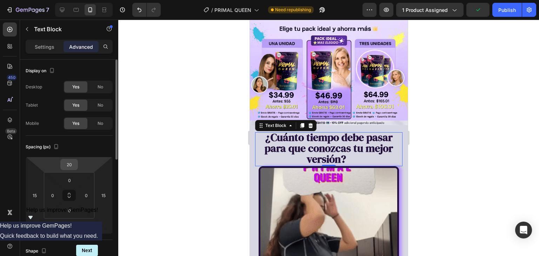
click at [68, 166] on input "20" at bounding box center [69, 164] width 14 height 11
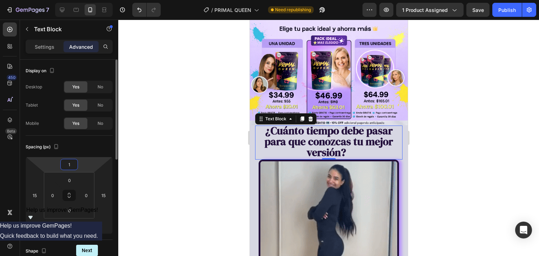
type input "10"
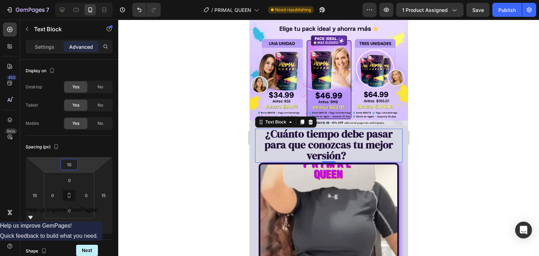
click at [503, 142] on div at bounding box center [328, 138] width 421 height 237
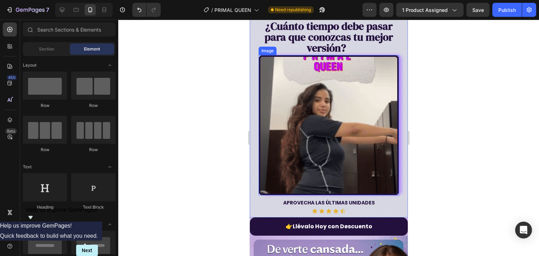
scroll to position [281, 0]
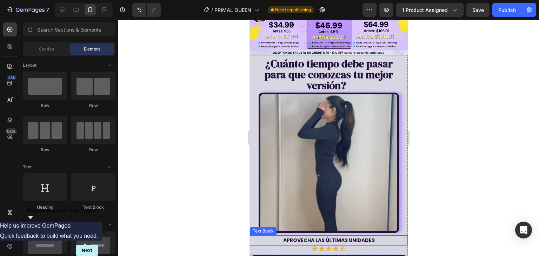
click at [349, 237] on strong "APROVECHA LAS ÚLTIMAS UNIDADES" at bounding box center [329, 240] width 92 height 7
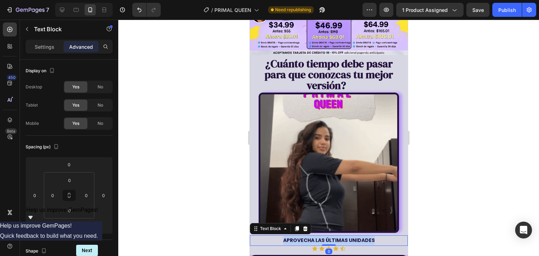
click at [349, 237] on strong "APROVECHA LAS ÚLTIMAS UNIDADES" at bounding box center [329, 240] width 92 height 7
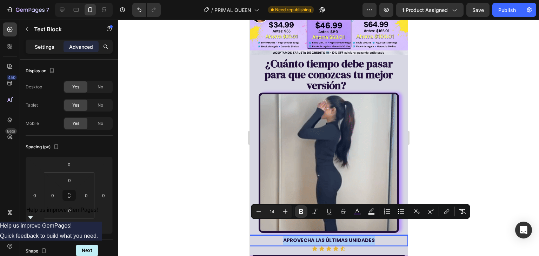
click at [51, 51] on div "Settings" at bounding box center [44, 46] width 35 height 11
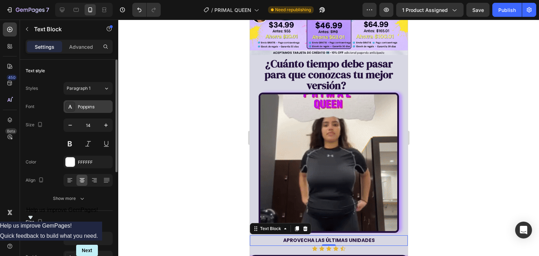
click at [90, 106] on div "Poppins" at bounding box center [94, 107] width 33 height 6
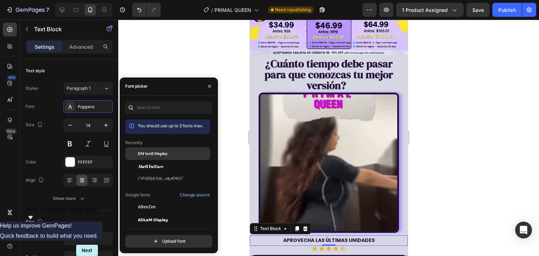
click at [144, 159] on div "DM Serif Display" at bounding box center [167, 154] width 85 height 13
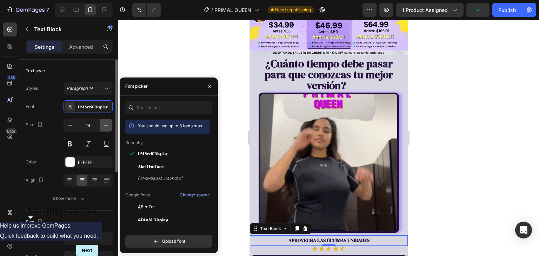
click at [106, 128] on icon "button" at bounding box center [106, 125] width 7 height 7
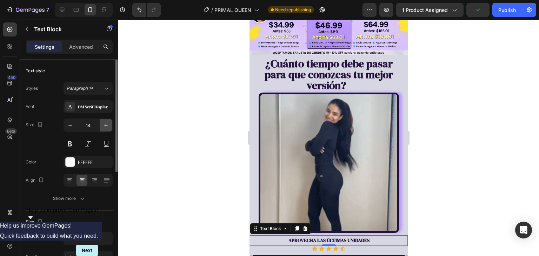
click at [106, 128] on icon "button" at bounding box center [106, 125] width 7 height 7
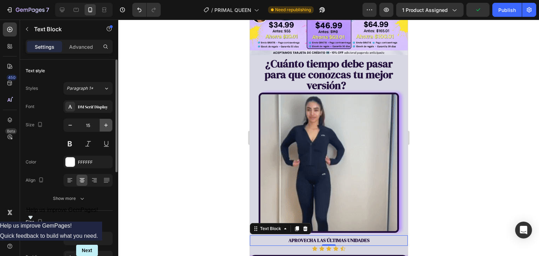
click at [106, 128] on icon "button" at bounding box center [106, 125] width 7 height 7
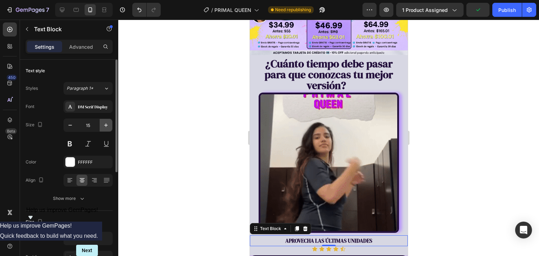
click at [106, 128] on icon "button" at bounding box center [106, 125] width 7 height 7
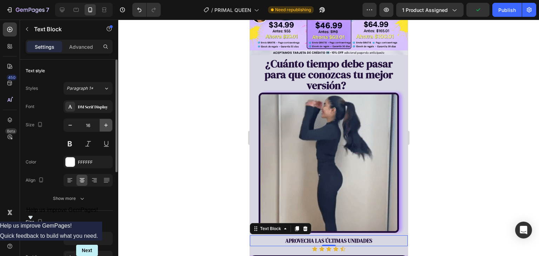
click at [106, 128] on icon "button" at bounding box center [106, 125] width 7 height 7
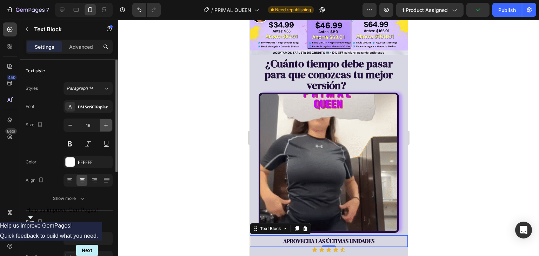
click at [106, 128] on icon "button" at bounding box center [106, 125] width 7 height 7
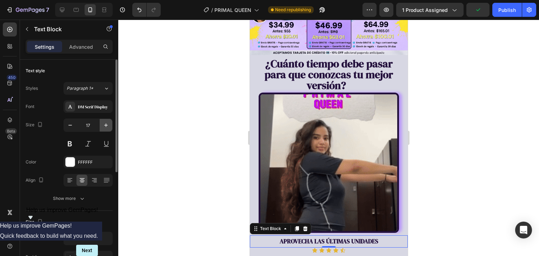
click at [106, 128] on icon "button" at bounding box center [106, 125] width 7 height 7
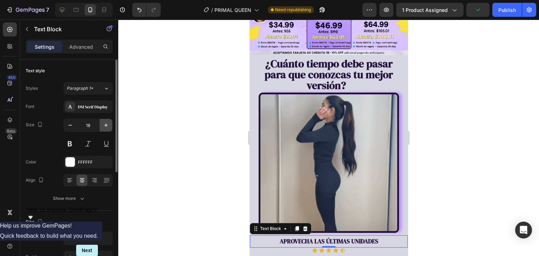
click at [106, 128] on icon "button" at bounding box center [106, 125] width 7 height 7
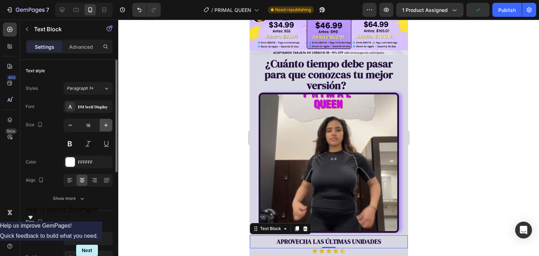
click at [106, 128] on icon "button" at bounding box center [106, 125] width 7 height 7
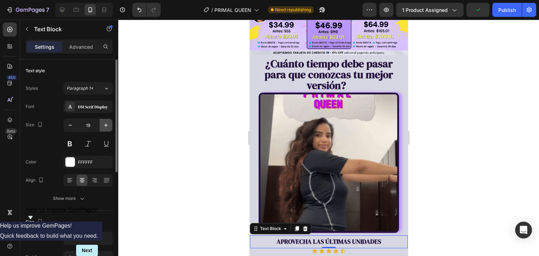
click at [106, 128] on icon "button" at bounding box center [106, 125] width 7 height 7
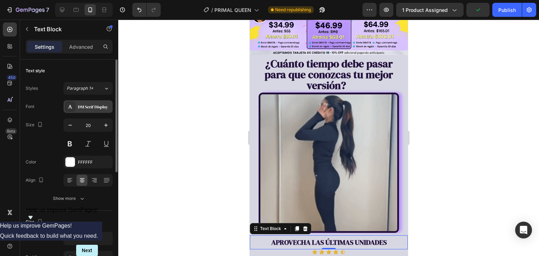
type input "21"
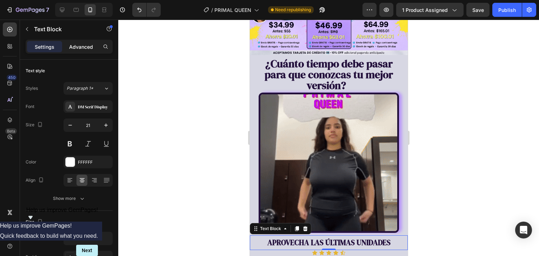
click at [81, 47] on p "Advanced" at bounding box center [81, 46] width 24 height 7
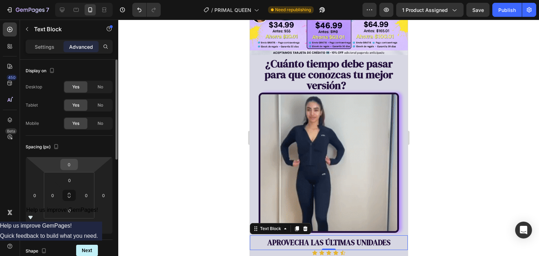
click at [70, 165] on input "0" at bounding box center [69, 164] width 14 height 11
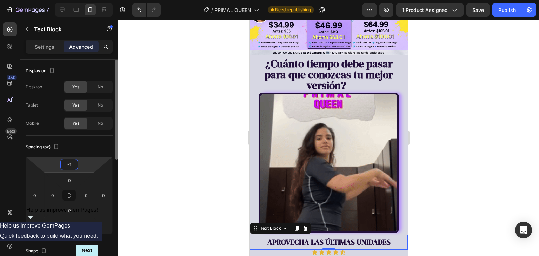
type input "-10"
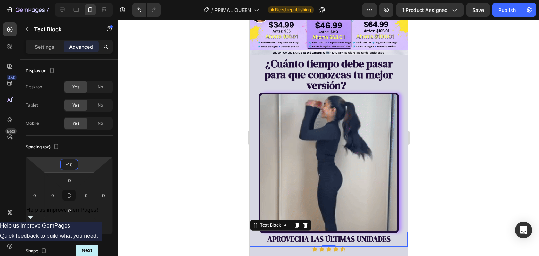
click at [453, 138] on div at bounding box center [328, 138] width 421 height 237
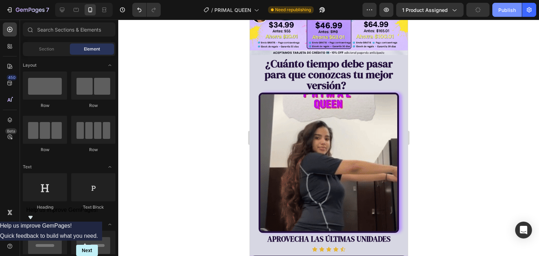
click at [507, 6] on button "Publish" at bounding box center [508, 10] width 30 height 14
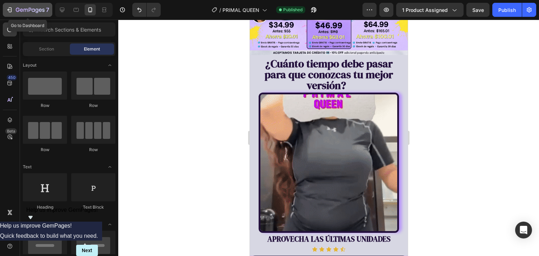
click at [28, 12] on icon "button" at bounding box center [30, 10] width 29 height 6
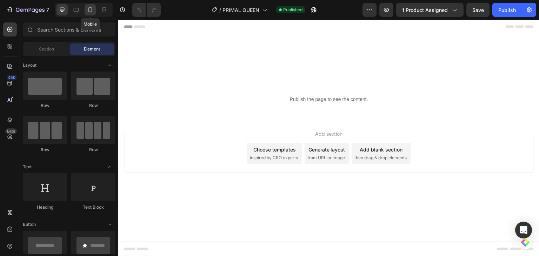
click at [92, 9] on icon at bounding box center [90, 9] width 7 height 7
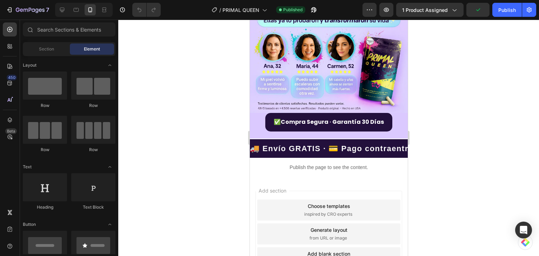
scroll to position [1860, 0]
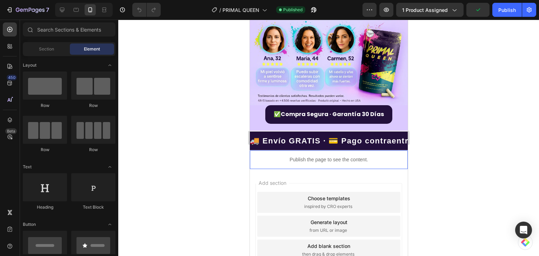
click at [337, 151] on div "Publish the page to see the content." at bounding box center [329, 160] width 158 height 19
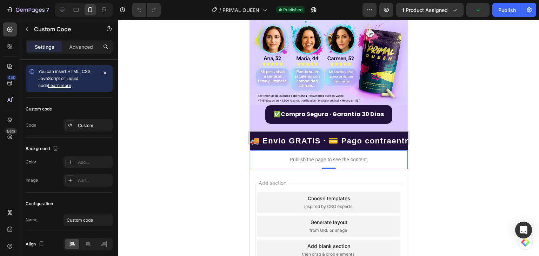
click at [337, 151] on div "Publish the page to see the content." at bounding box center [329, 160] width 158 height 19
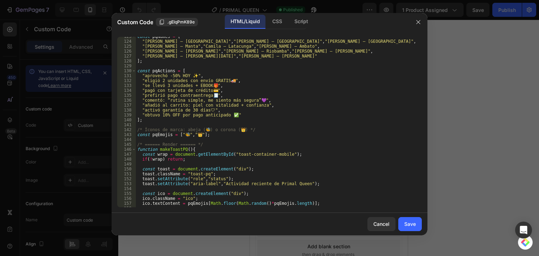
scroll to position [632, 0]
drag, startPoint x: 201, startPoint y: 129, endPoint x: 219, endPoint y: 158, distance: 34.1
click at [205, 130] on div "const pqNames = [ "Valeria — Quito" , "Andrea — Guayaquil" , "María — Cuenca" ,…" at bounding box center [276, 124] width 281 height 181
paste textarea "​"
drag, startPoint x: 182, startPoint y: 135, endPoint x: 187, endPoint y: 138, distance: 6.3
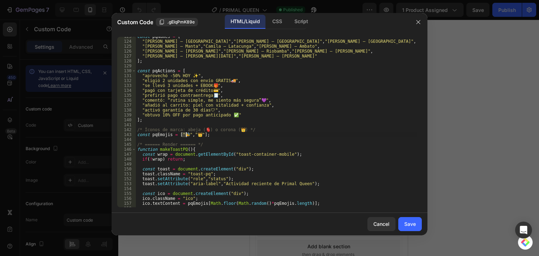
click at [185, 136] on div "const pqNames = [ "Valeria — Quito" , "Andrea — Guayaquil" , "María — Cuenca" ,…" at bounding box center [276, 124] width 281 height 181
click at [228, 170] on div "const pqNames = [ "Valeria — Quito" , "Andrea — Guayaquil" , "María — Cuenca" ,…" at bounding box center [276, 124] width 281 height 181
paste textarea "🫀​"
type textarea "const toast = document.createElement(🫀"div");"
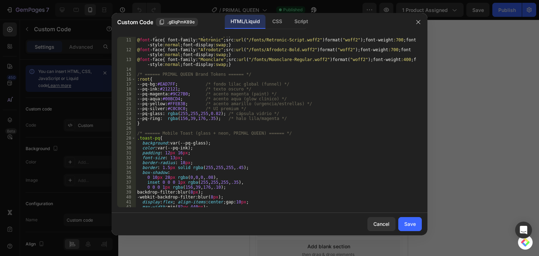
scroll to position [0, 0]
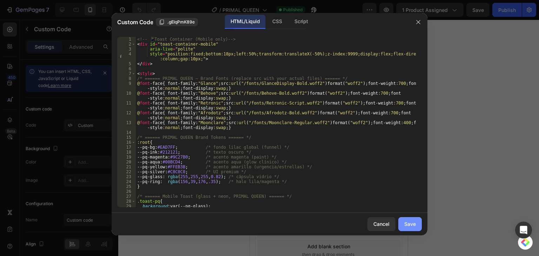
click at [413, 224] on div "Save" at bounding box center [411, 224] width 12 height 7
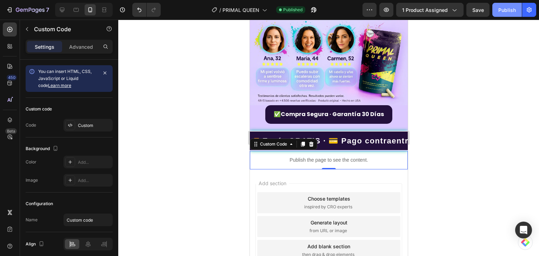
click at [504, 9] on div "Publish" at bounding box center [508, 9] width 18 height 7
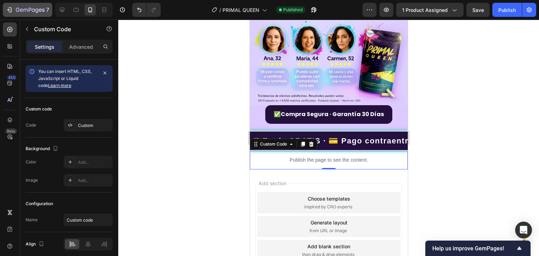
drag, startPoint x: 444, startPoint y: 48, endPoint x: 37, endPoint y: 8, distance: 409.1
click at [37, 8] on icon "button" at bounding box center [30, 10] width 29 height 6
